Goal: Task Accomplishment & Management: Manage account settings

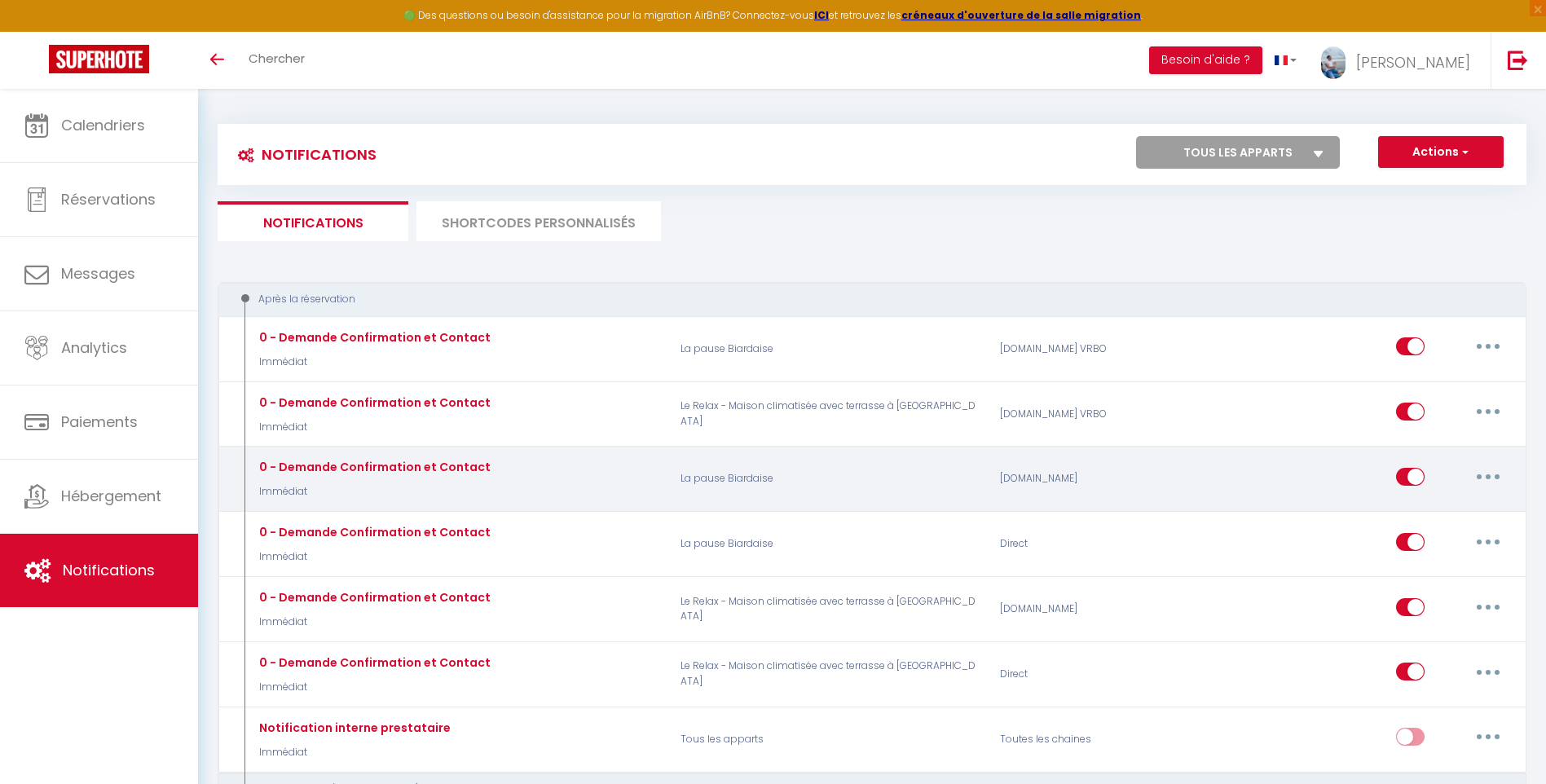
click at [1481, 476] on button "button" at bounding box center [1487, 476] width 45 height 26
click at [1440, 509] on link "Editer" at bounding box center [1445, 513] width 120 height 28
type input "0 - Demande Confirmation et Contact"
select select "Immédiat"
select select "if_booking_is_paid"
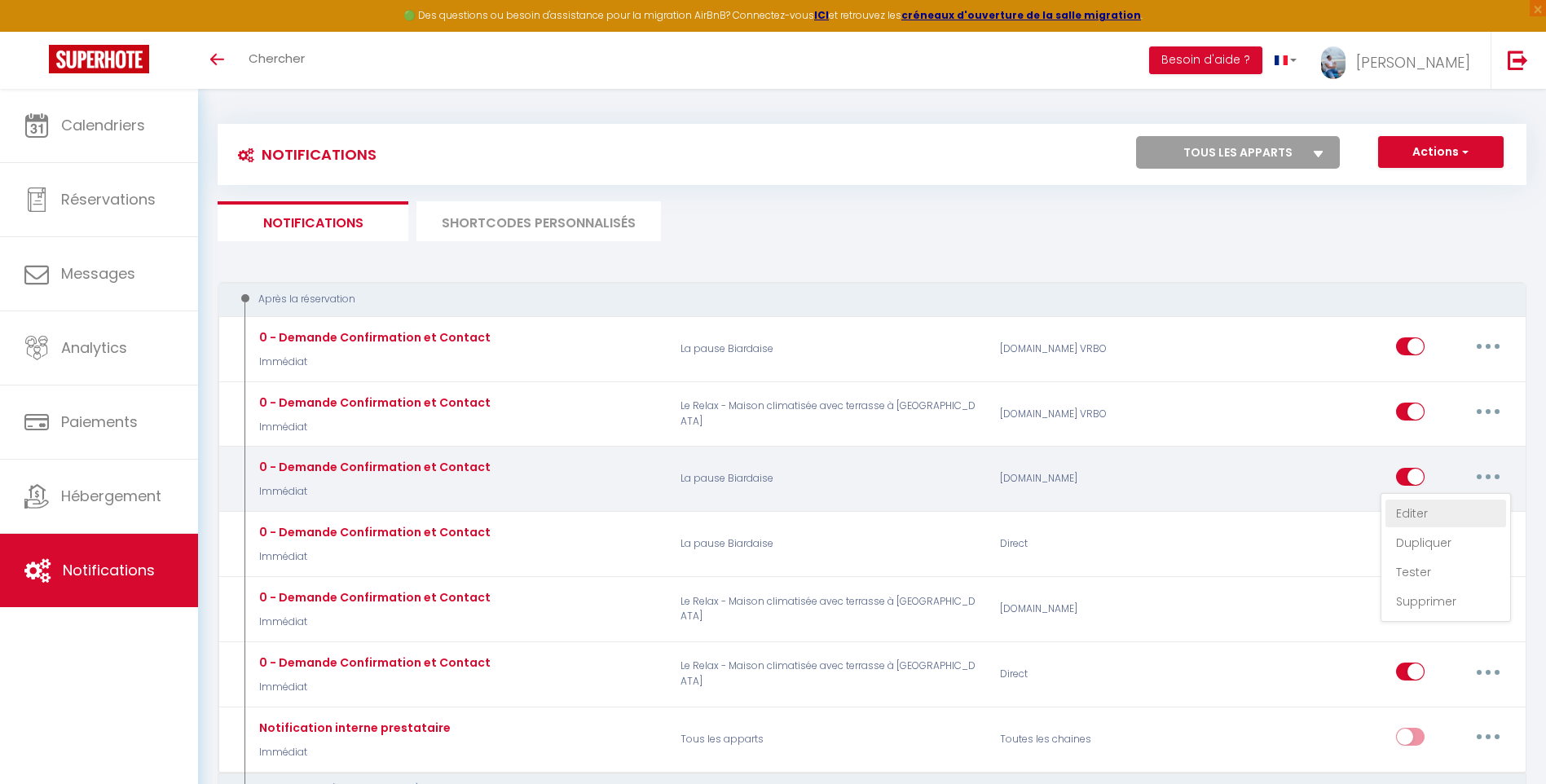
checkbox input "true"
checkbox input "false"
radio input "true"
type input "Merci de confirmer votre réservation - [BOOKING:ID] - [GUEST:FIRST_NAME] [GUEST…"
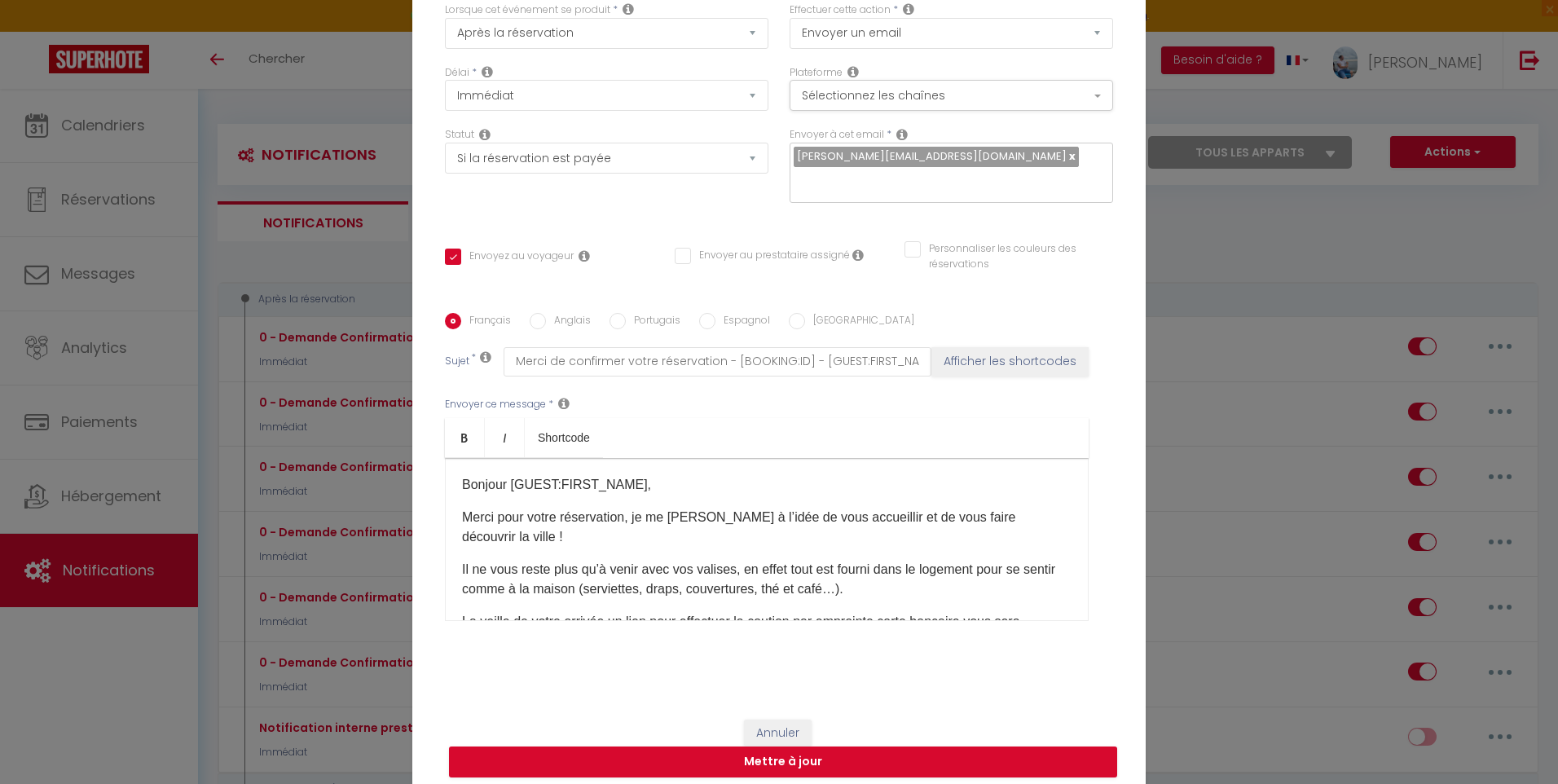
scroll to position [119, 0]
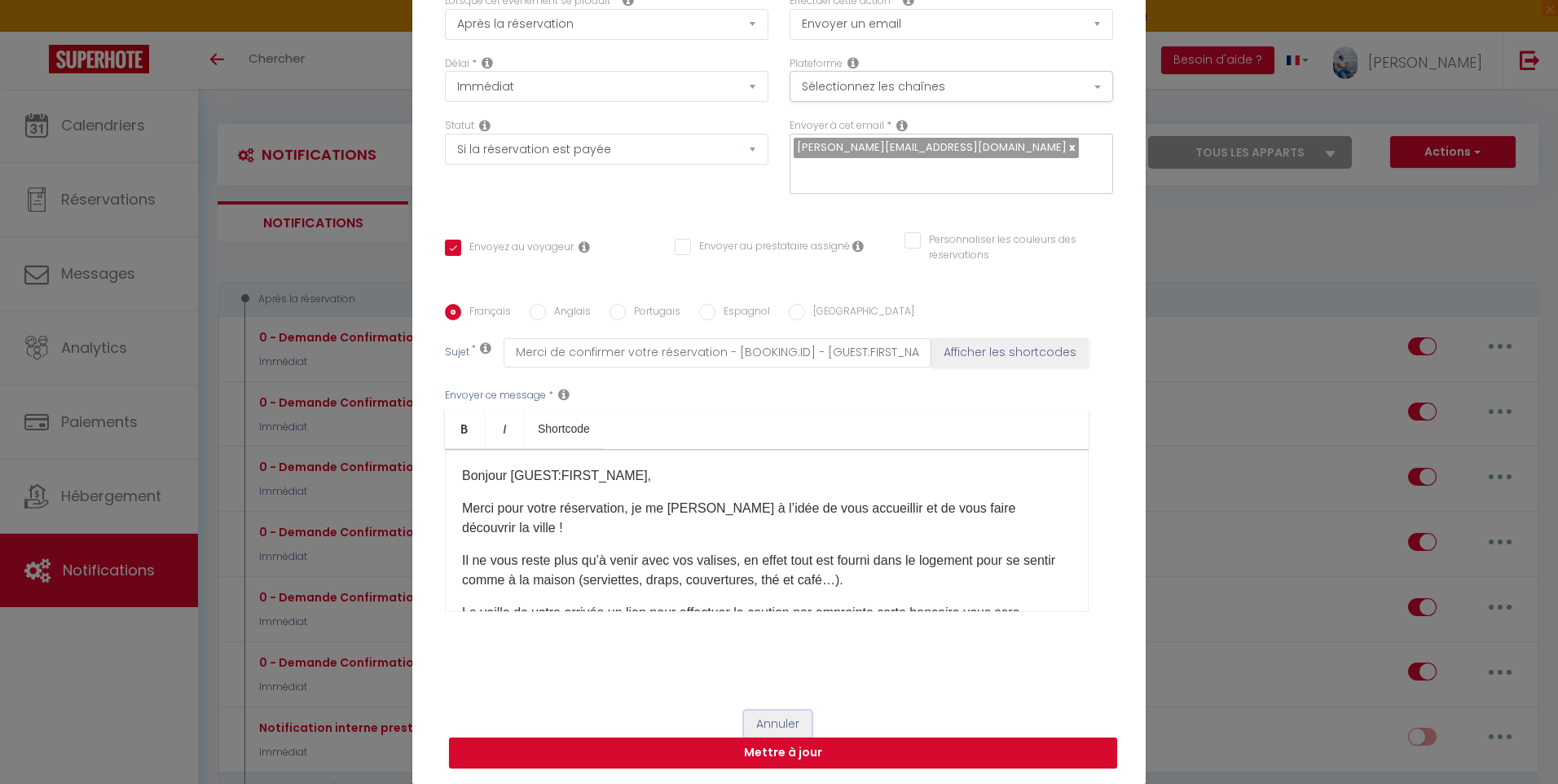
click at [797, 721] on button "Annuler" at bounding box center [778, 723] width 67 height 28
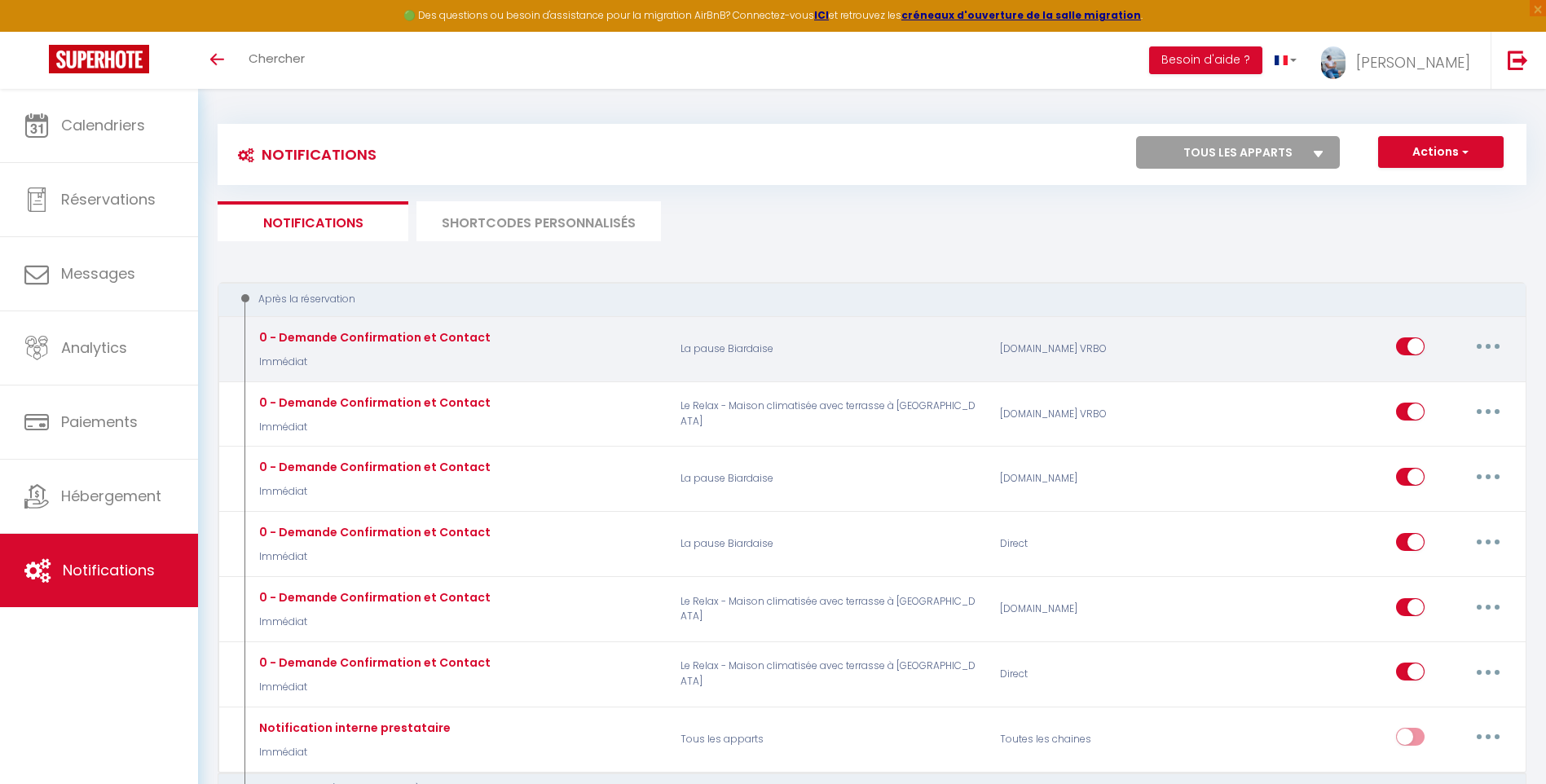
click at [1491, 354] on button "button" at bounding box center [1487, 345] width 45 height 26
click at [1463, 386] on link "Editer" at bounding box center [1445, 383] width 120 height 28
checkbox input "true"
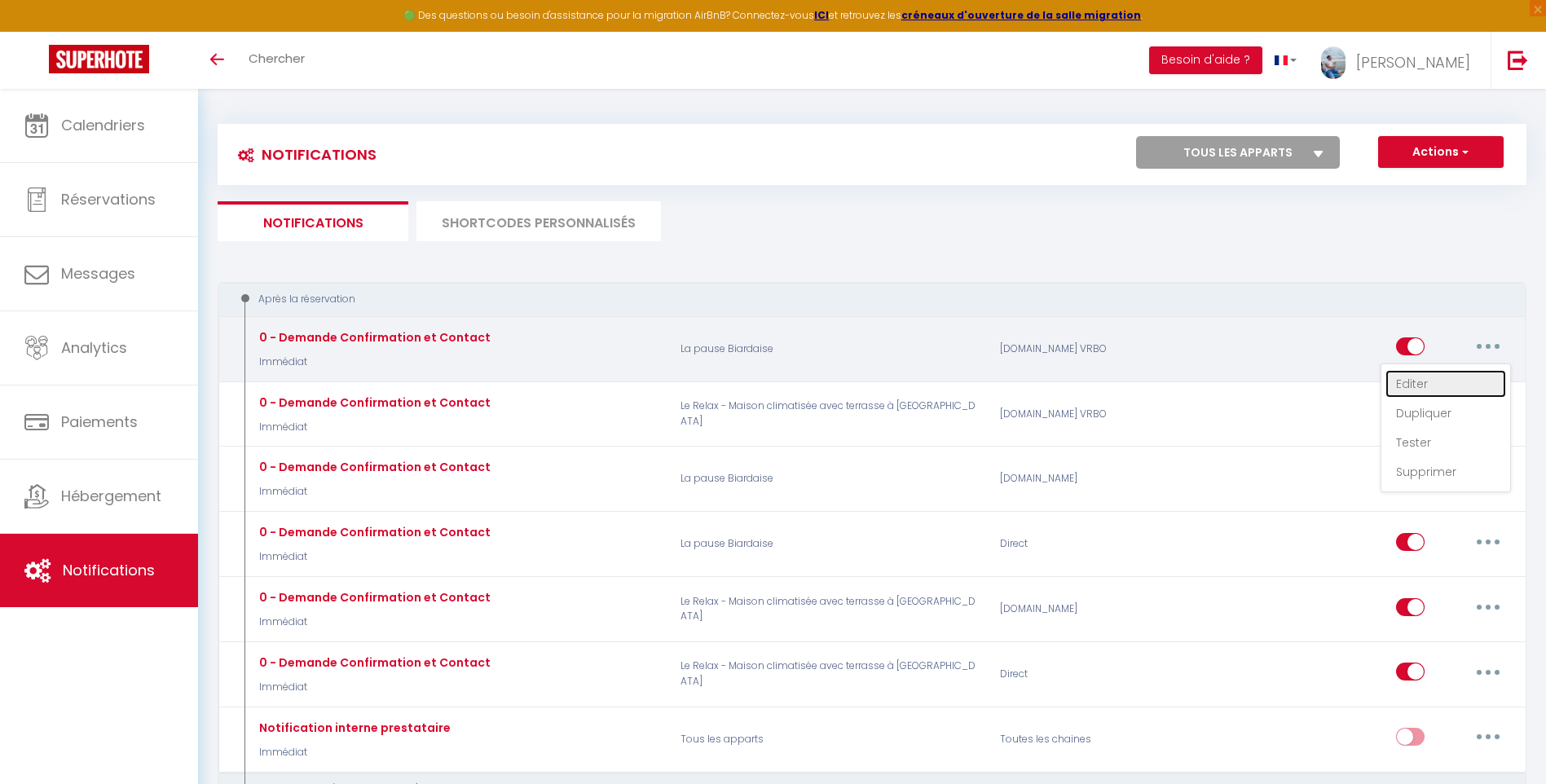
checkbox input "false"
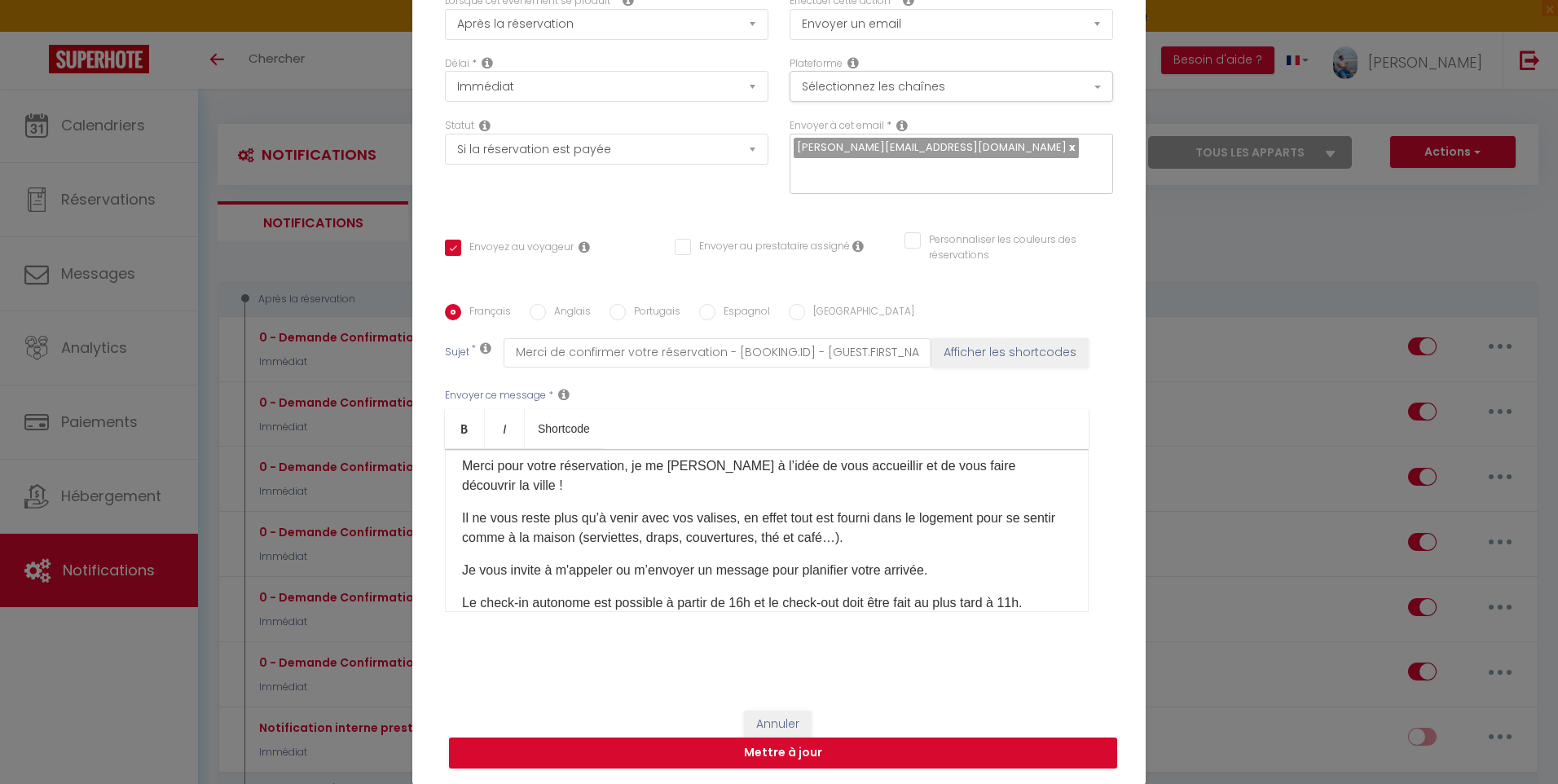
scroll to position [82, 0]
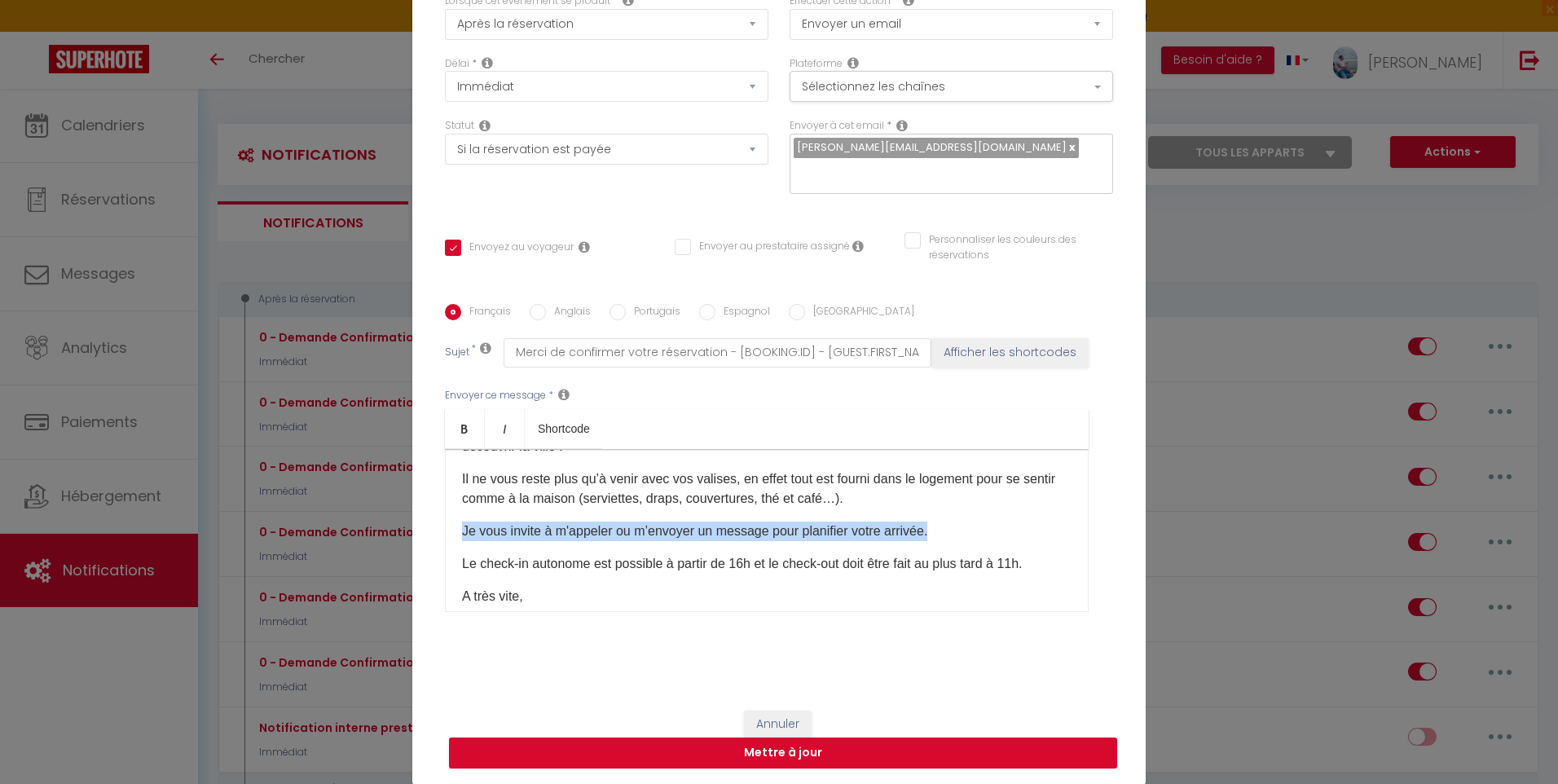
drag, startPoint x: 932, startPoint y: 533, endPoint x: 444, endPoint y: 533, distance: 488.0
click at [445, 533] on div "Bonjour [GUEST:FIRST_NAME], Merci pour votre réservation, je me [PERSON_NAME] à…" at bounding box center [766, 530] width 644 height 163
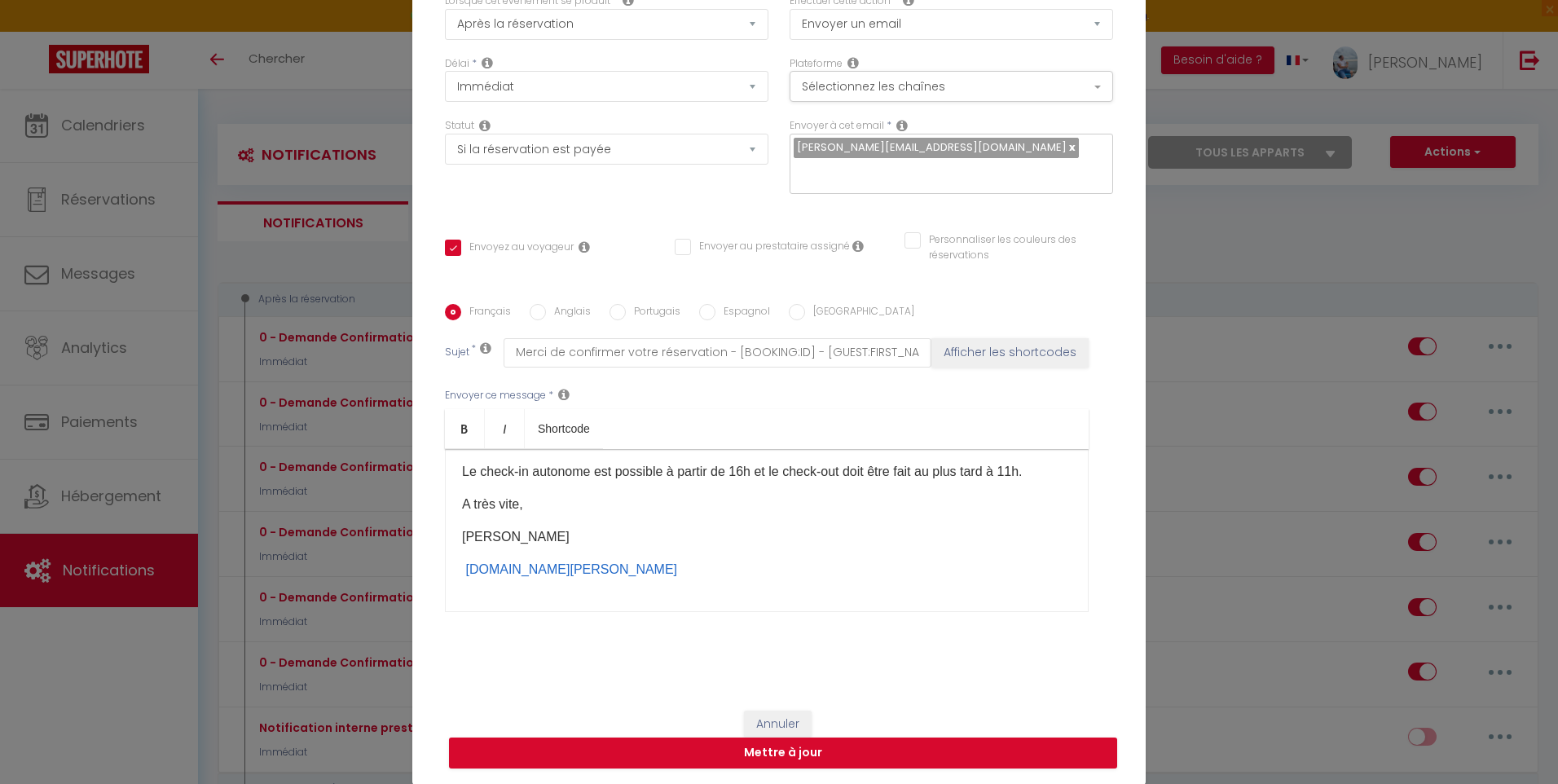
scroll to position [141, 0]
click at [693, 750] on button "Mettre à jour" at bounding box center [783, 752] width 668 height 31
checkbox input "true"
checkbox input "false"
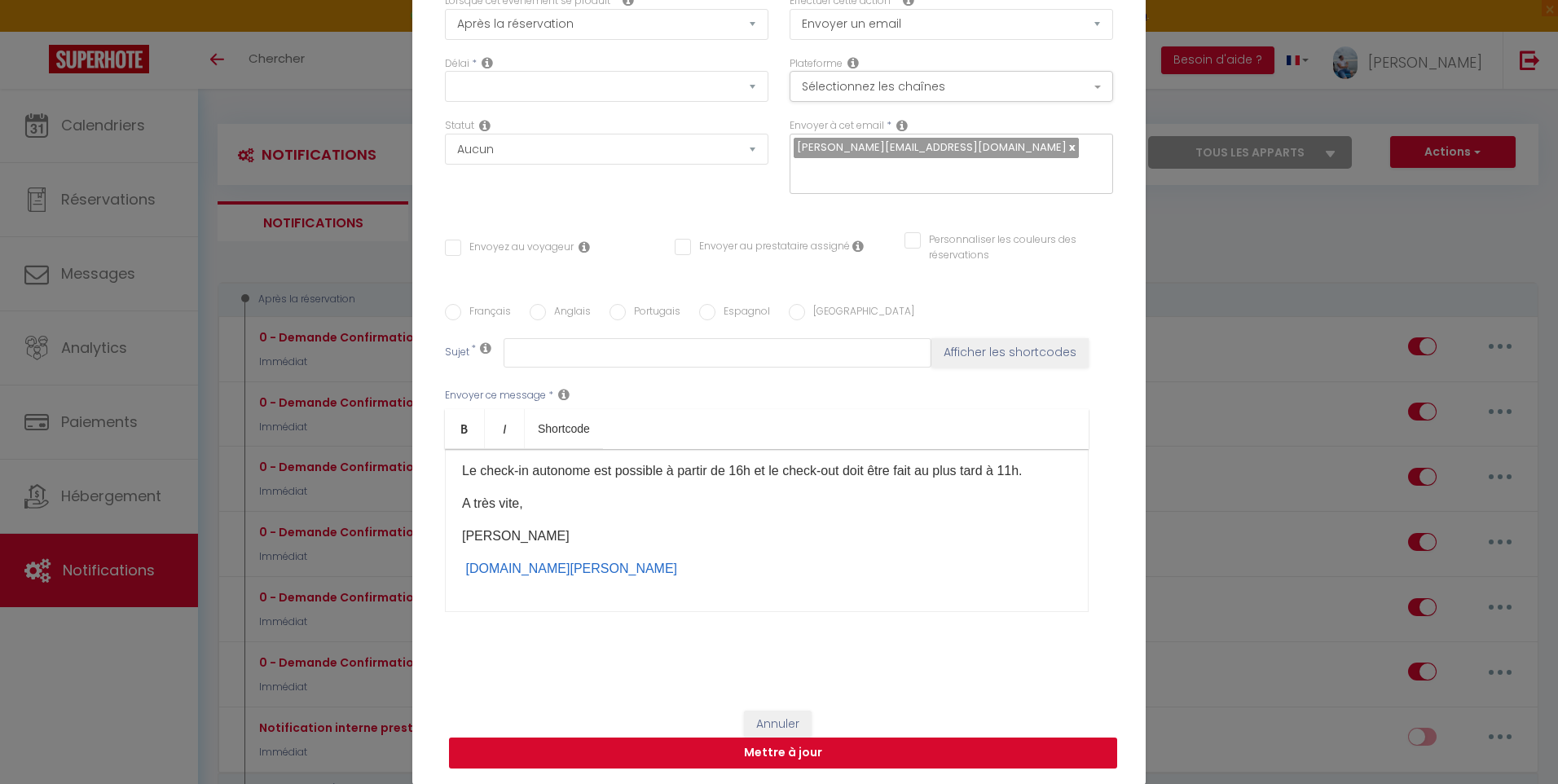
scroll to position [0, 0]
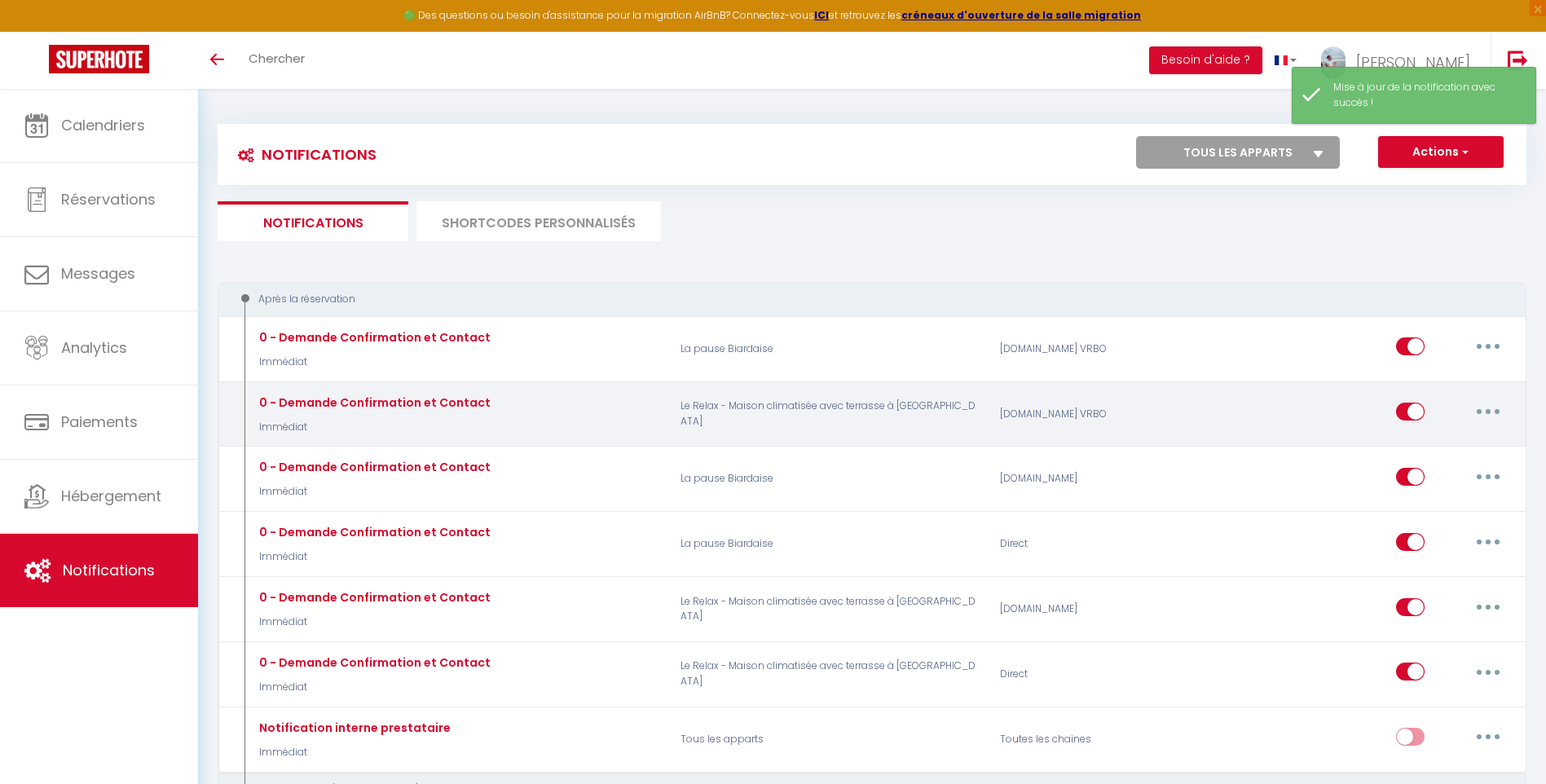
click at [1473, 413] on button "button" at bounding box center [1487, 411] width 45 height 26
click at [1464, 450] on link "Editer" at bounding box center [1445, 448] width 120 height 28
type input "0 - Demande Confirmation et Contact"
select select "Immédiat"
select select "if_booking_is_paid"
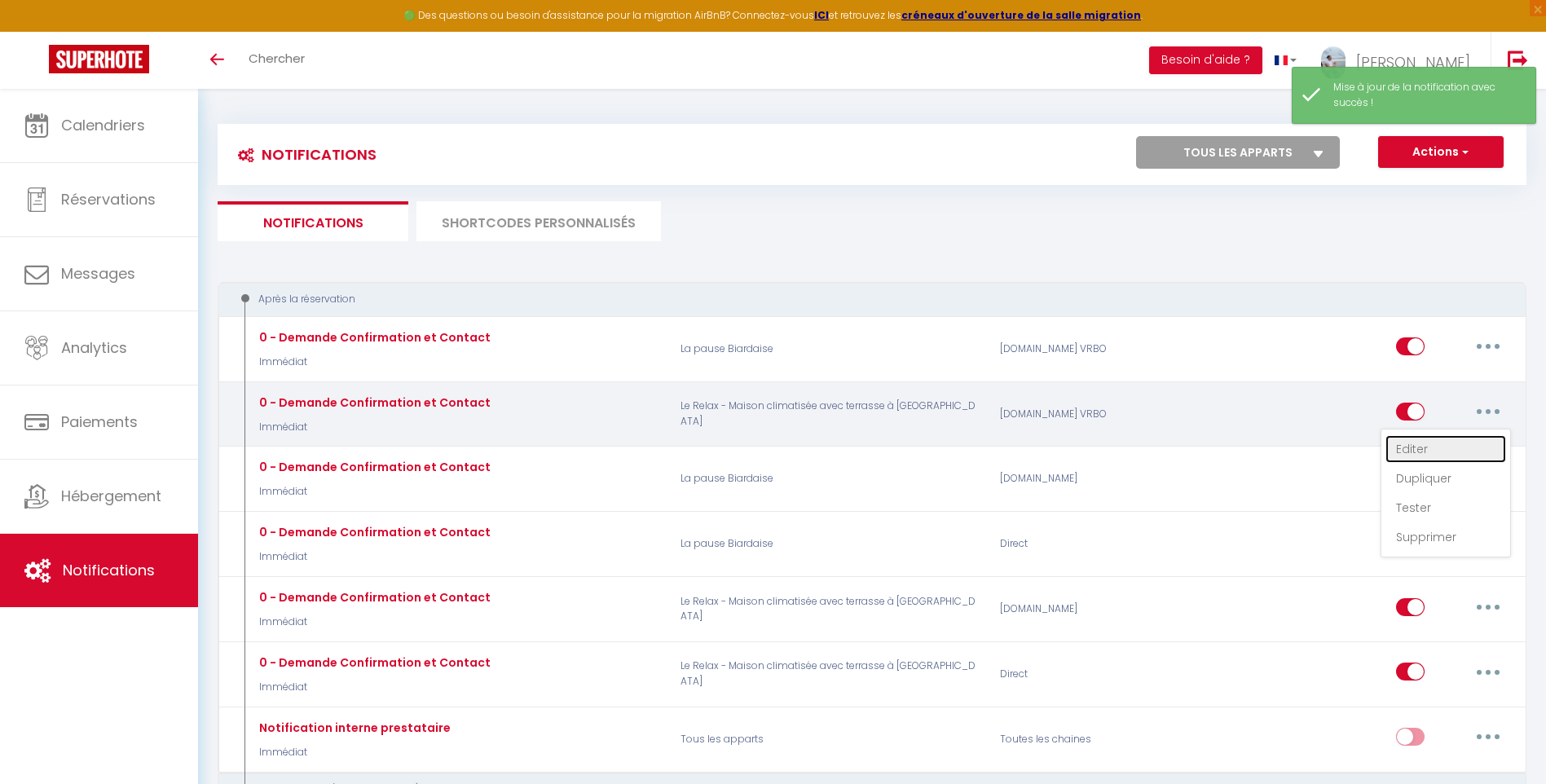
checkbox input "true"
checkbox input "false"
radio input "true"
type input "Merci de confirmer votre réservation - [BOOKING:ID] - [GUEST:FIRST_NAME] [GUEST…"
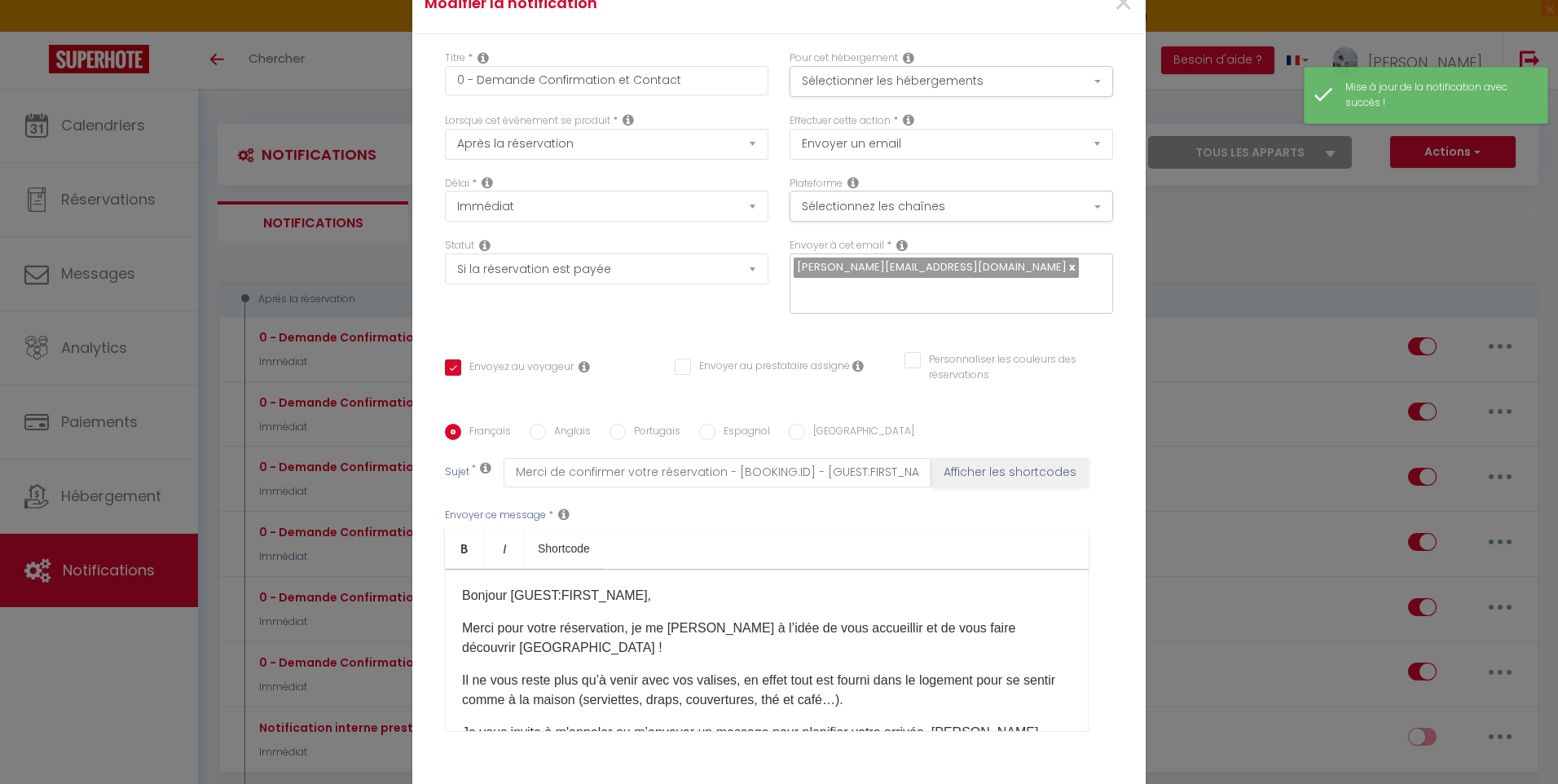
scroll to position [82, 0]
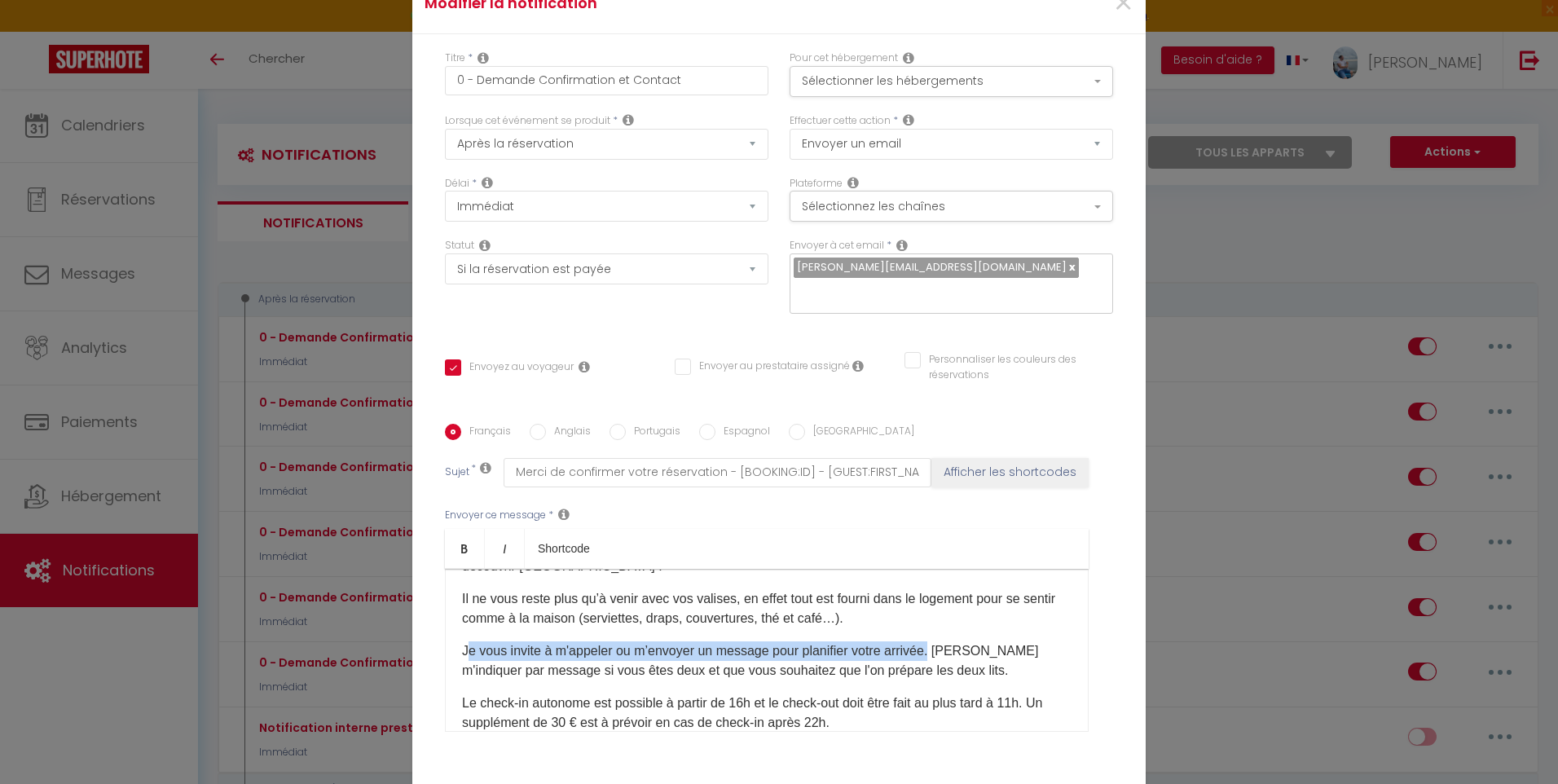
drag, startPoint x: 933, startPoint y: 538, endPoint x: 462, endPoint y: 536, distance: 471.0
click at [463, 641] on p "Je vous invite à m'appeler ou m’envoyer un message pour planifier votre arrivée…" at bounding box center [766, 660] width 609 height 39
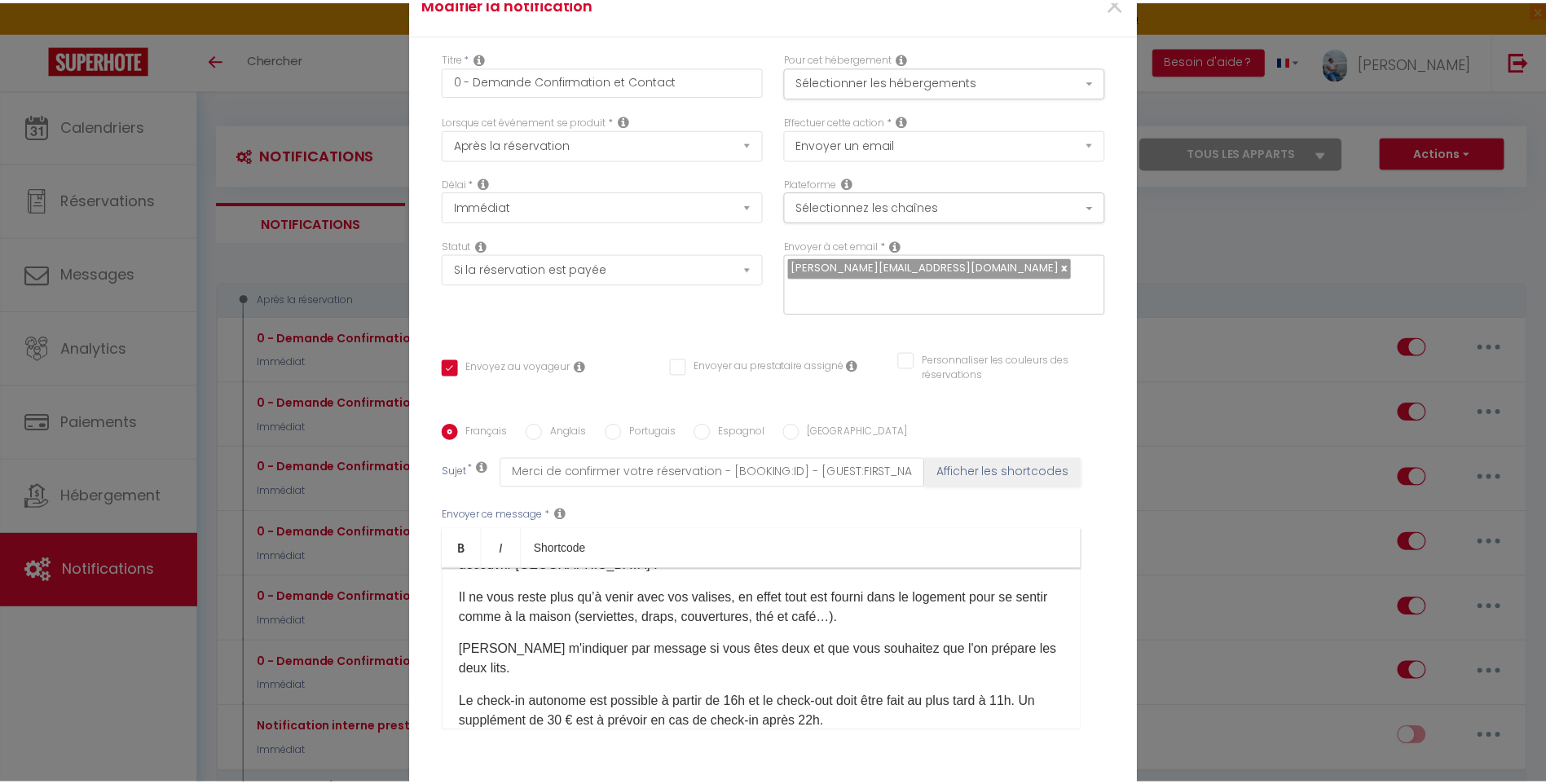
scroll to position [163, 0]
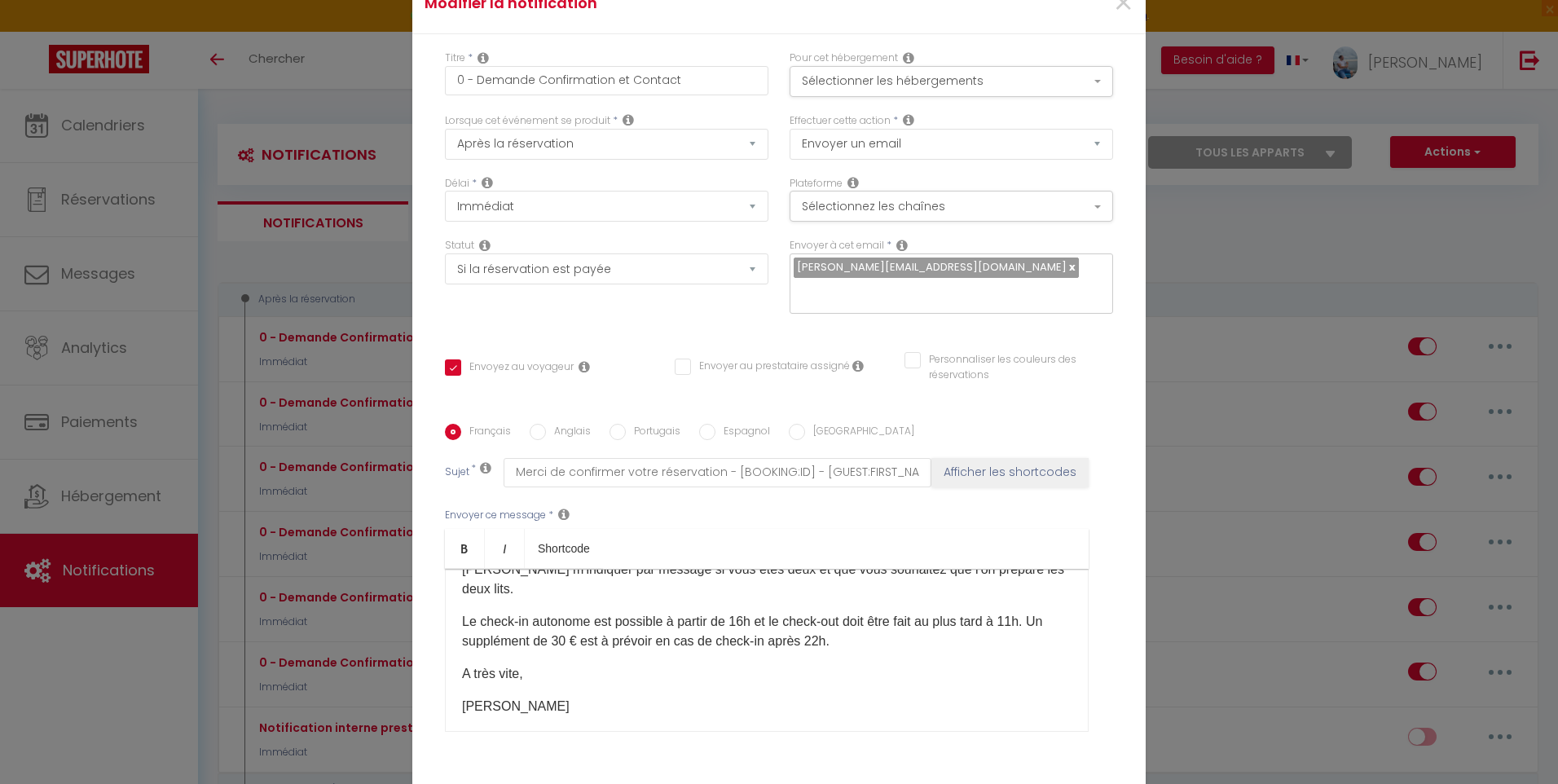
checkbox input "true"
checkbox input "false"
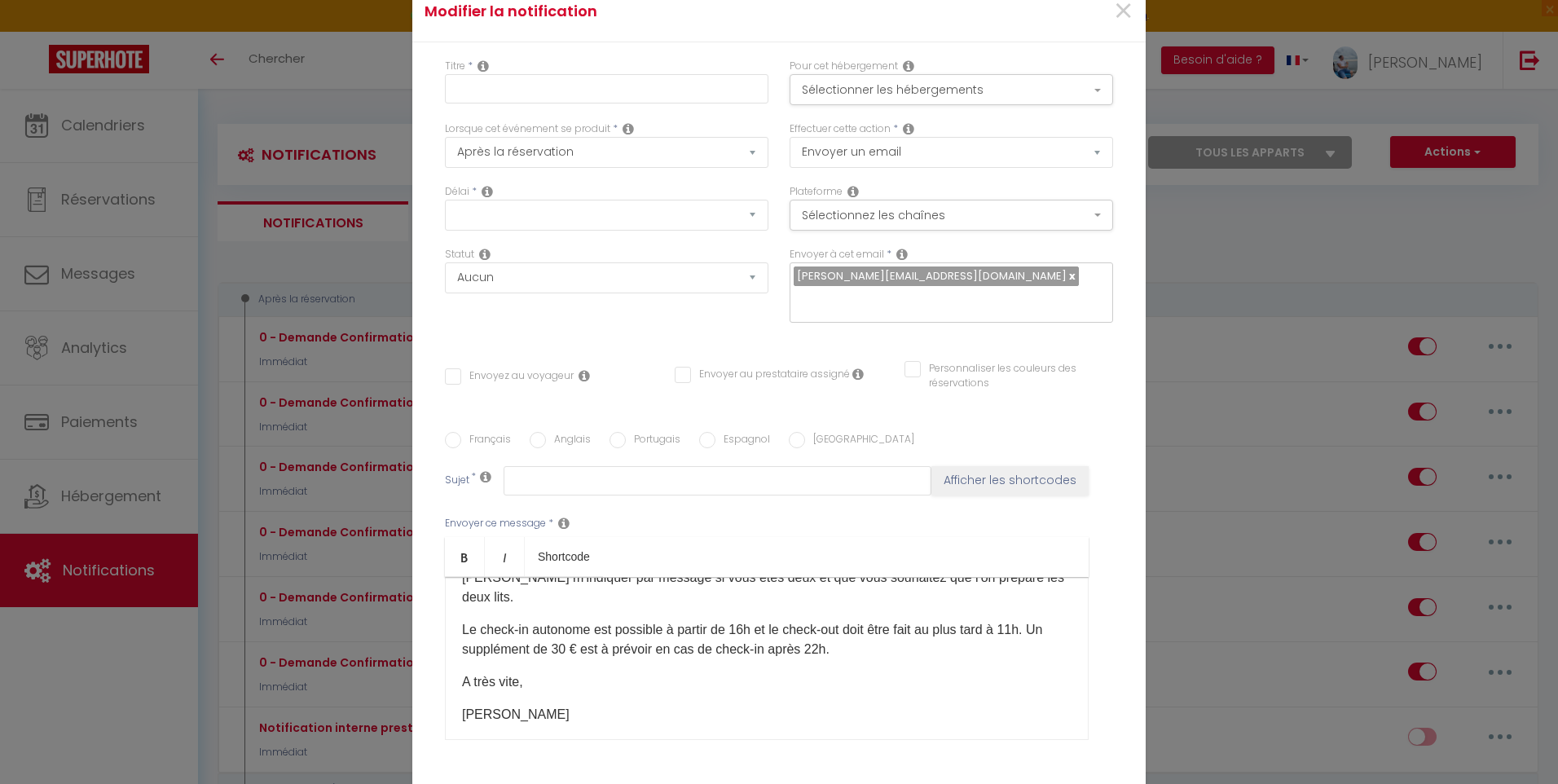
scroll to position [0, 0]
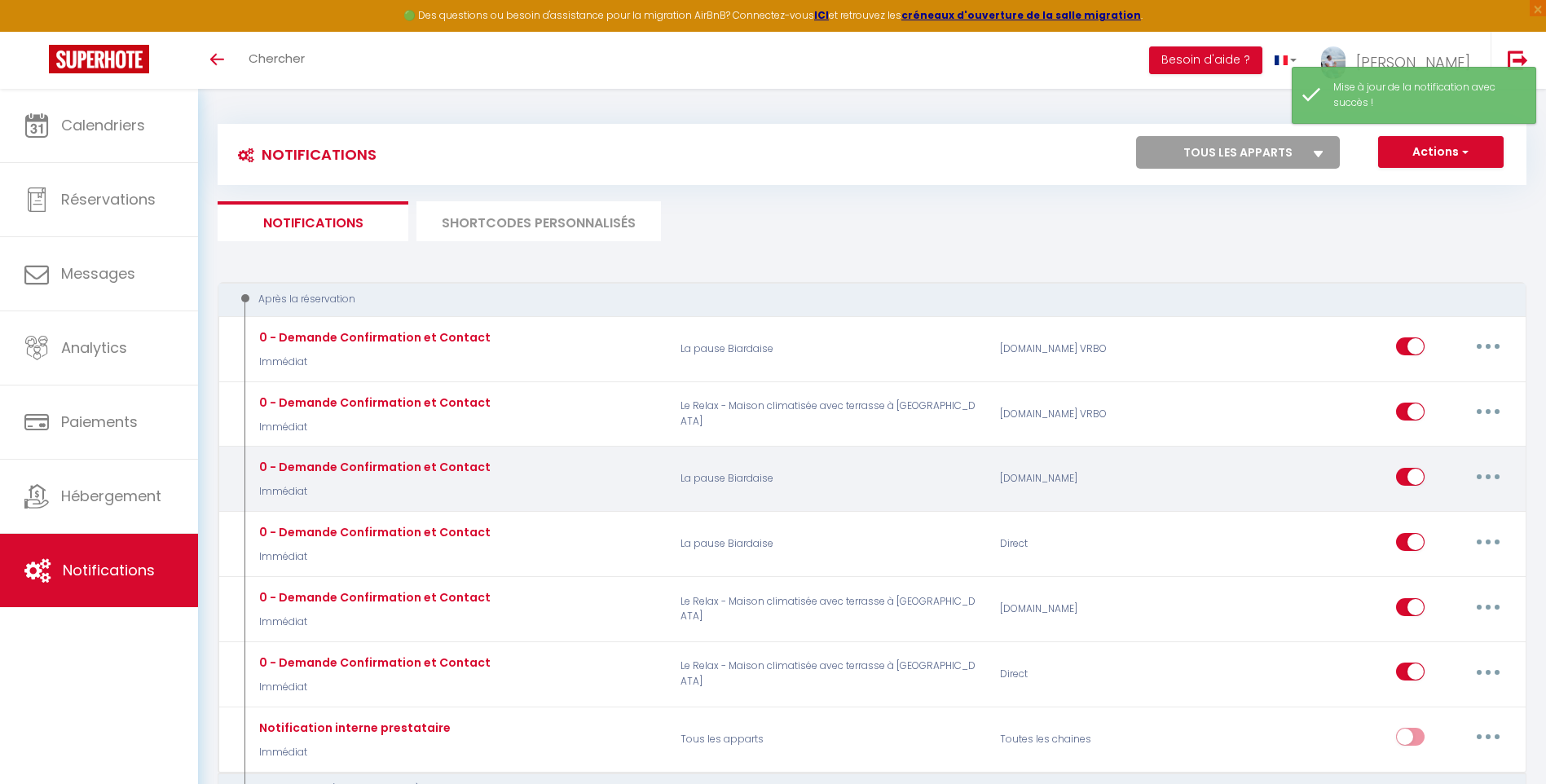
click at [1480, 473] on button "button" at bounding box center [1487, 476] width 45 height 26
click at [1446, 517] on link "Editer" at bounding box center [1445, 513] width 120 height 28
type input "0 - Demande Confirmation et Contact"
select select "Immédiat"
select select "if_booking_is_paid"
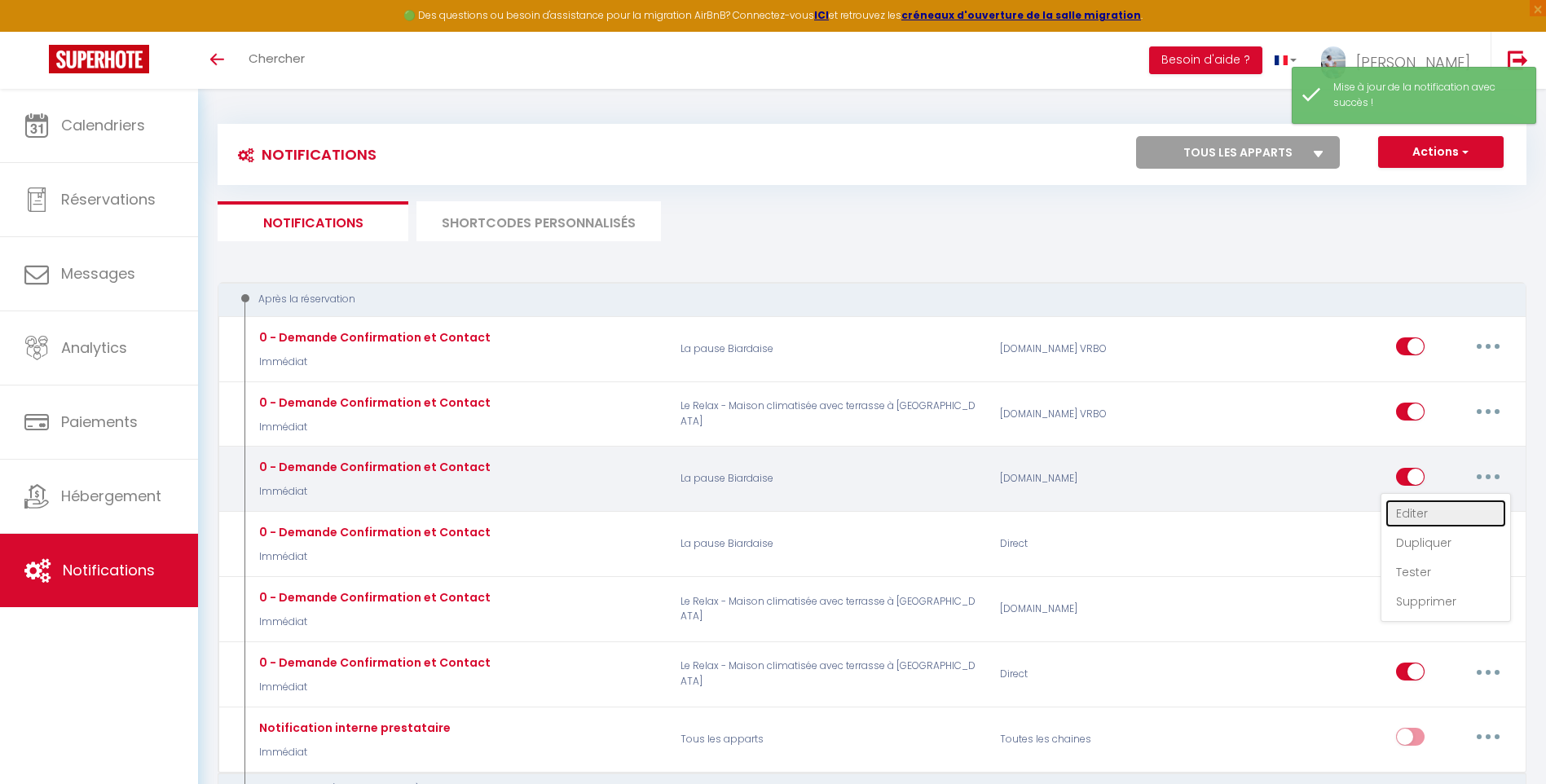
checkbox input "true"
checkbox input "false"
radio input "true"
type input "Merci de confirmer votre réservation - [BOOKING:ID] - [GUEST:FIRST_NAME] [GUEST…"
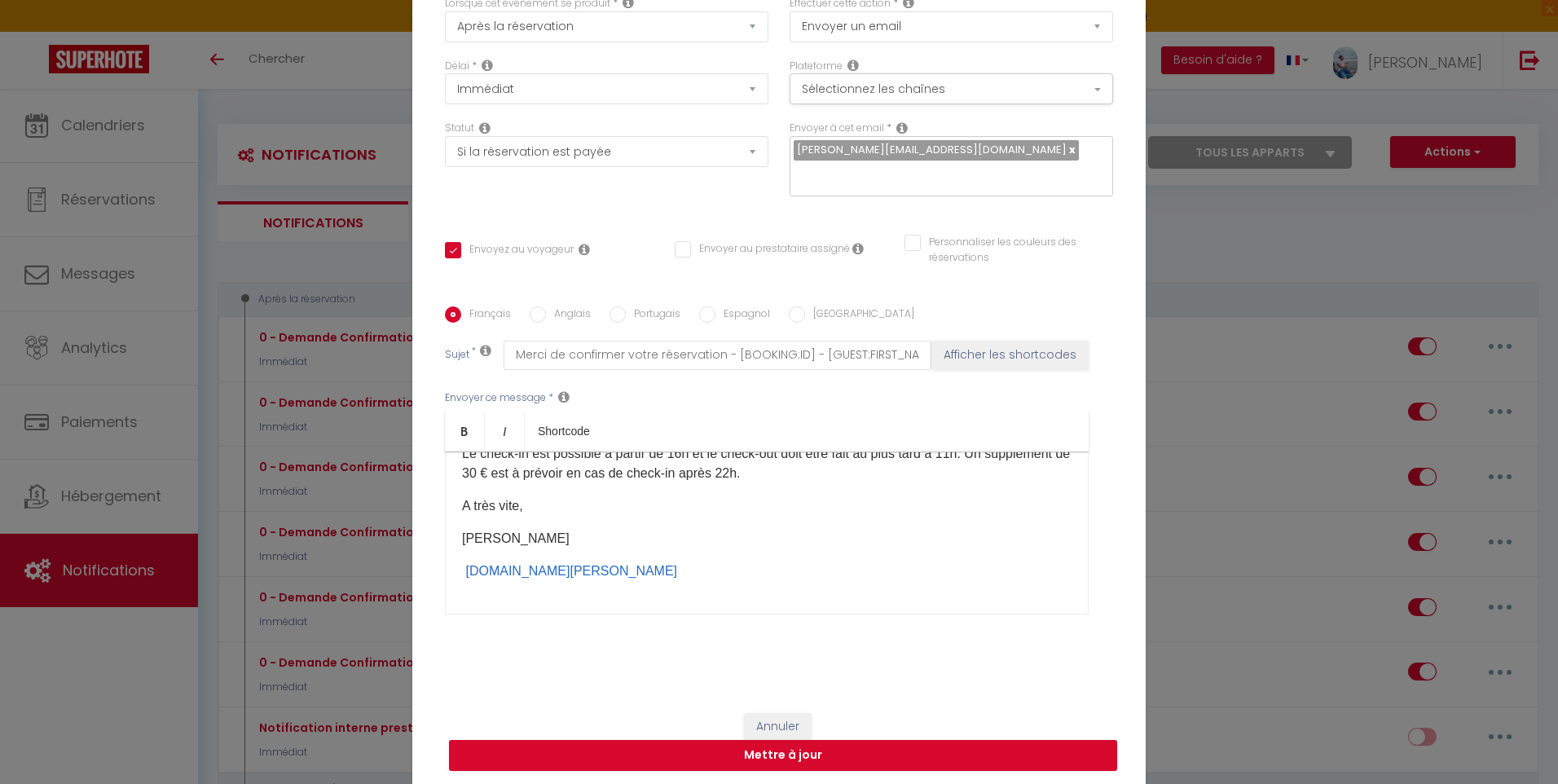
scroll to position [119, 0]
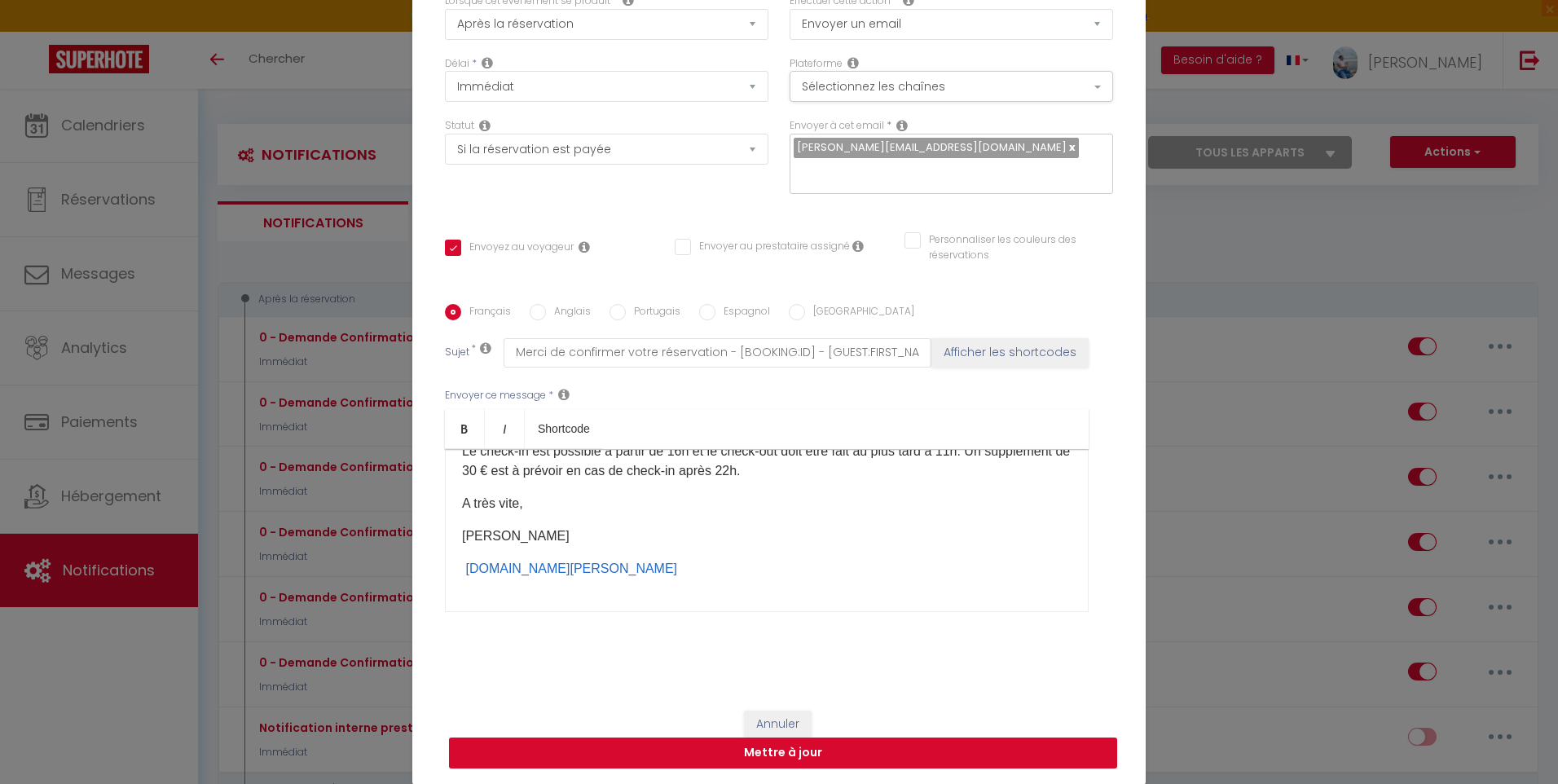
click at [809, 745] on button "Mettre à jour" at bounding box center [783, 752] width 668 height 31
checkbox input "true"
checkbox input "false"
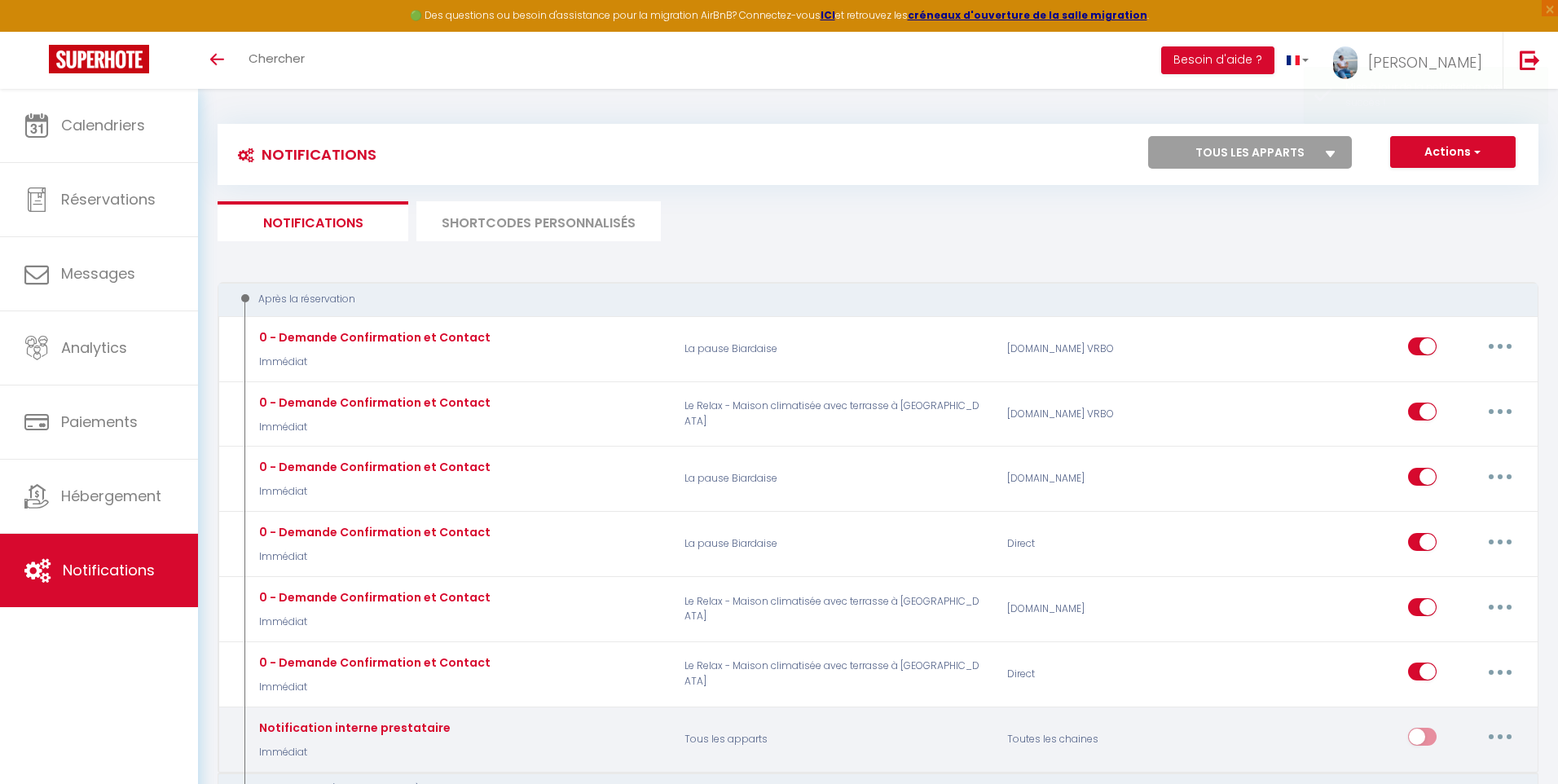
scroll to position [0, 0]
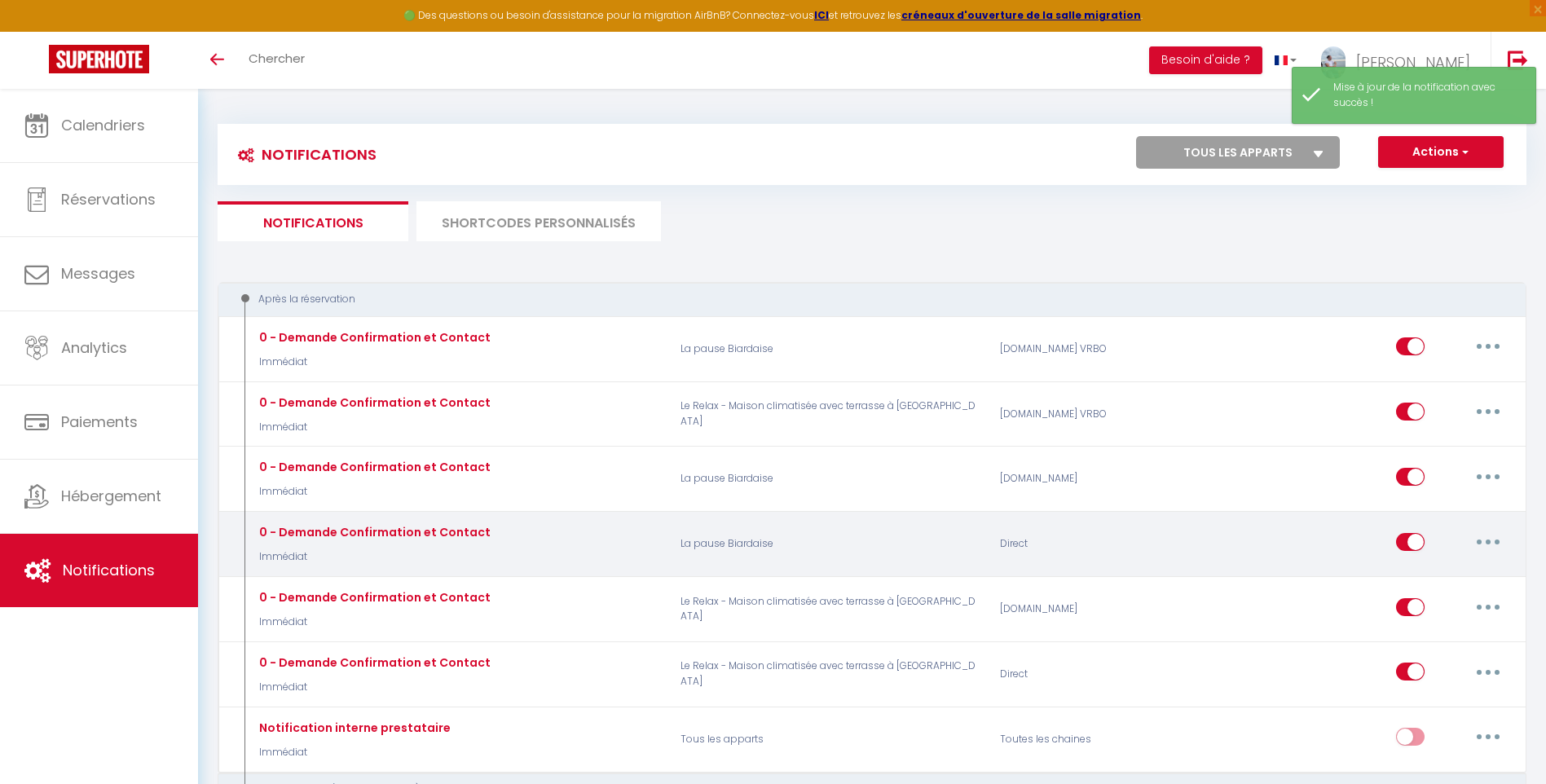
click at [1480, 540] on button "button" at bounding box center [1487, 542] width 45 height 26
click at [1467, 571] on link "Editer" at bounding box center [1445, 578] width 120 height 28
type input "0 - Demande Confirmation et Contact"
select select "Immédiat"
select select "if_booking_is_paid"
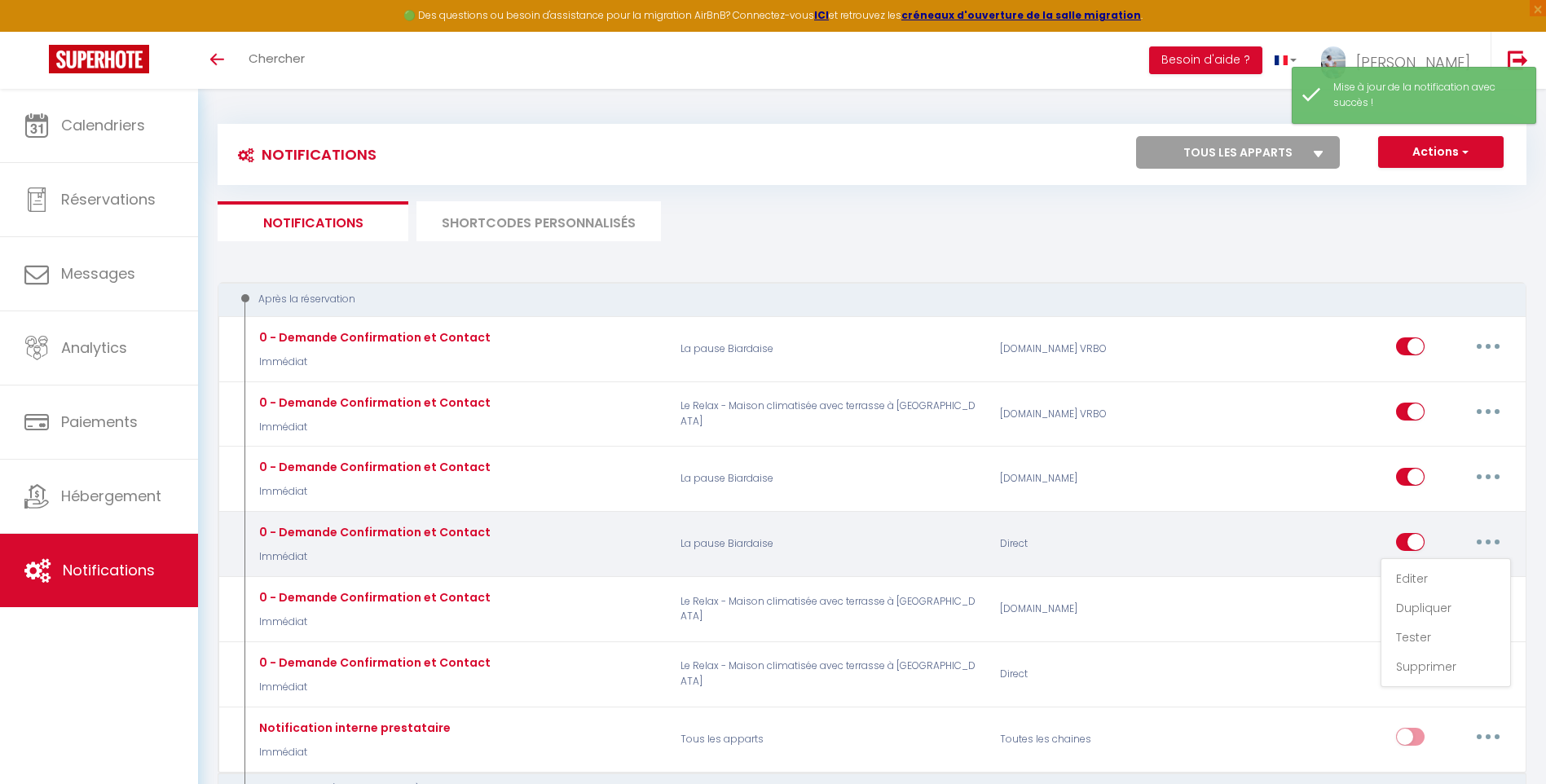
checkbox input "true"
checkbox input "false"
radio input "true"
type input "Merci de confirmer votre réservation - [BOOKING:ID] - [GUEST:FIRST_NAME] [GUEST…"
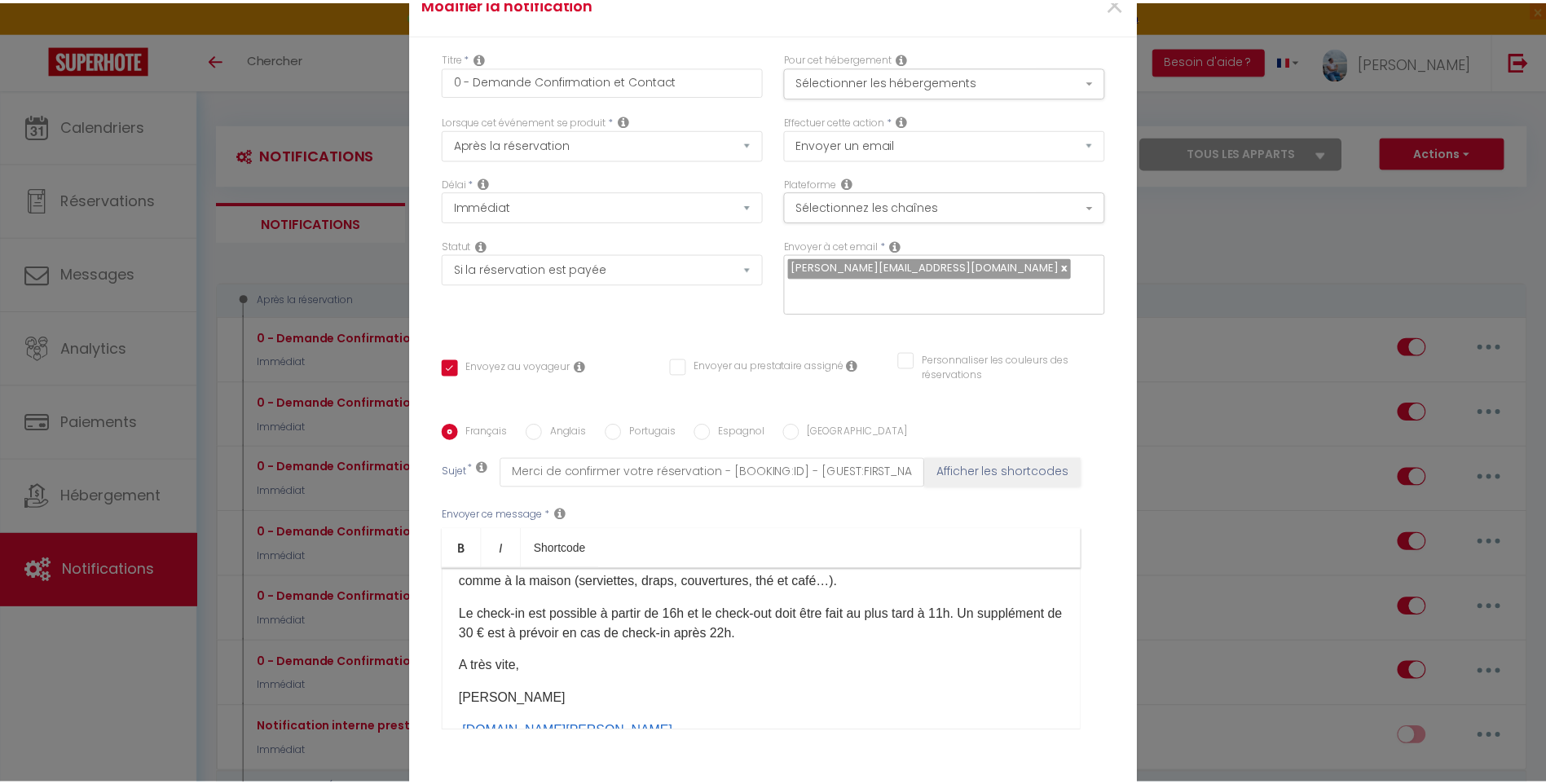
scroll to position [326, 0]
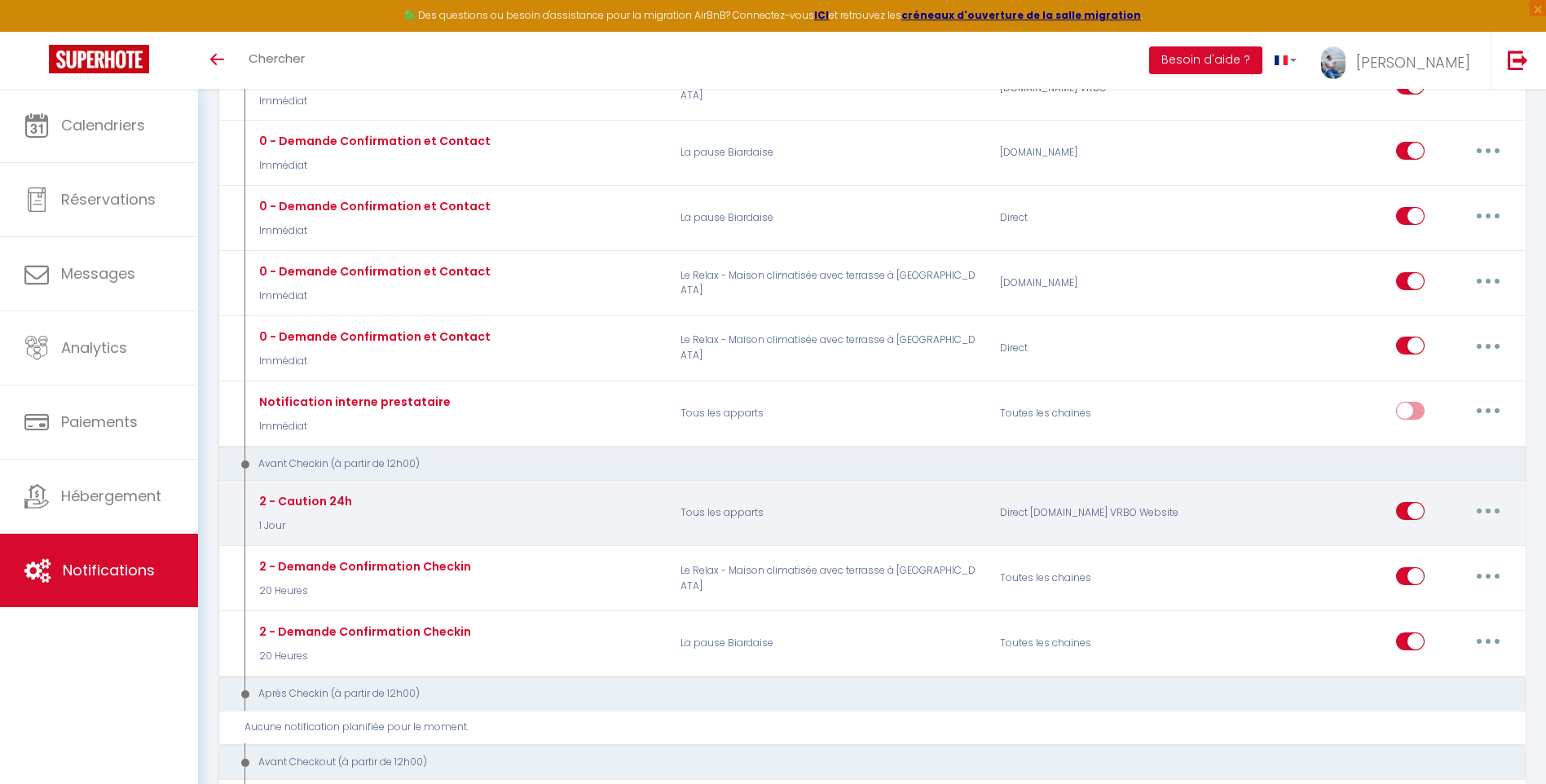
click at [1483, 509] on button "button" at bounding box center [1487, 510] width 45 height 26
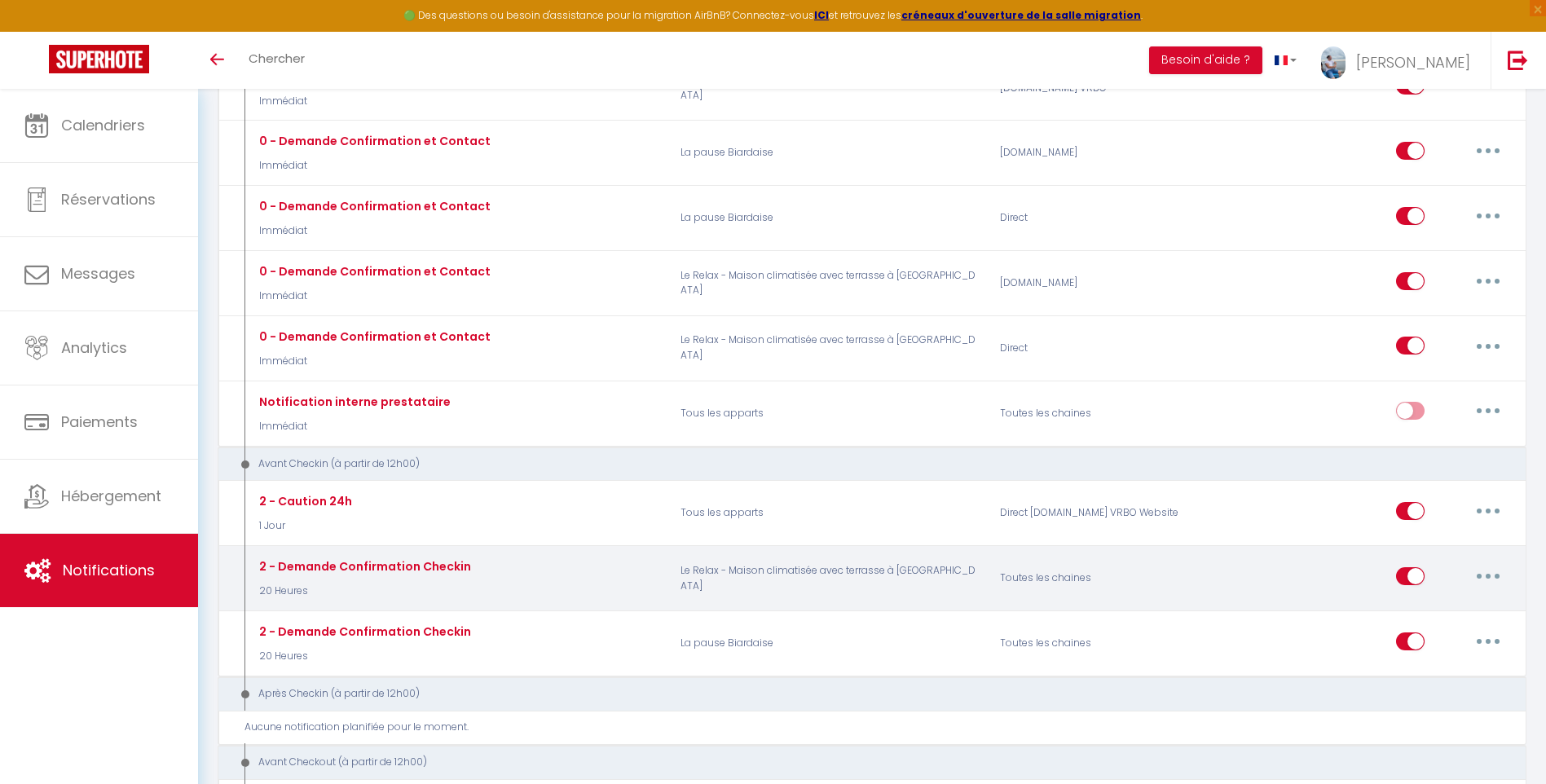
click at [1482, 579] on button "button" at bounding box center [1487, 575] width 45 height 26
click at [1430, 606] on link "Editer" at bounding box center [1445, 612] width 120 height 28
type input "2 - Demande Confirmation Checkin"
select select "20 Heures"
checkbox input "true"
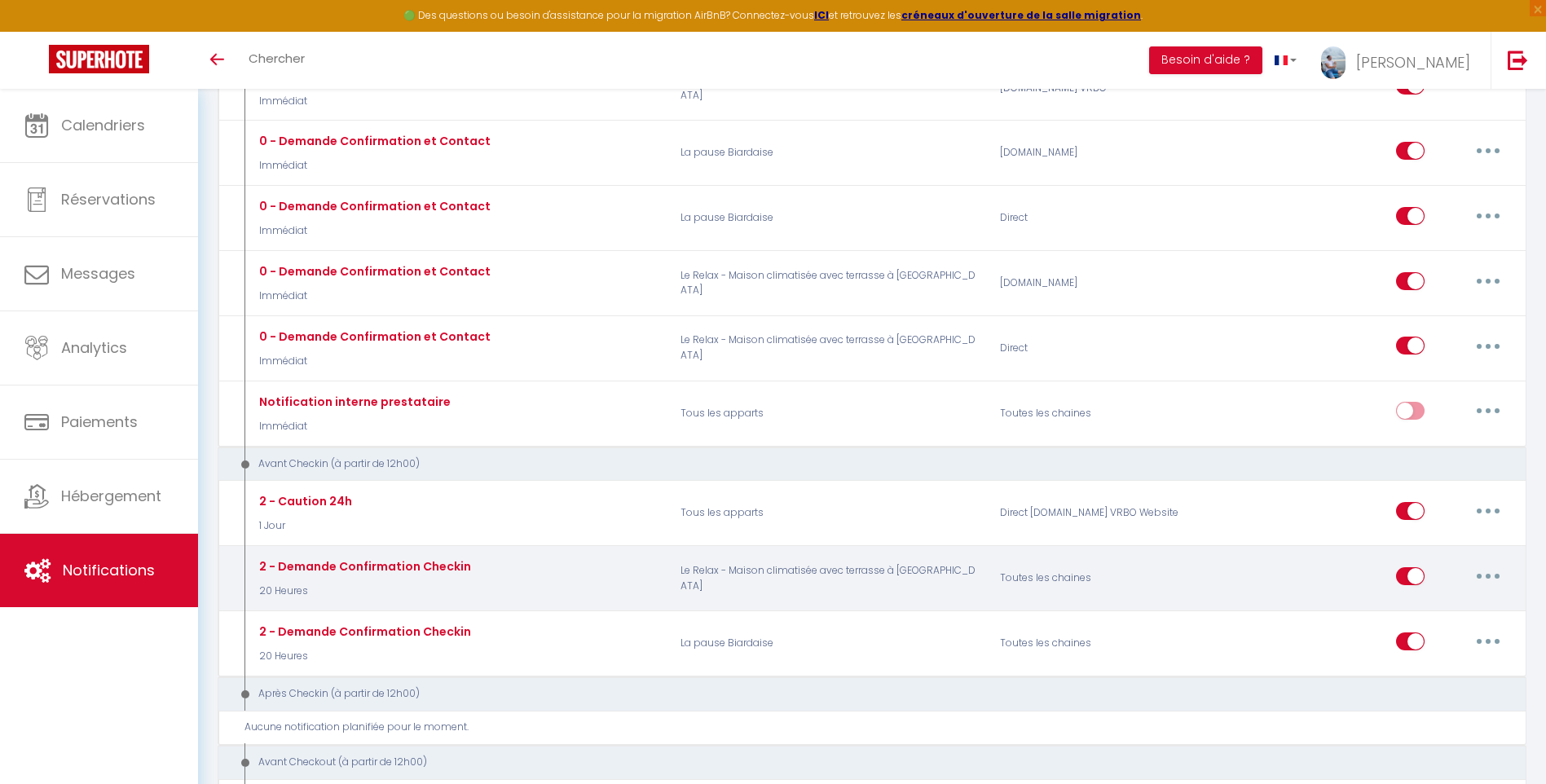
checkbox input "false"
type input "Procédure pour le checkin - [RENTAL:NAME]"
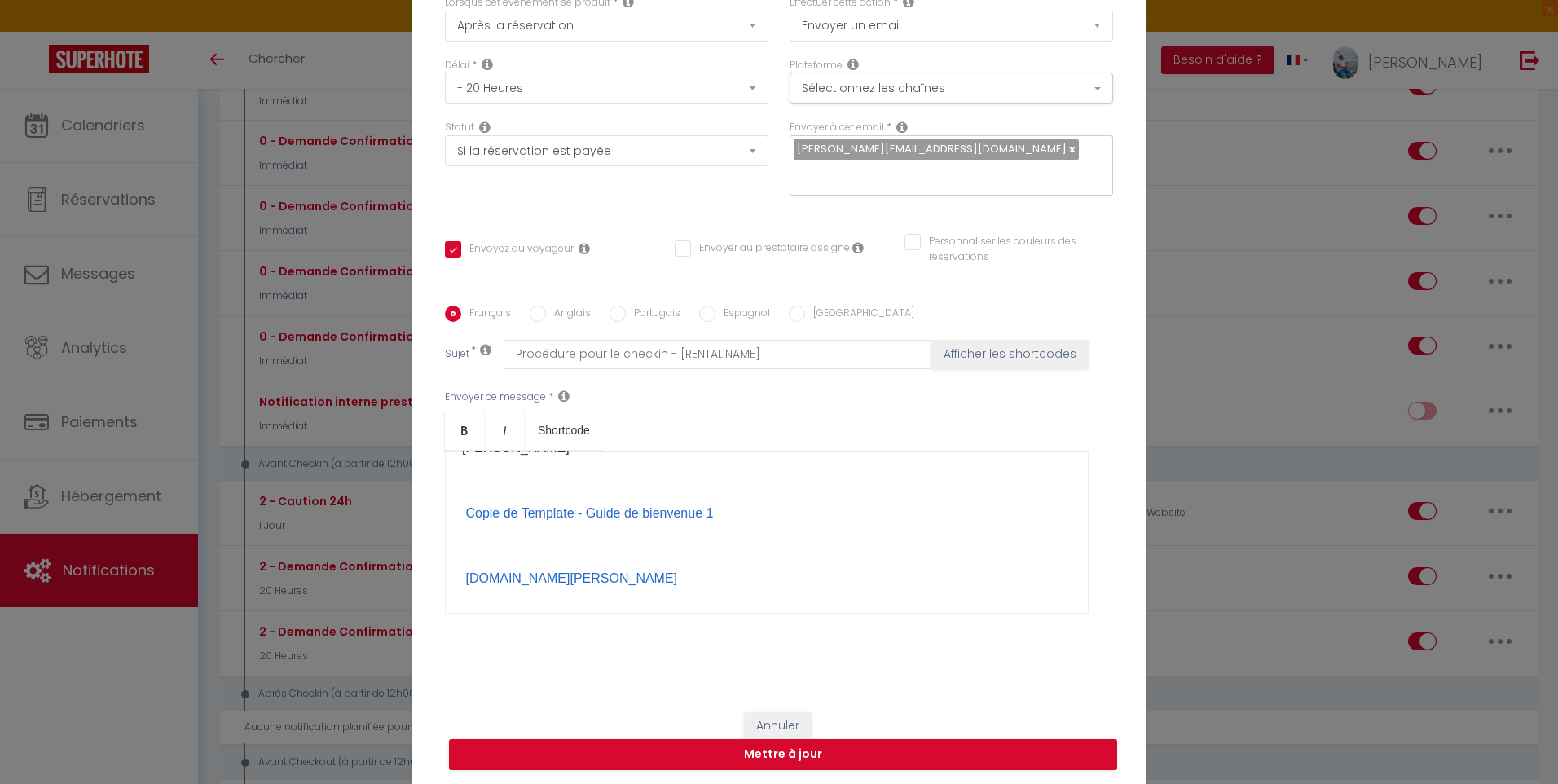
scroll to position [119, 0]
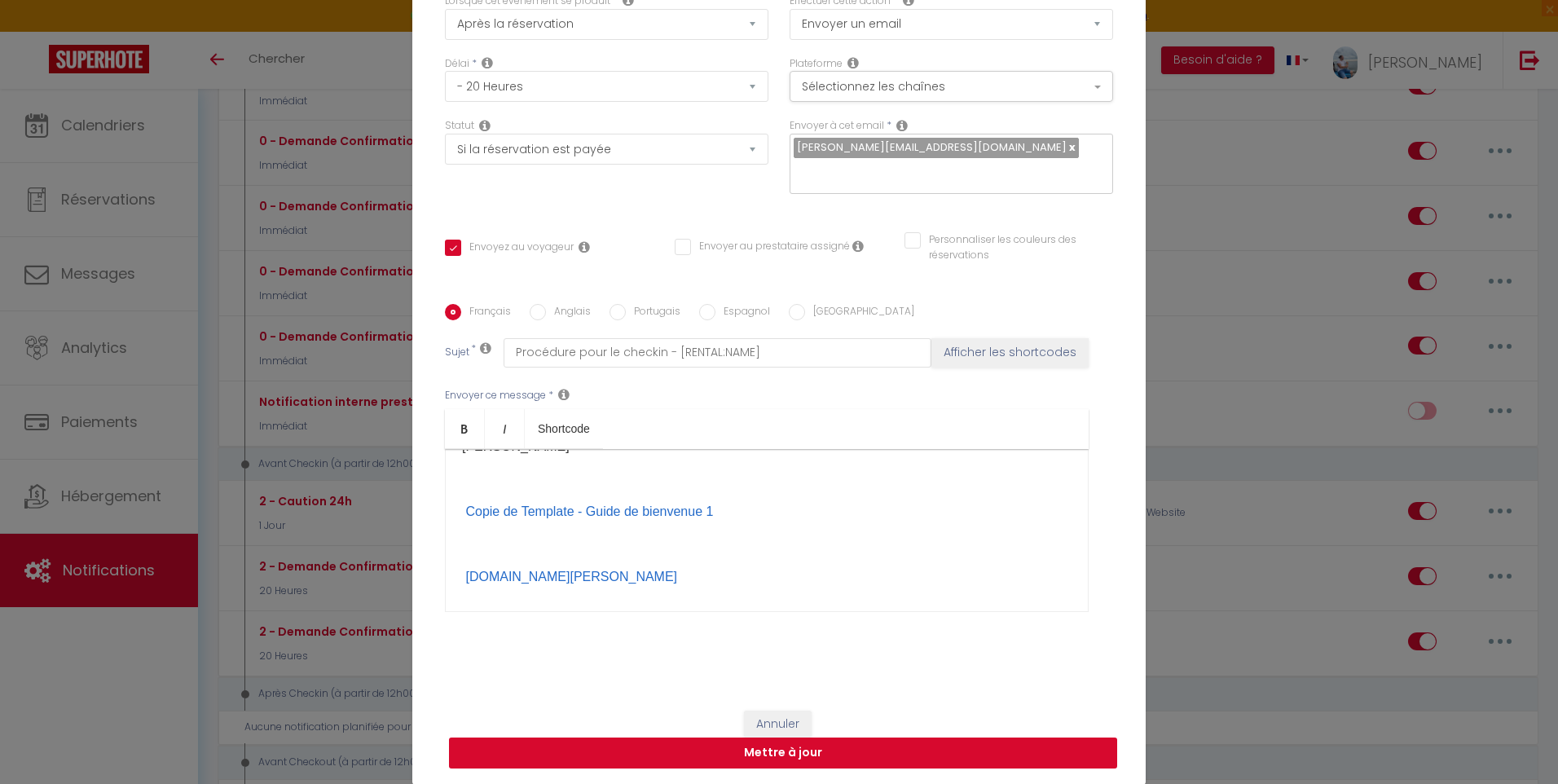
click at [842, 747] on button "Mettre à jour" at bounding box center [783, 752] width 668 height 31
checkbox input "true"
checkbox input "false"
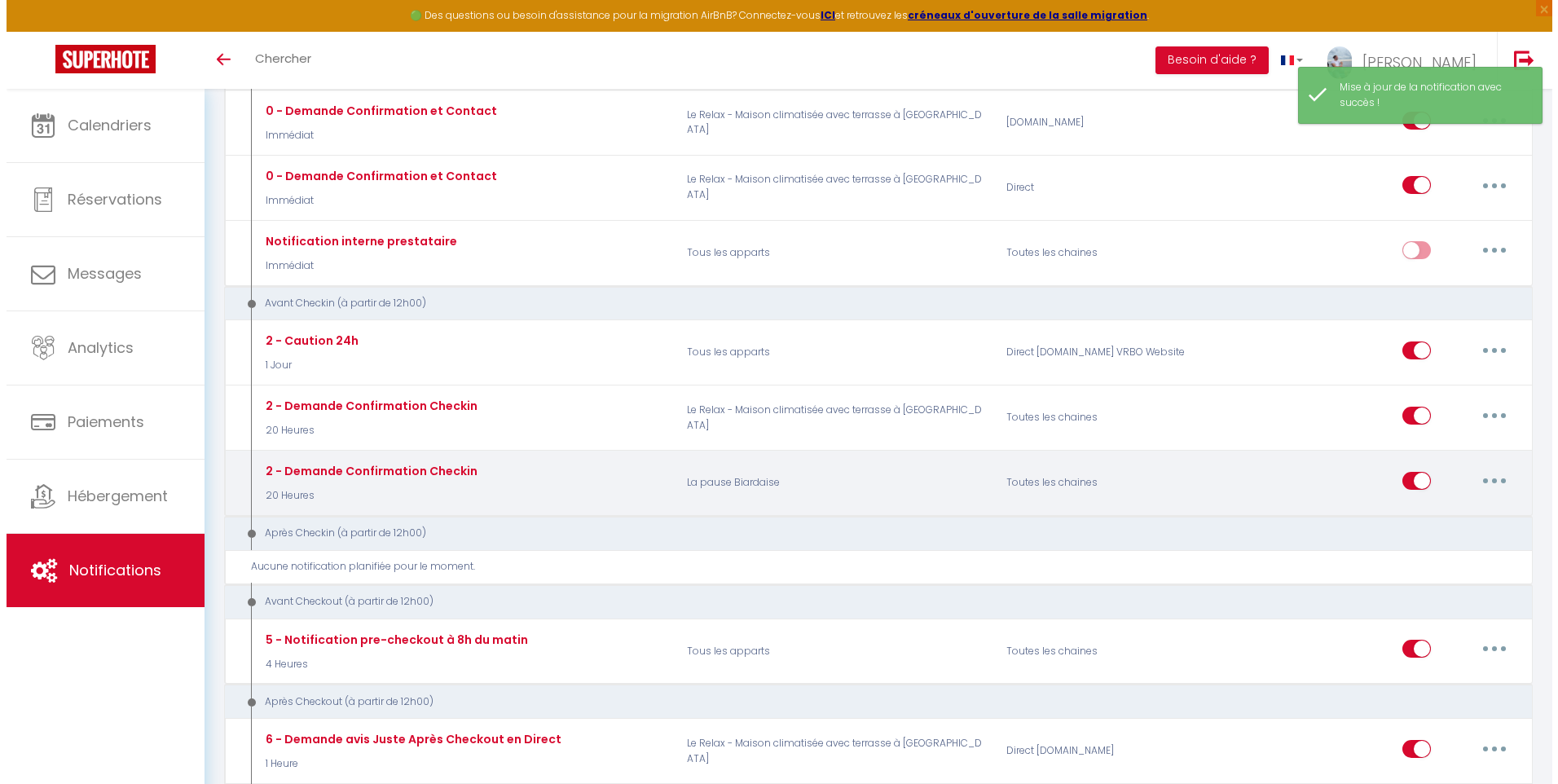
scroll to position [489, 0]
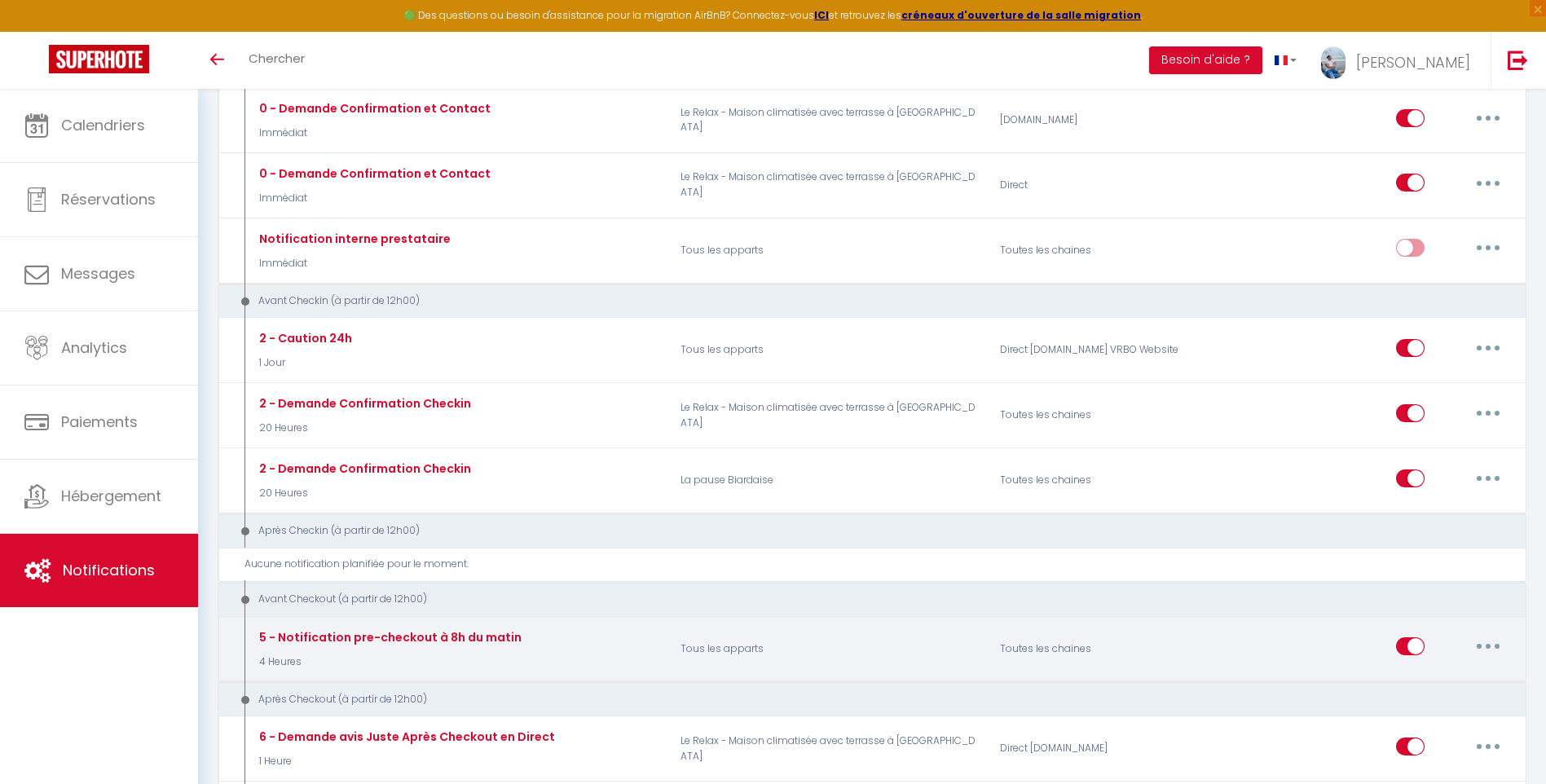
click at [1491, 646] on button "button" at bounding box center [1487, 645] width 45 height 26
click at [1446, 687] on link "Editer" at bounding box center [1445, 683] width 120 height 28
type input "5 - Notification pre-checkout à 8h du matin"
select select "4"
select select "4 Heures"
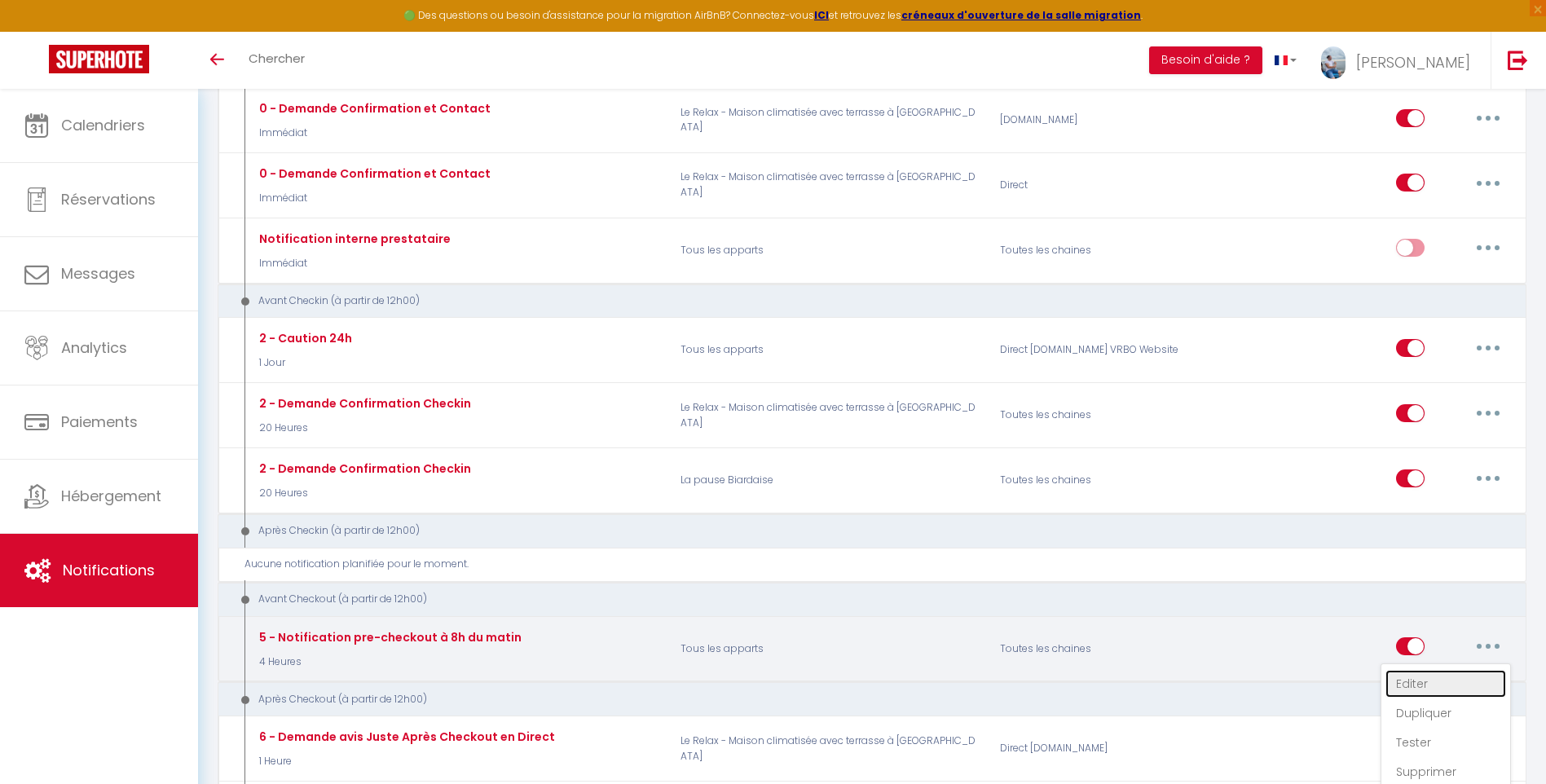
select select "if_booking_is_paid"
checkbox input "true"
checkbox input "false"
radio input "true"
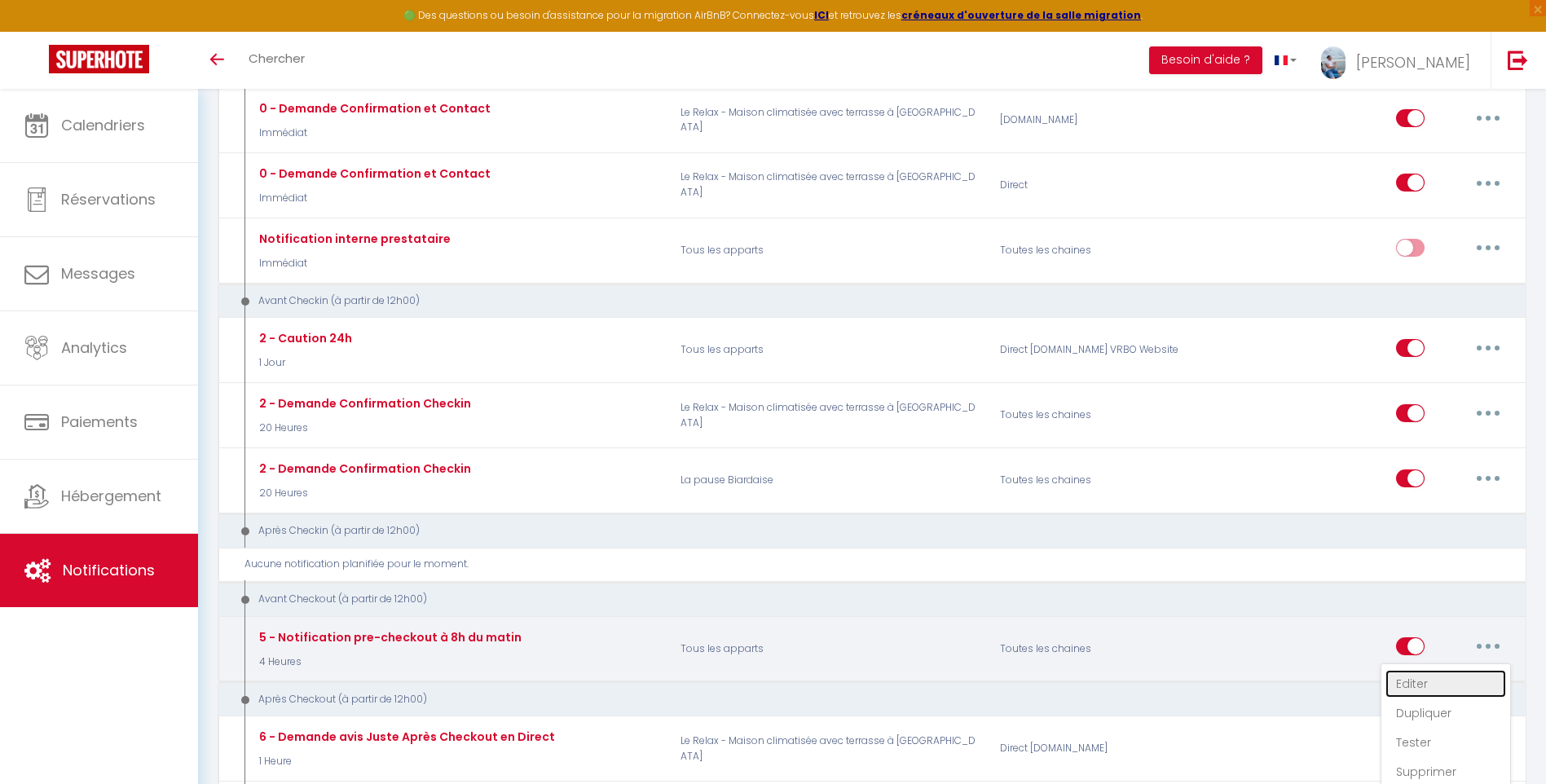
type input "Procédure pour votre départ - [RENTAL:NAME] - [GUEST:FIRST_NAME] [GUEST:NAME]"
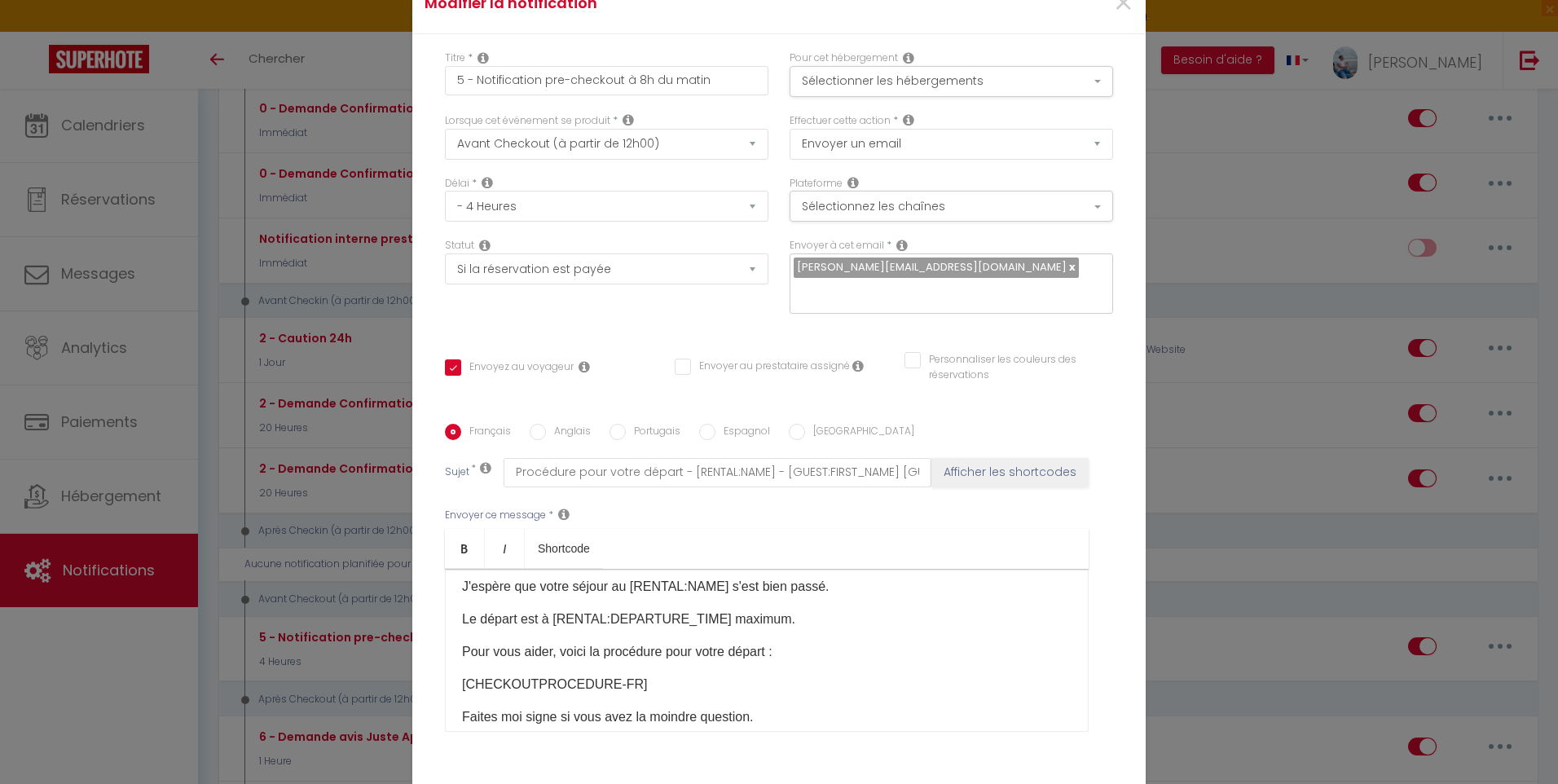
scroll to position [82, 0]
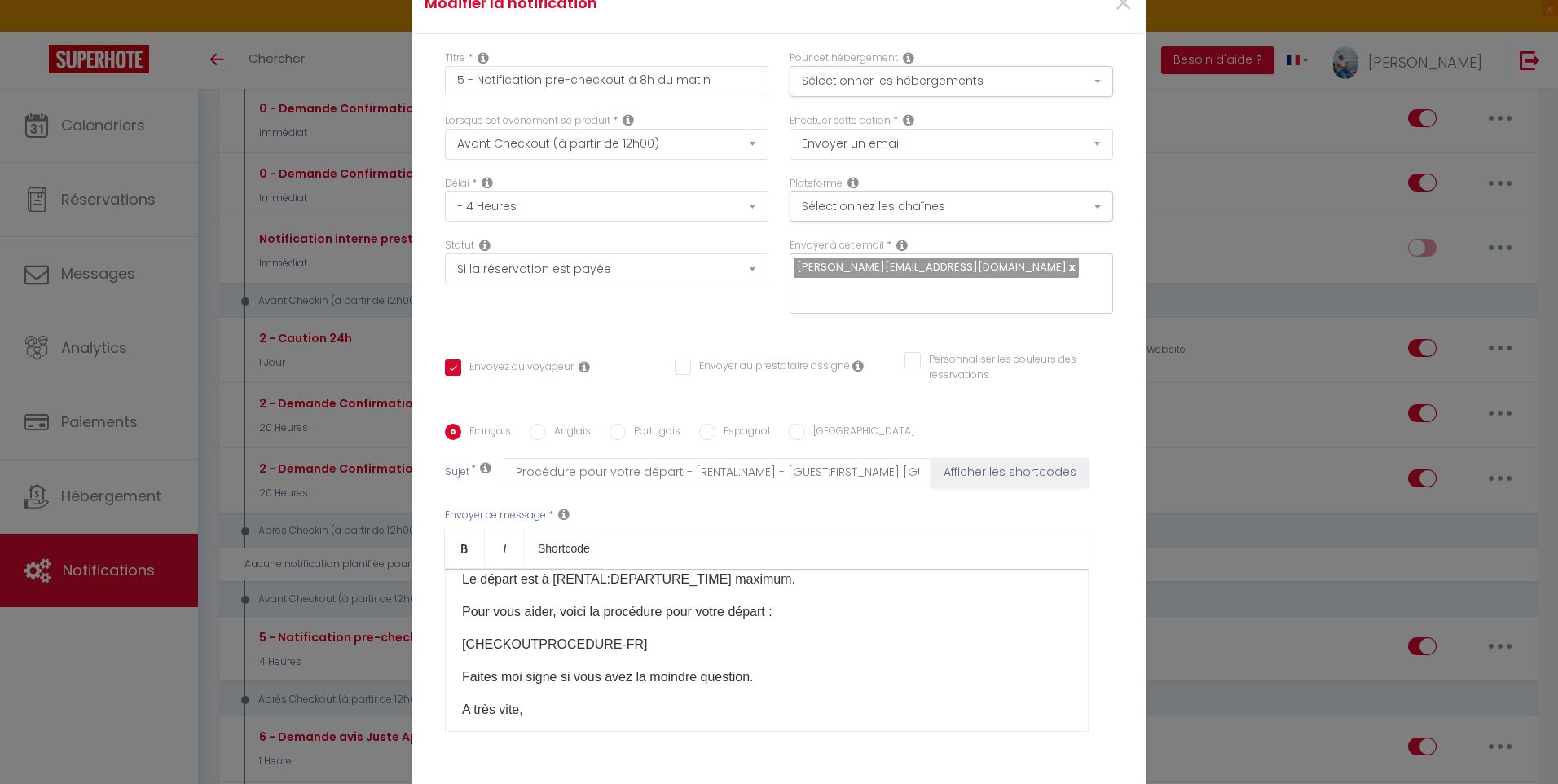
checkbox input "true"
checkbox input "false"
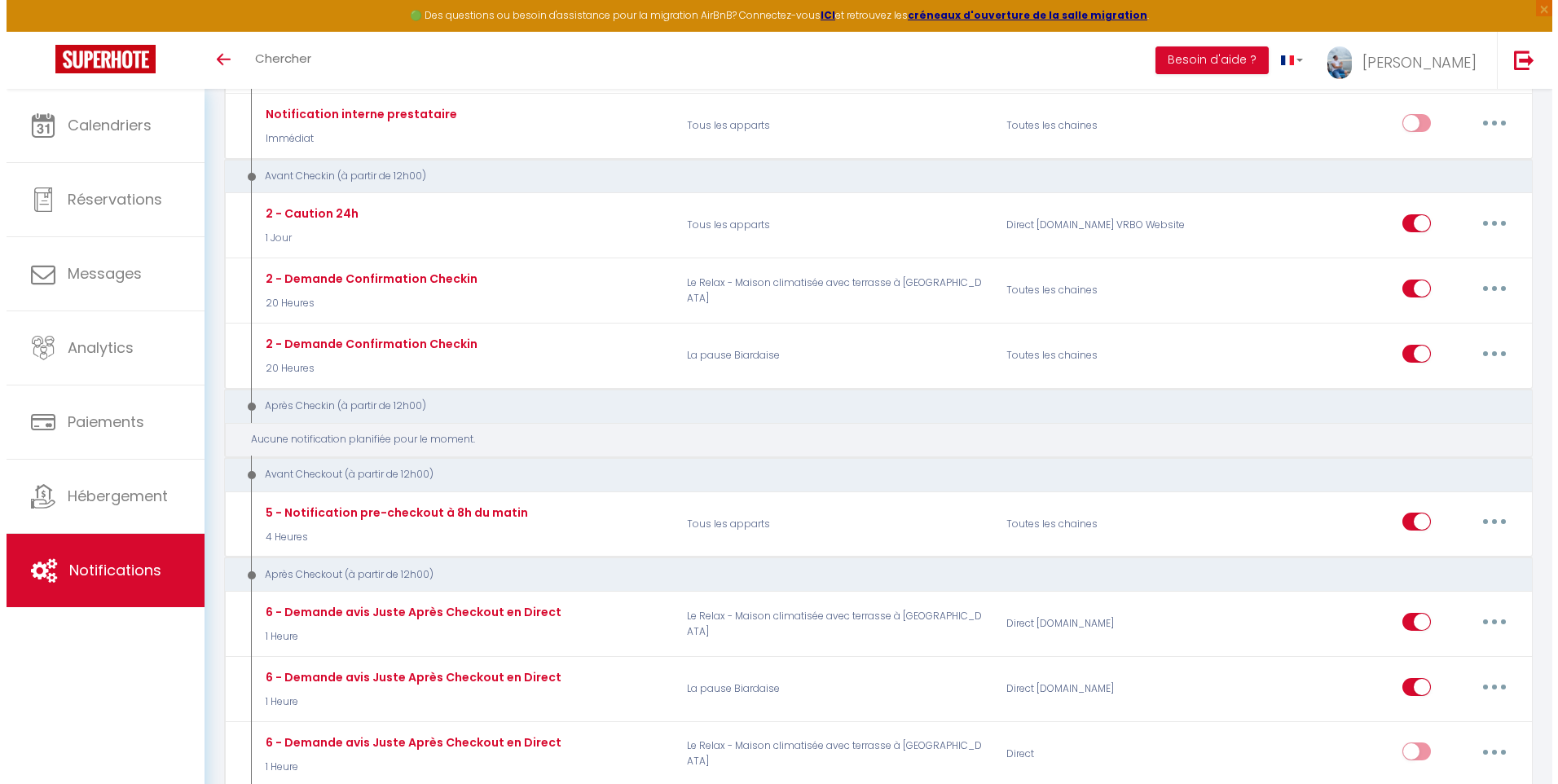
scroll to position [651, 0]
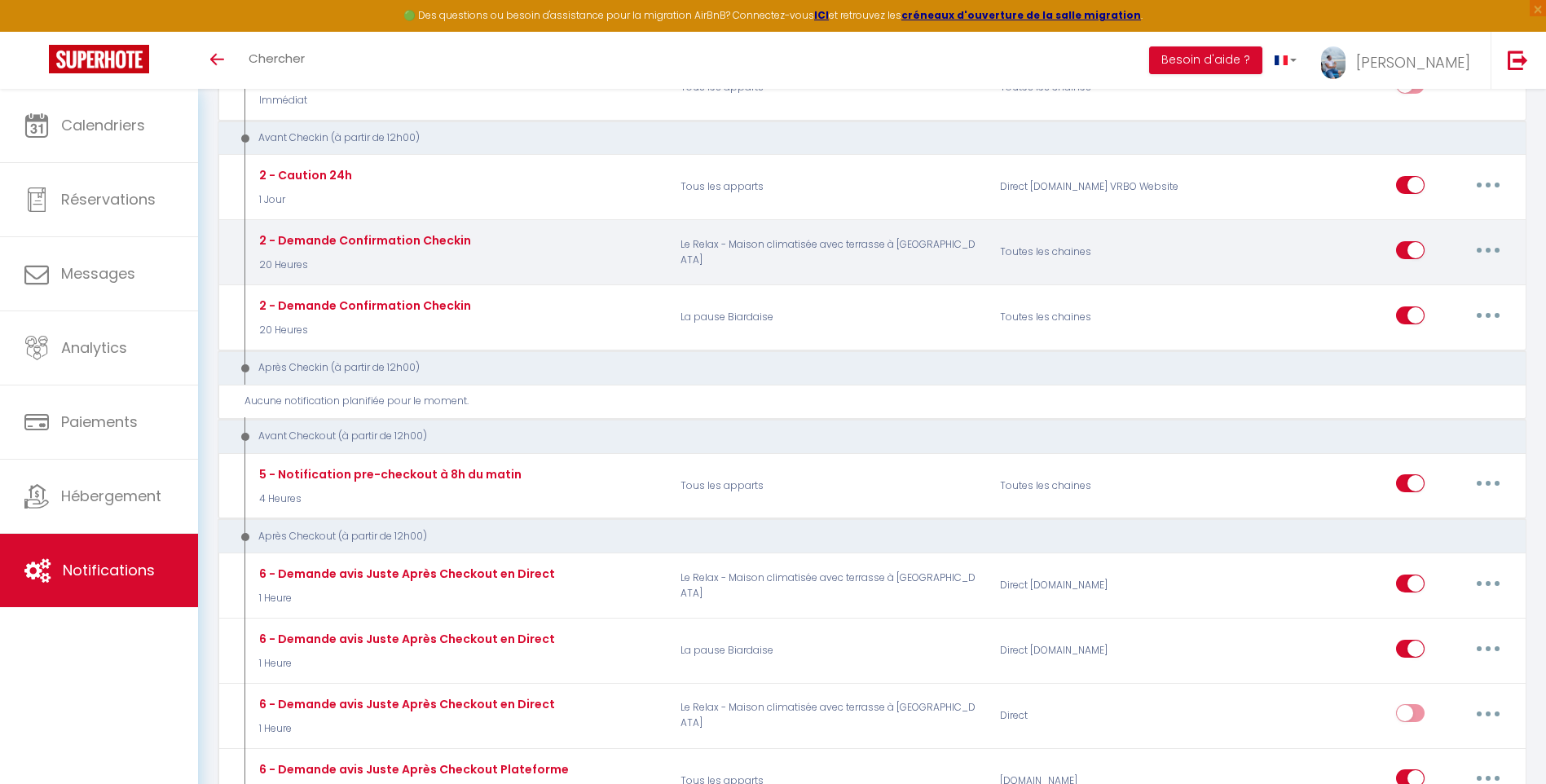
click at [1484, 242] on button "button" at bounding box center [1487, 249] width 45 height 26
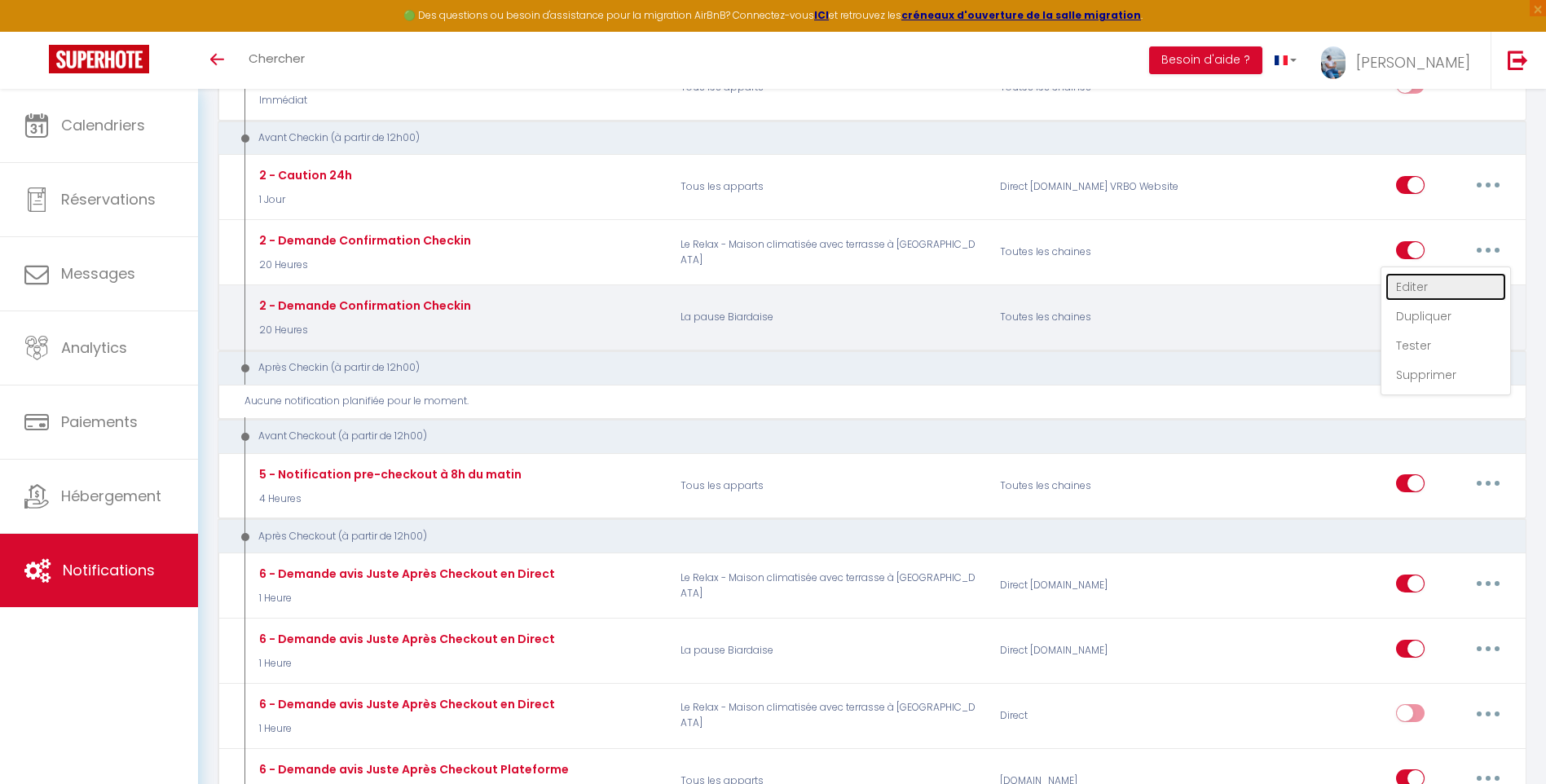
click at [1461, 286] on link "Editer" at bounding box center [1445, 287] width 120 height 28
type input "2 - Demande Confirmation Checkin"
select select "20 Heures"
select select "if_booking_is_paid"
checkbox input "true"
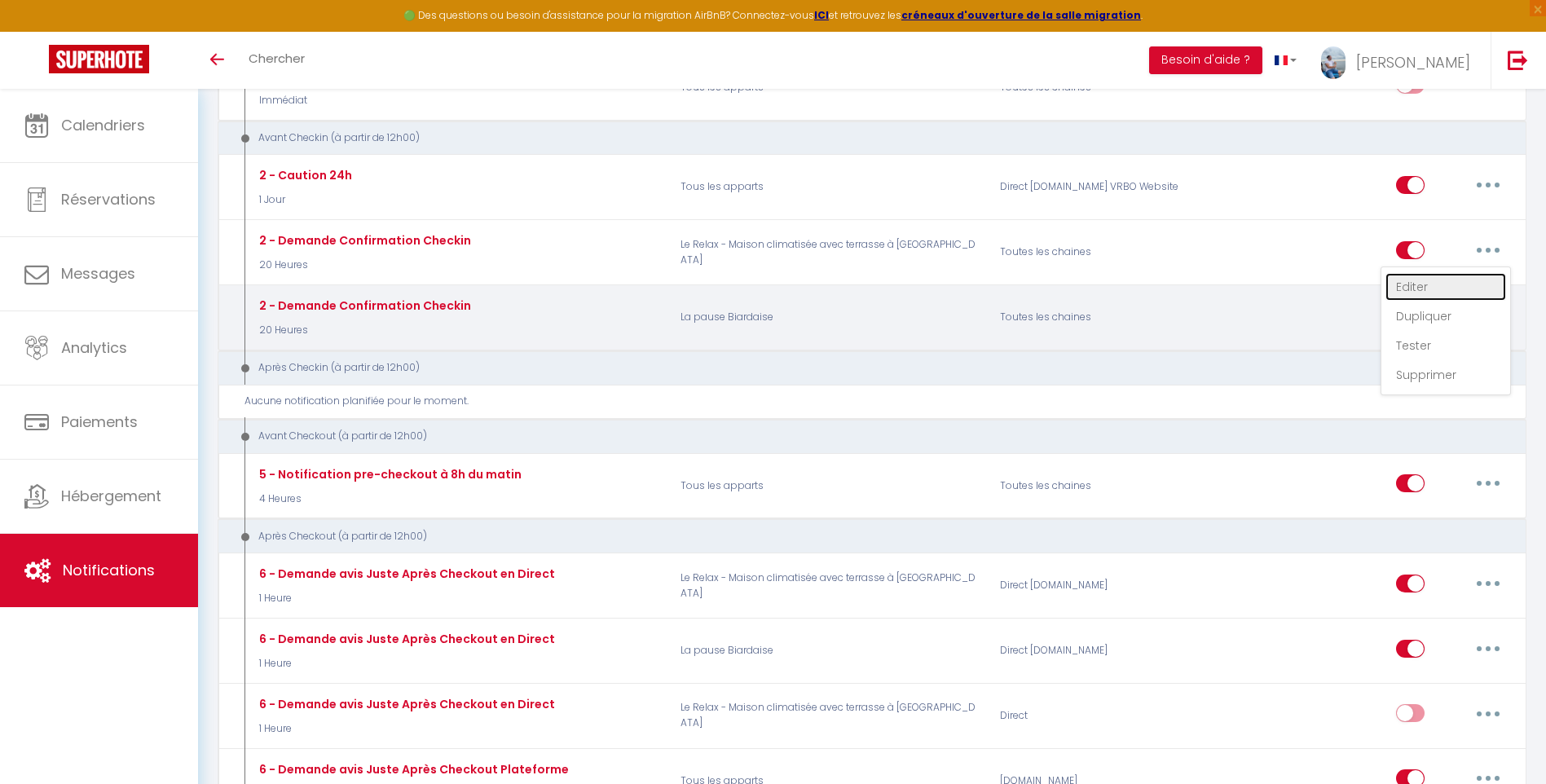
checkbox input "false"
radio input "true"
type input "Procédure pour le checkin - [RENTAL:NAME]"
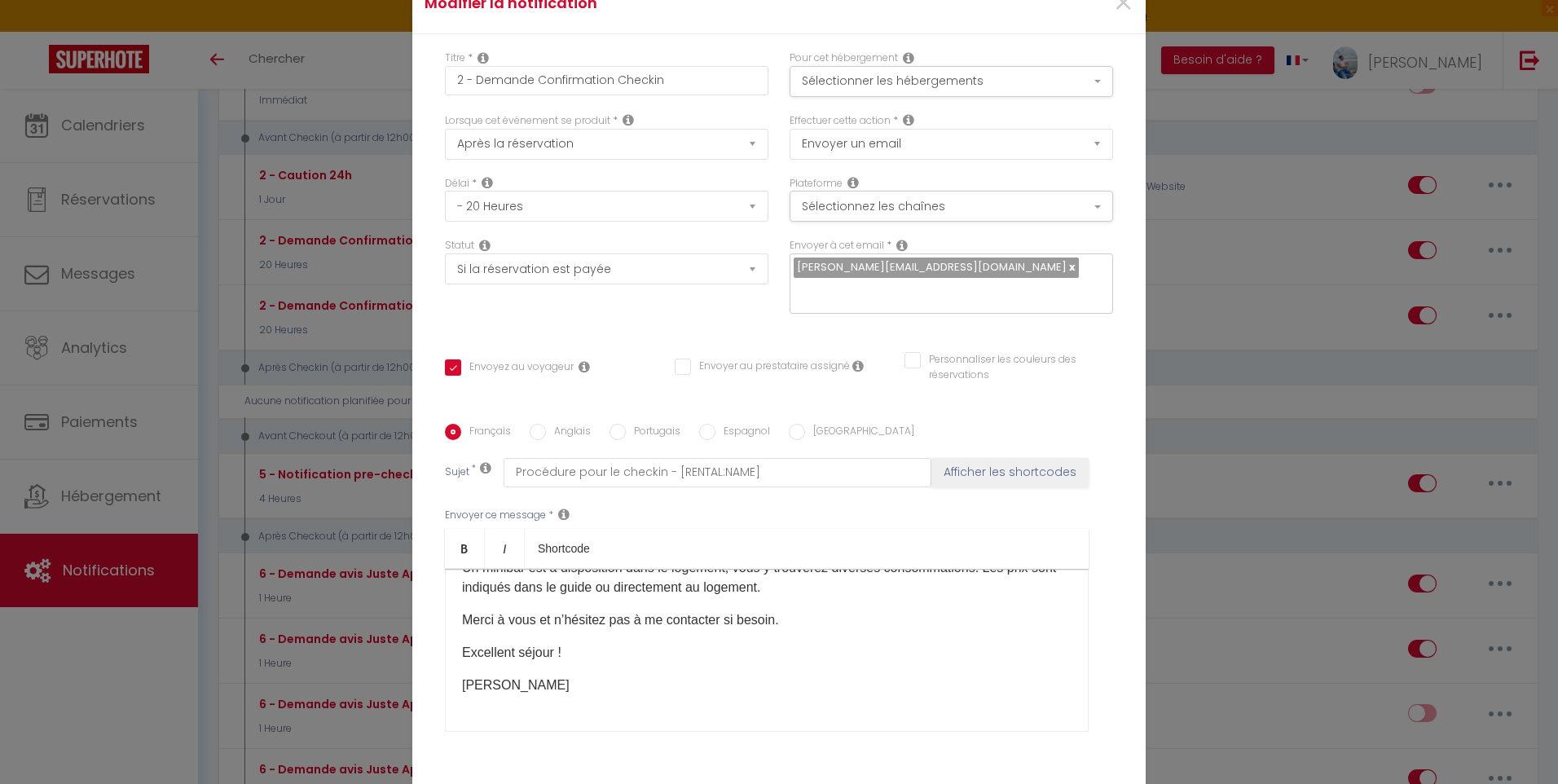
scroll to position [326, 0]
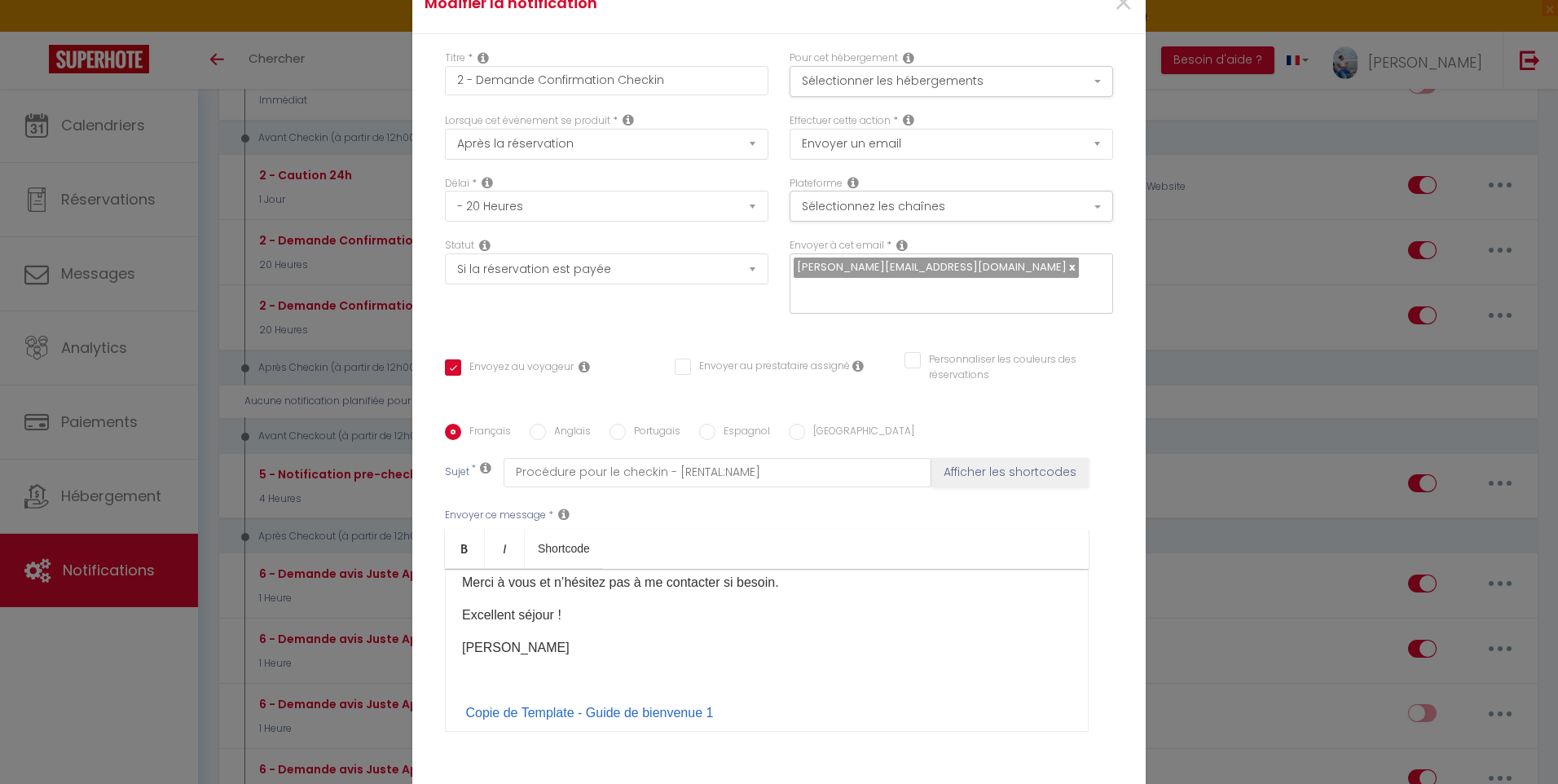
checkbox input "true"
checkbox input "false"
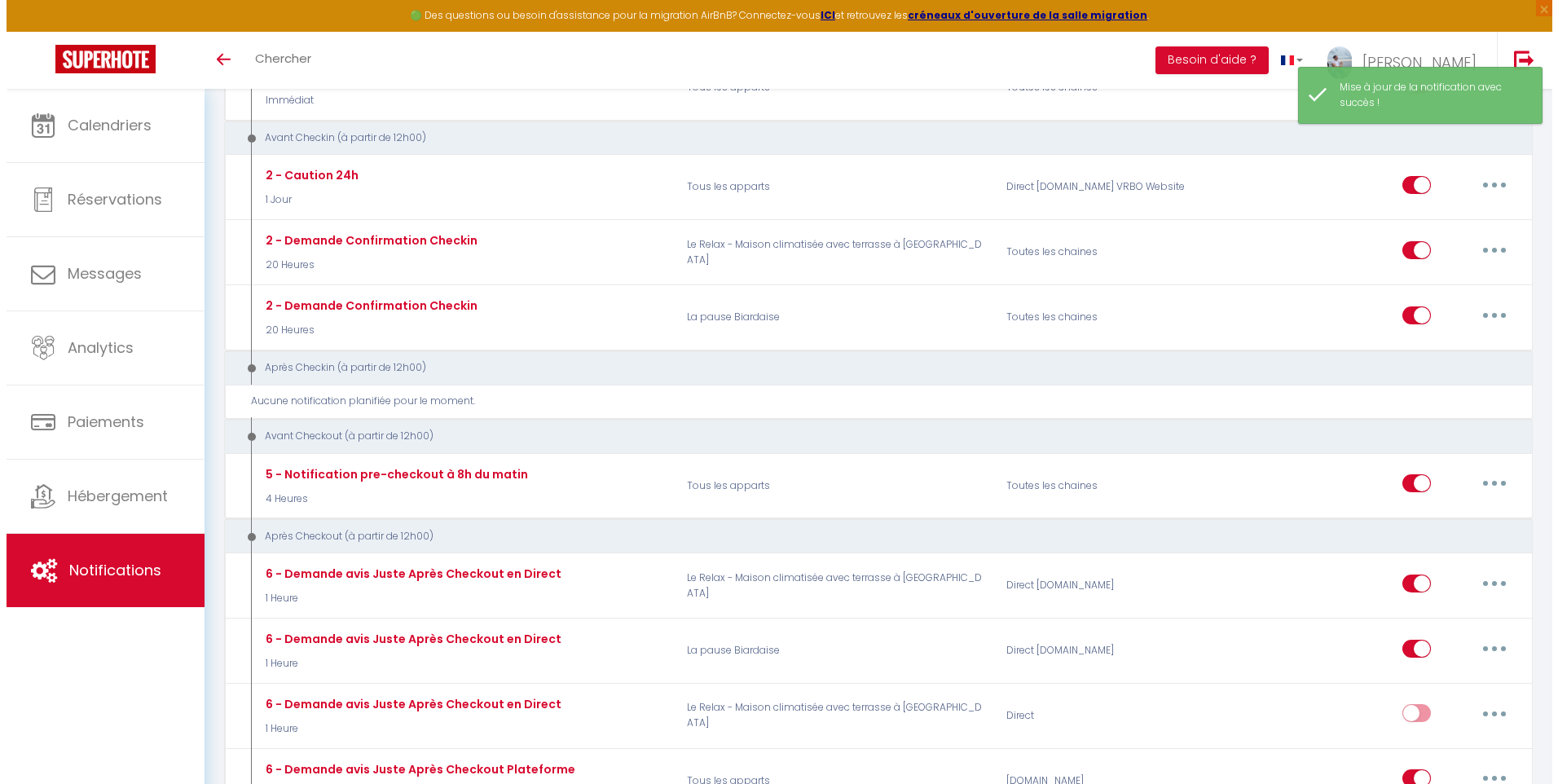
scroll to position [733, 0]
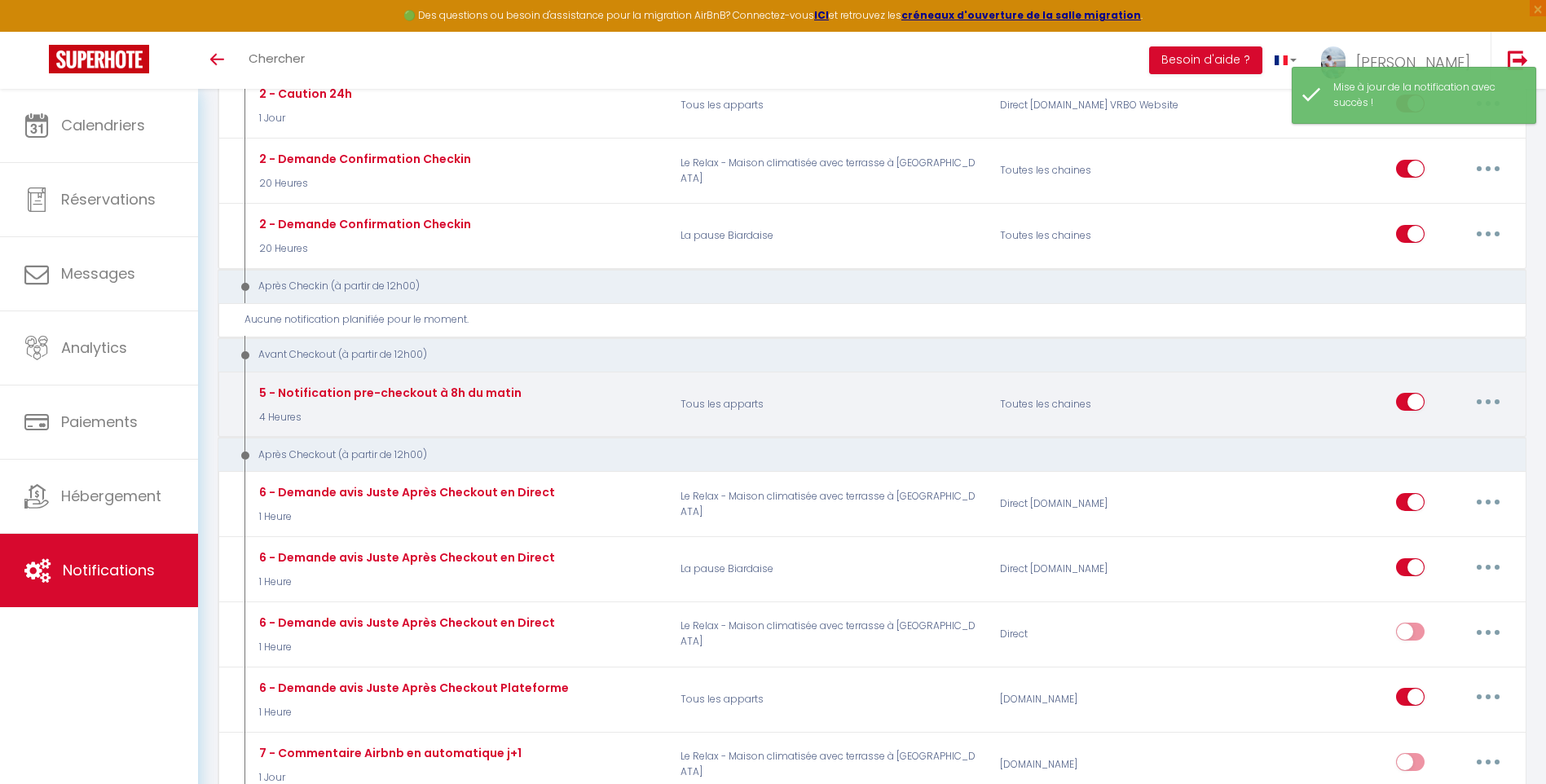
click at [1499, 397] on button "button" at bounding box center [1487, 401] width 45 height 26
click at [1460, 440] on link "Editer" at bounding box center [1445, 439] width 120 height 28
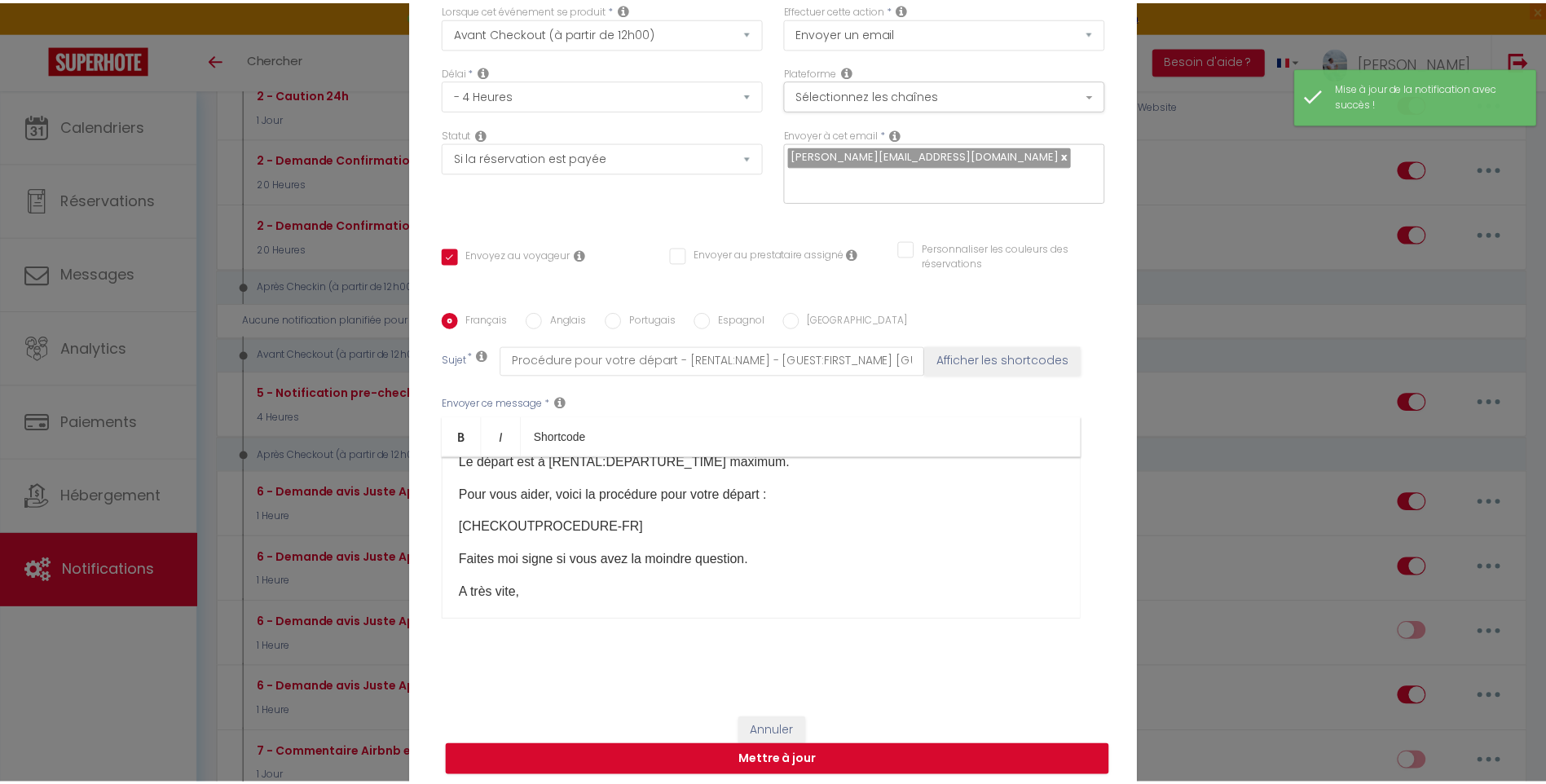
scroll to position [5, 0]
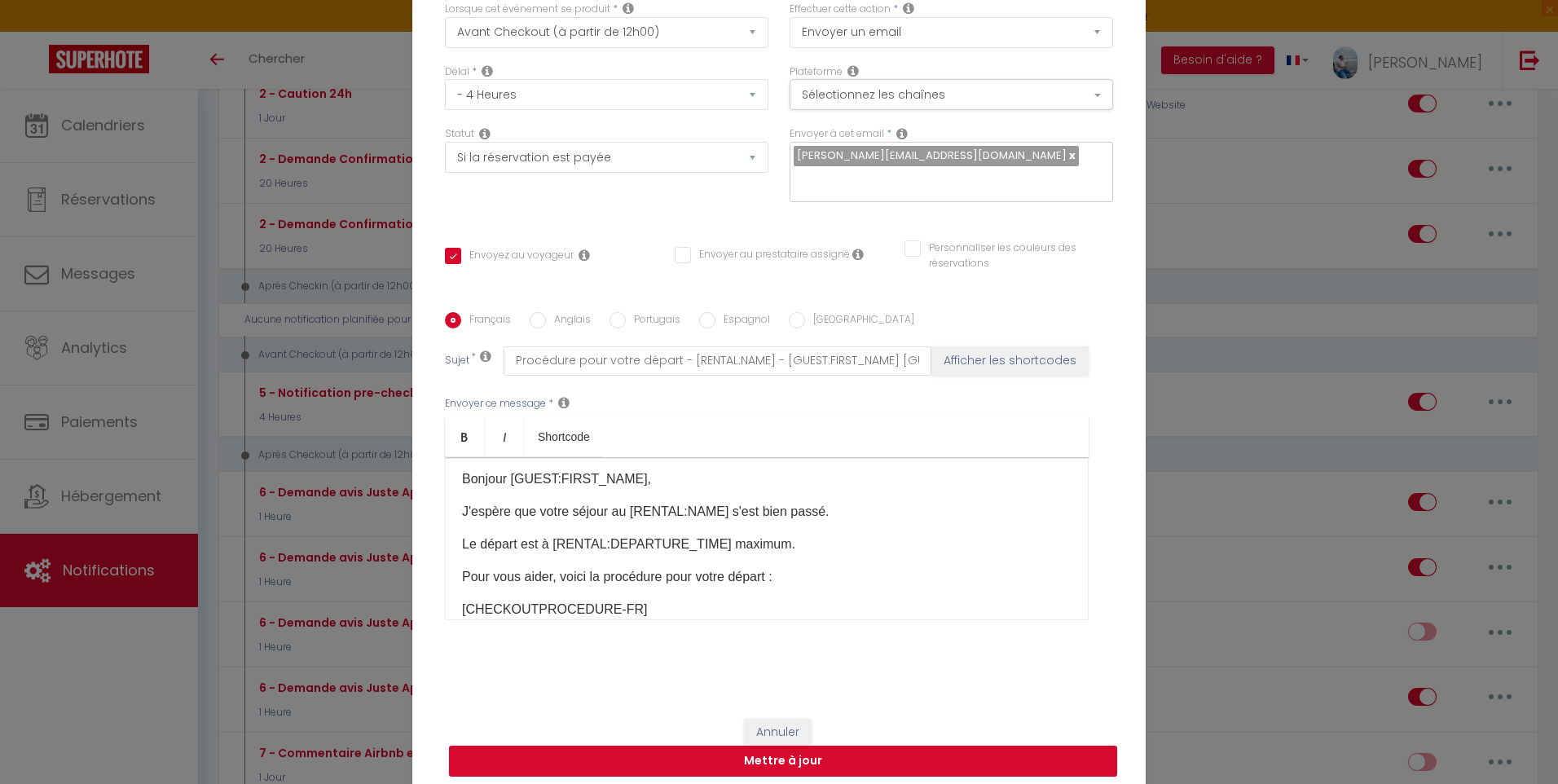
click at [811, 764] on button "Mettre à jour" at bounding box center [783, 761] width 668 height 31
checkbox input "true"
checkbox input "false"
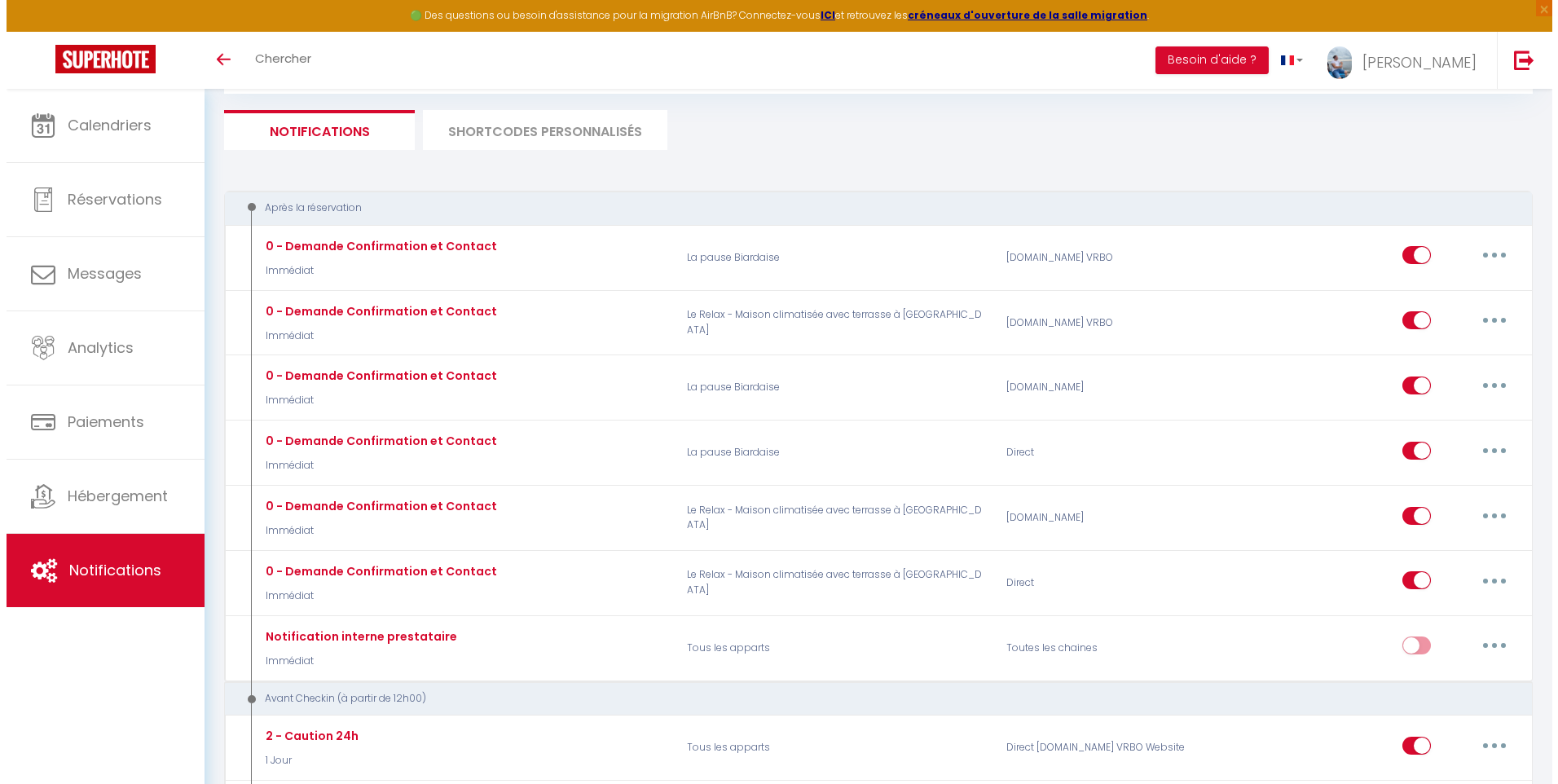
scroll to position [0, 0]
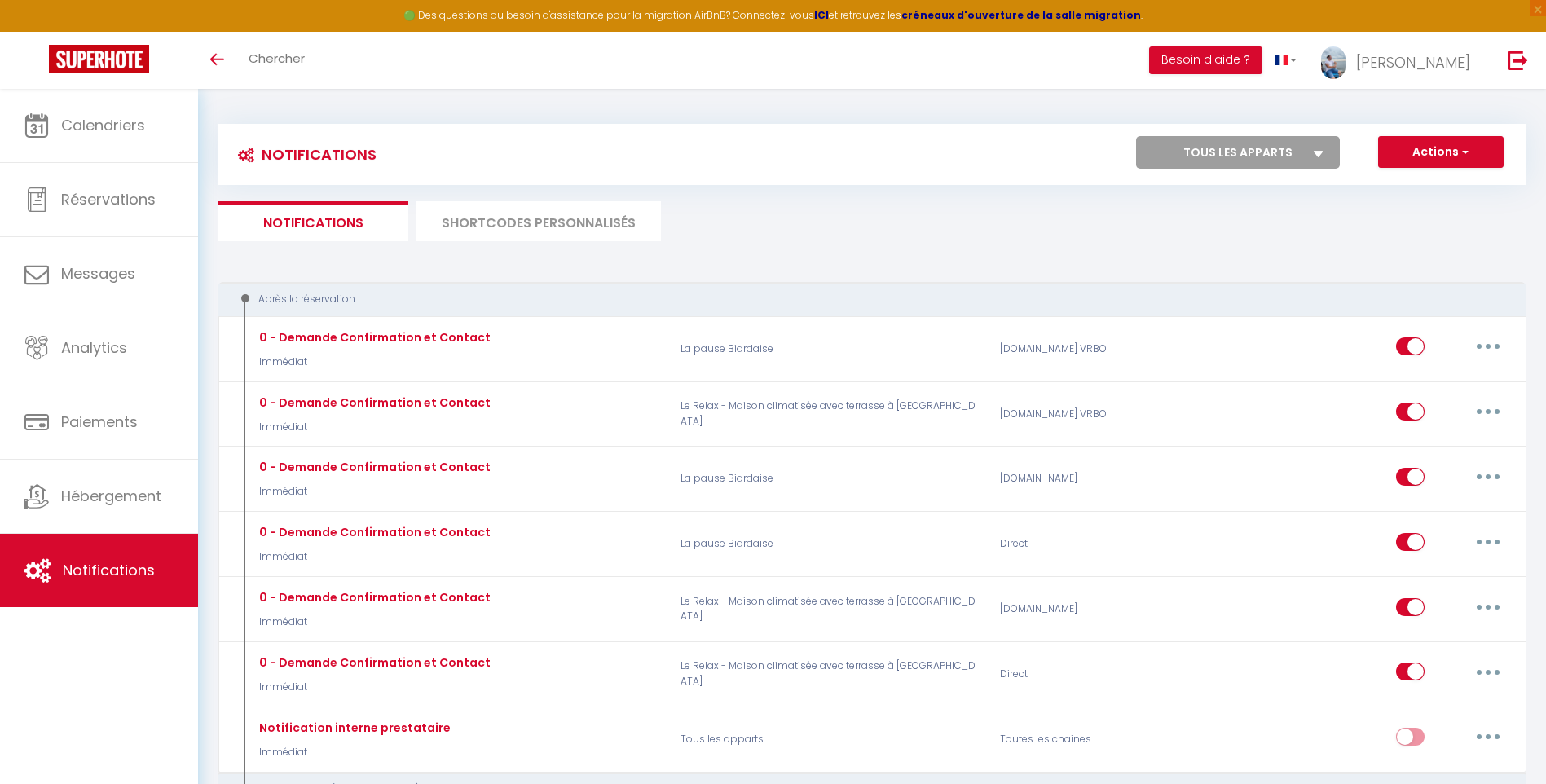
click at [493, 215] on li "SHORTCODES PERSONNALISÉS" at bounding box center [539, 220] width 244 height 39
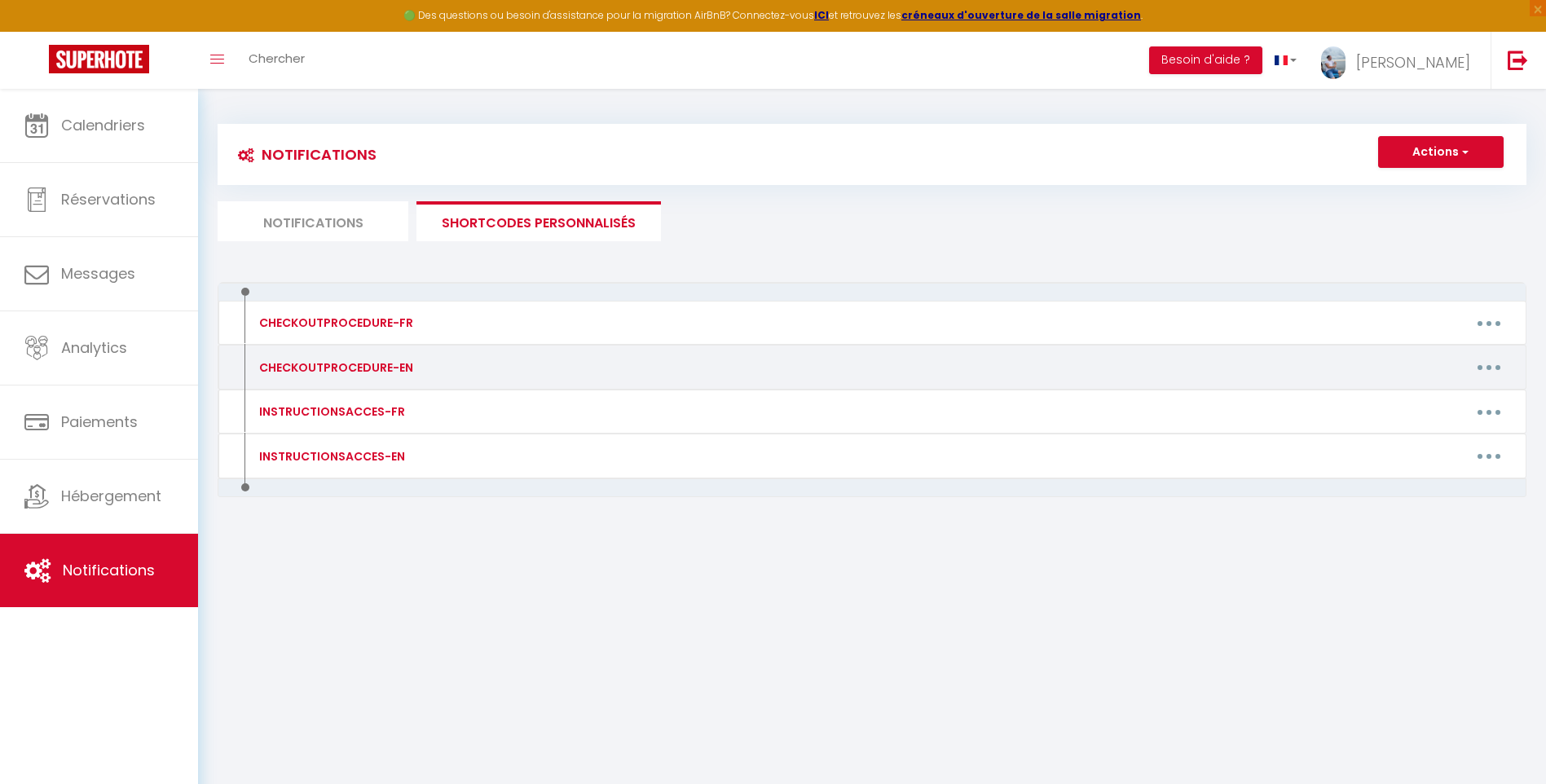
click at [1488, 367] on icon "button" at bounding box center [1488, 367] width 5 height 5
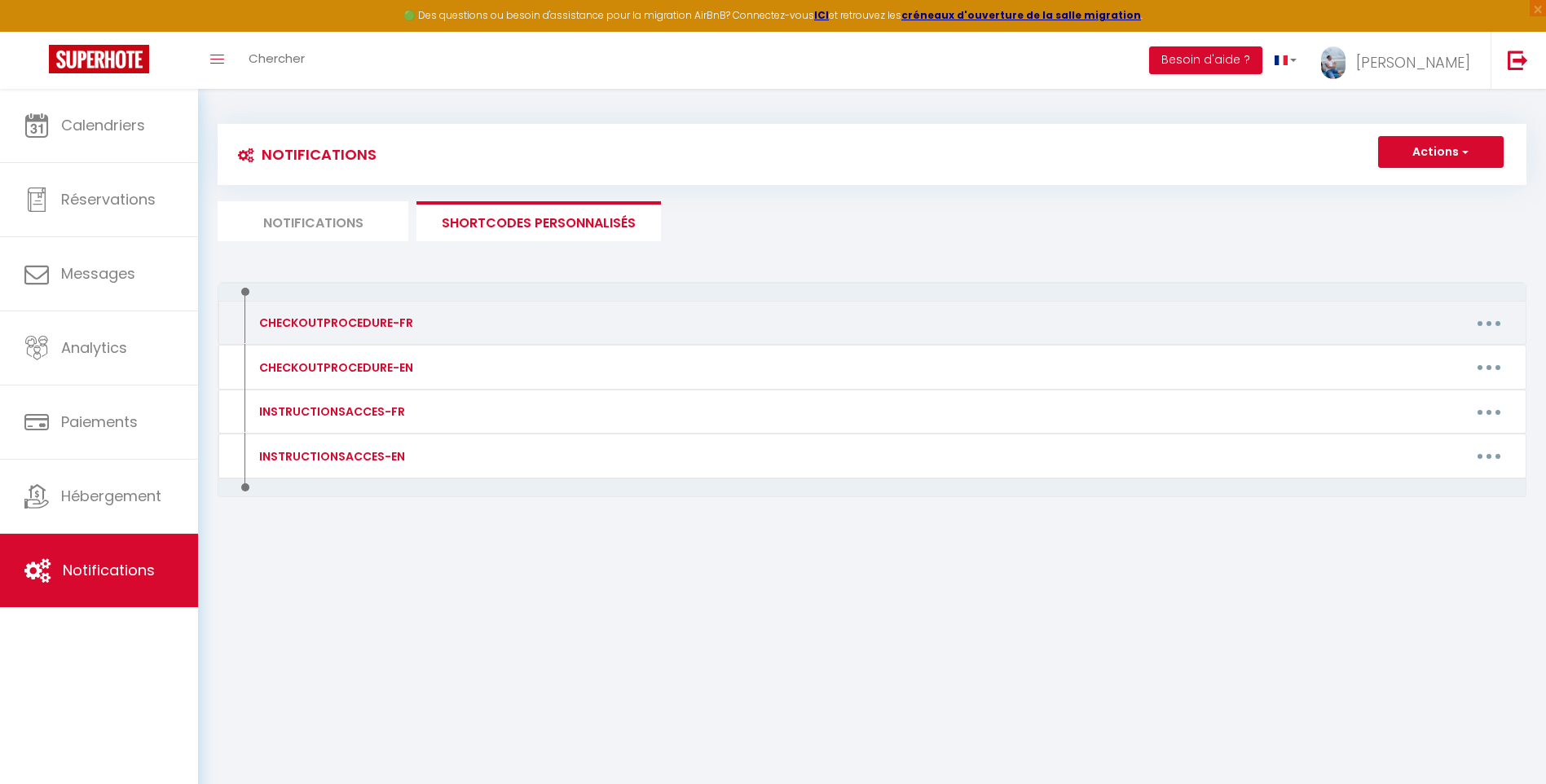
click at [1498, 317] on button "button" at bounding box center [1488, 322] width 45 height 26
click at [1453, 355] on link "Editer" at bounding box center [1446, 360] width 120 height 28
type input "CHECKOUTPROCEDURE-FR"
type textarea "1 - Faire la vaisselle et [PERSON_NAME] poubelles 2 - Eteindre les climatisatio…"
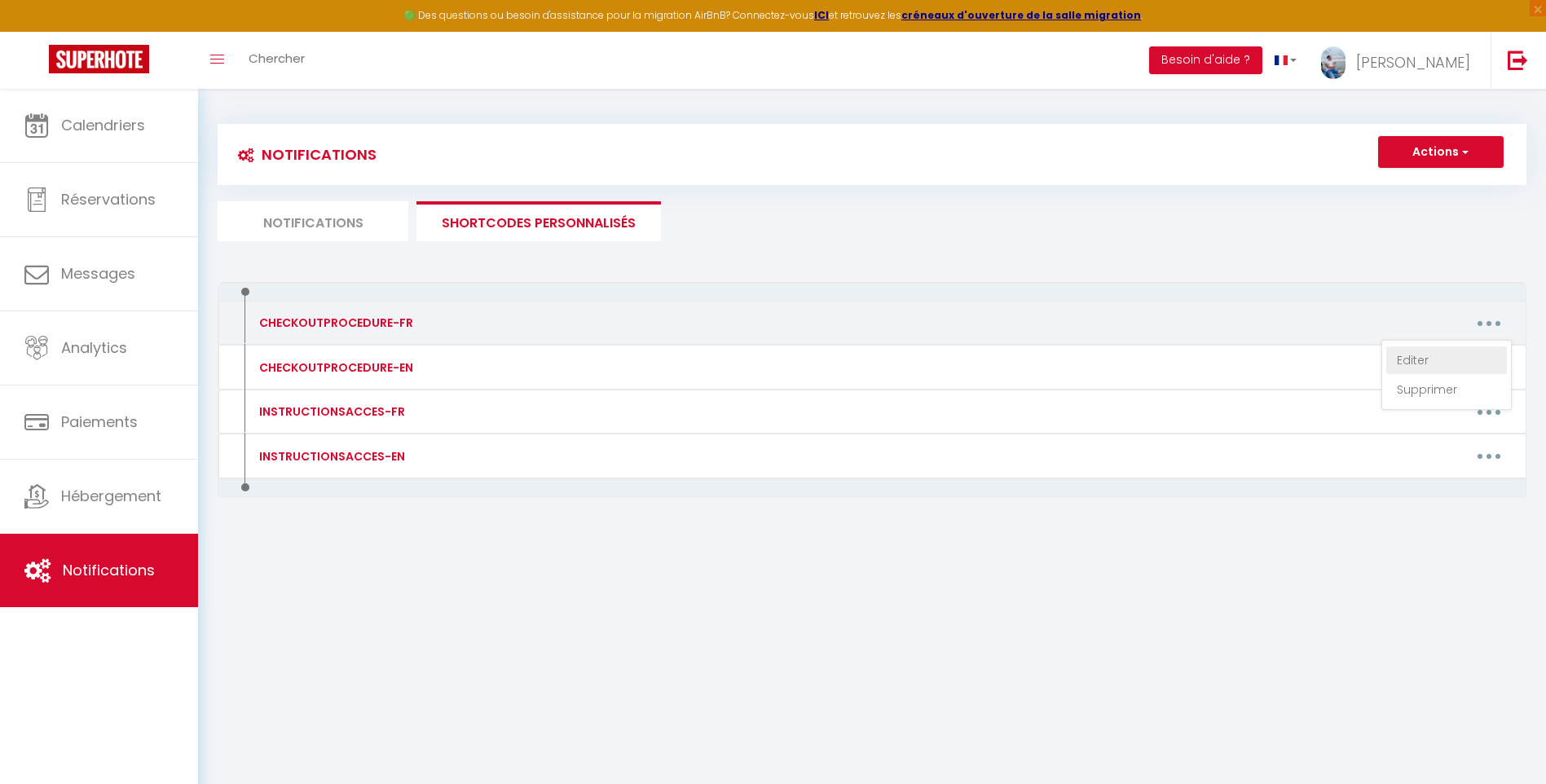
type textarea "1 - Faire la vaisselle et [PERSON_NAME] poubelles dans la poubelle extérieure 2…"
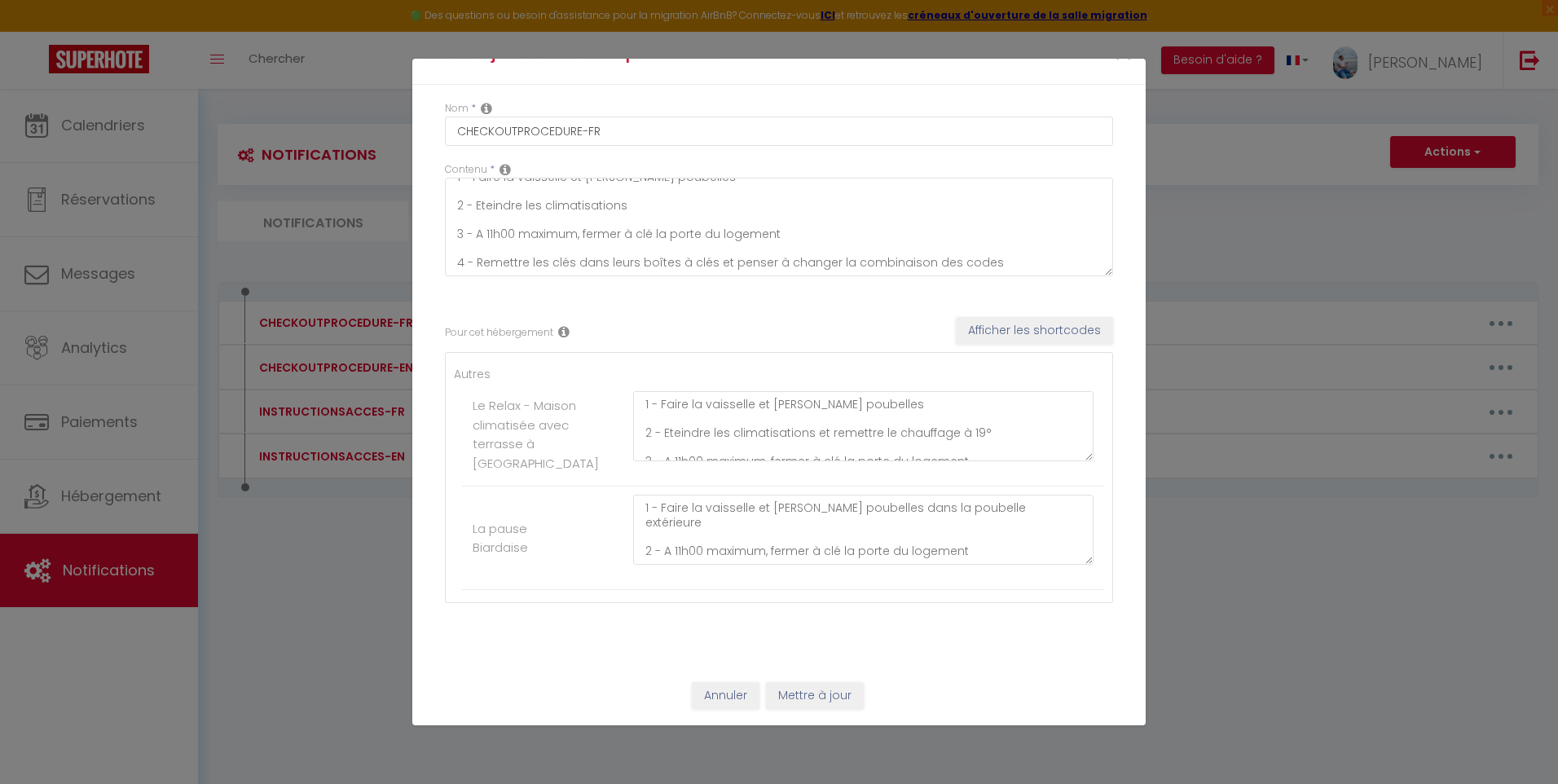
scroll to position [82, 0]
drag, startPoint x: 795, startPoint y: 420, endPoint x: 900, endPoint y: 404, distance: 106.2
click at [900, 404] on textarea "1 - Faire la vaisselle et [PERSON_NAME] poubelles 2 - Eteindre les climatisatio…" at bounding box center [863, 425] width 460 height 70
type textarea "1 - Faire la vaisselle et [PERSON_NAME] poubelles 2 - Eteindre les climatisatio…"
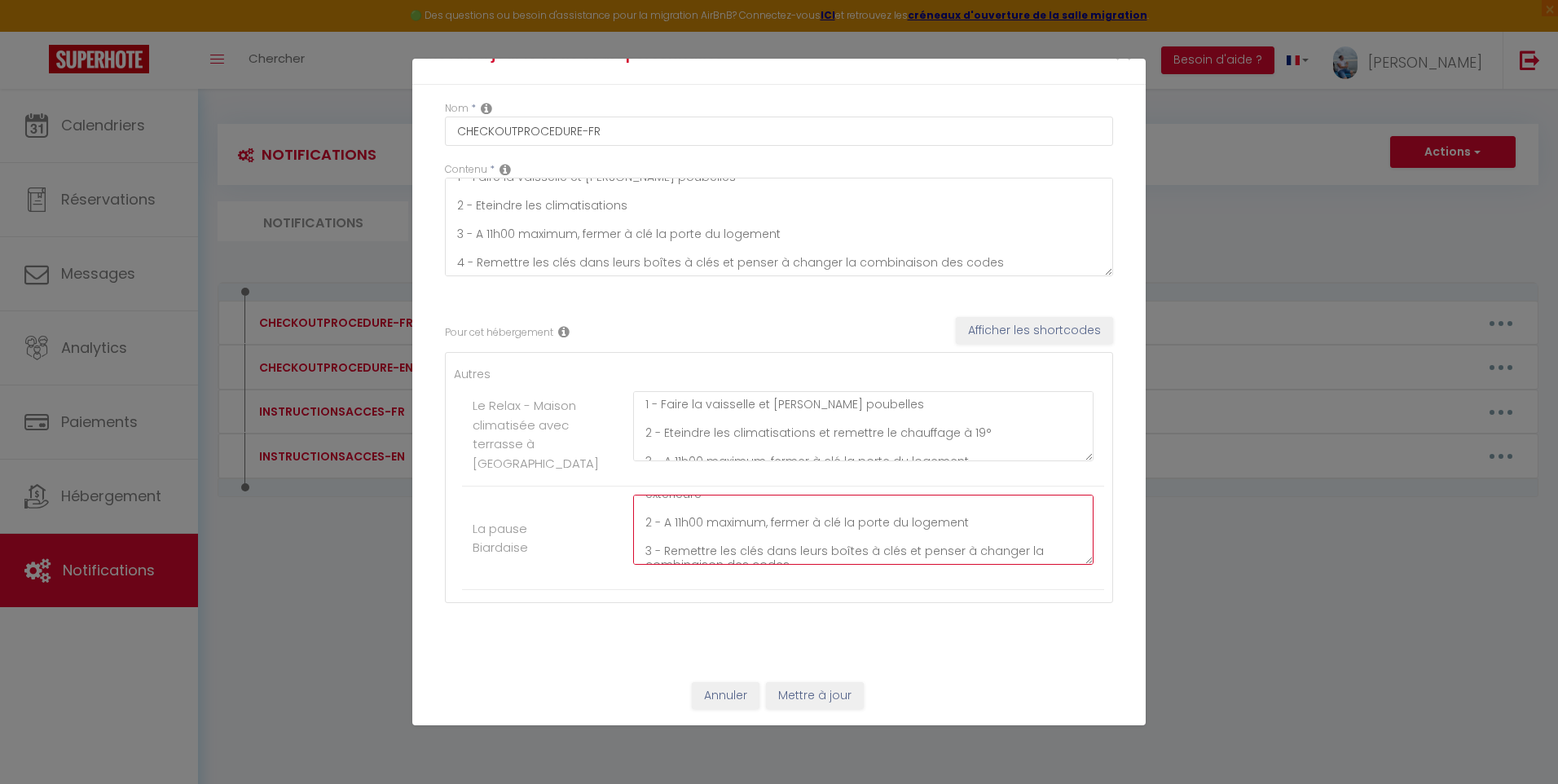
drag, startPoint x: 790, startPoint y: 550, endPoint x: 898, endPoint y: 535, distance: 109.0
click at [898, 535] on textarea "1 - Faire la vaisselle et [PERSON_NAME] poubelles dans la poubelle extérieure 2…" at bounding box center [863, 529] width 460 height 70
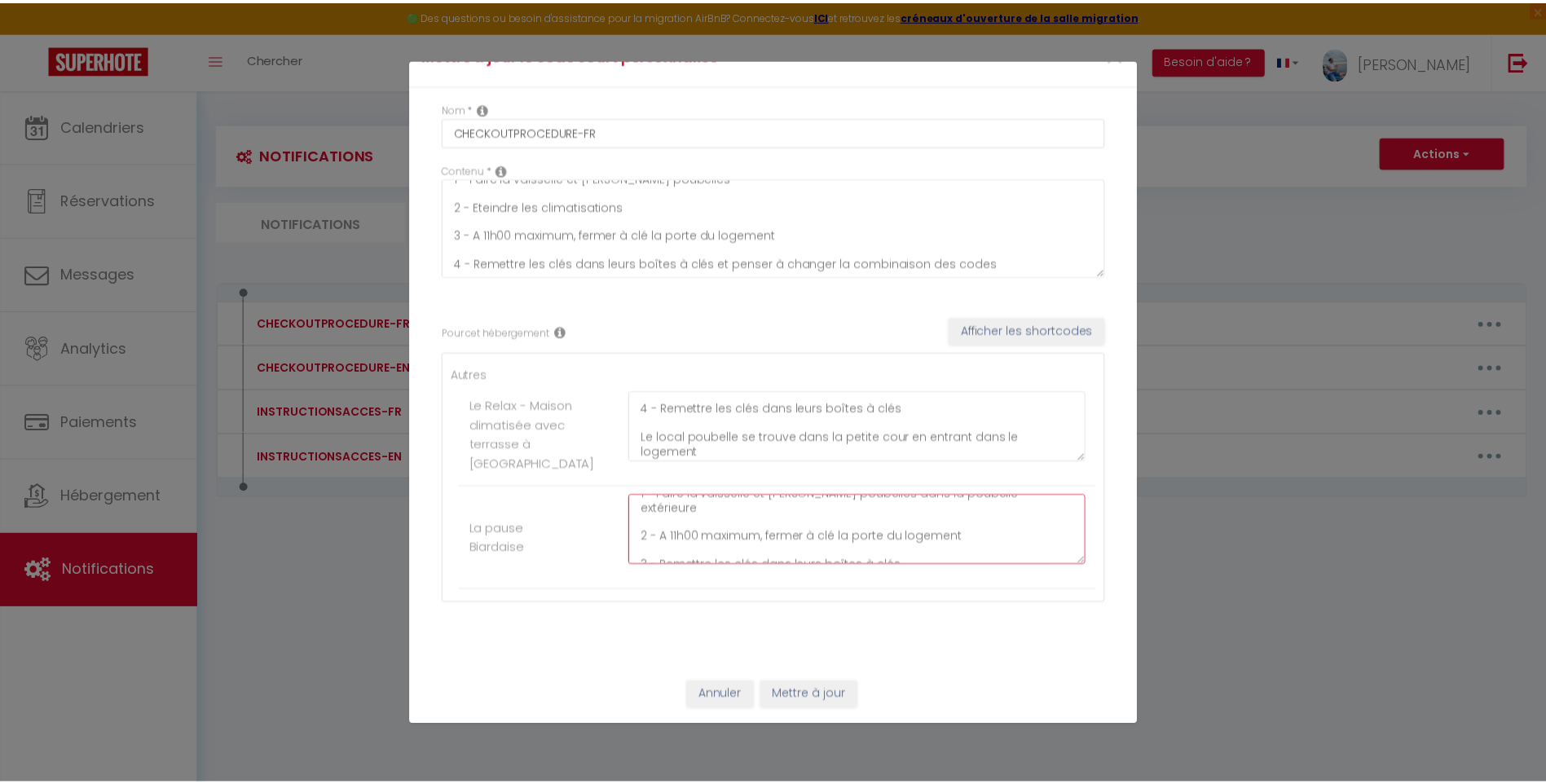
scroll to position [86, 0]
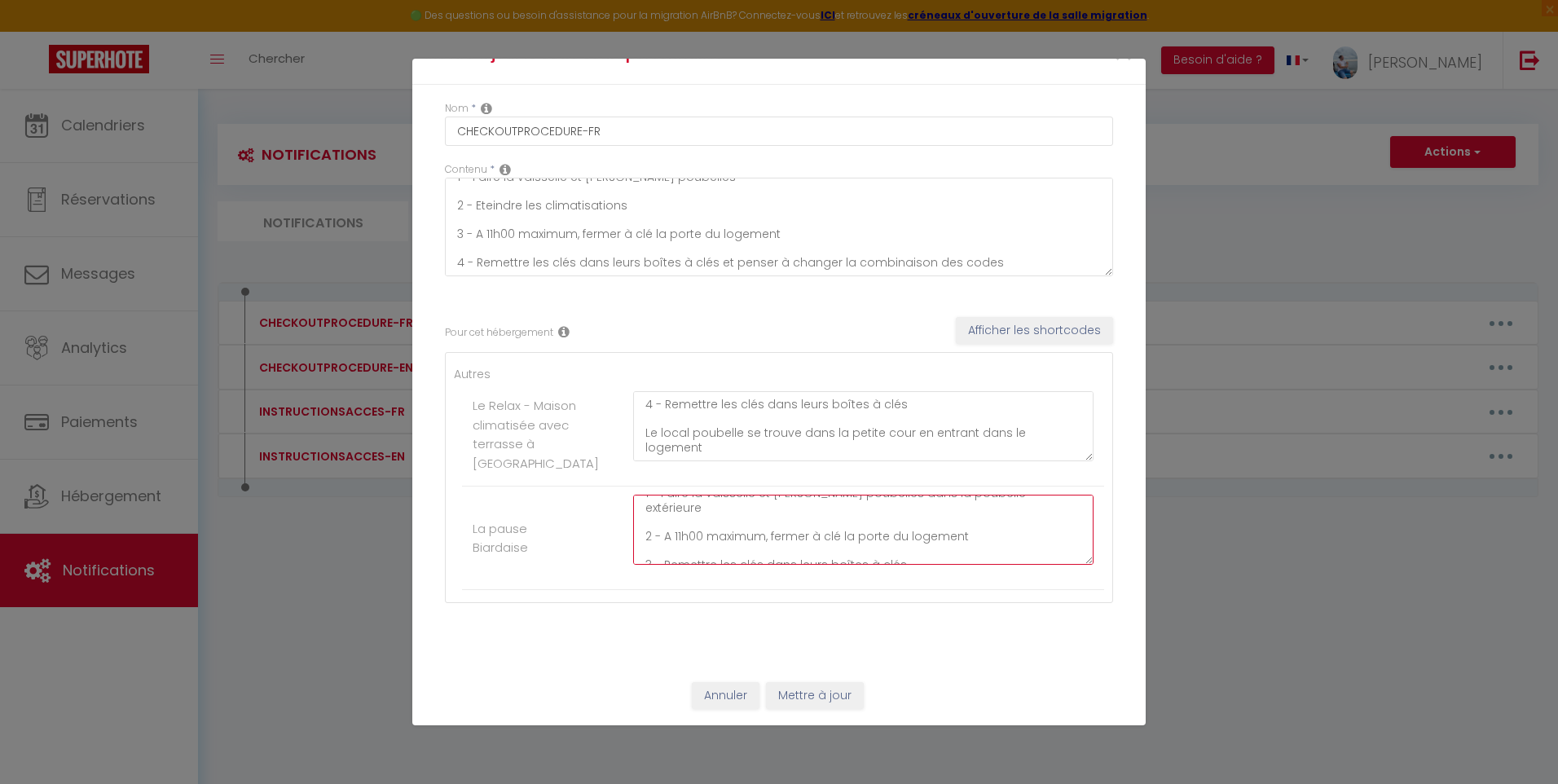
type textarea "1 - Faire la vaisselle et [PERSON_NAME] poubelles dans la poubelle extérieure 2…"
click at [796, 701] on button "Mettre à jour" at bounding box center [815, 695] width 98 height 28
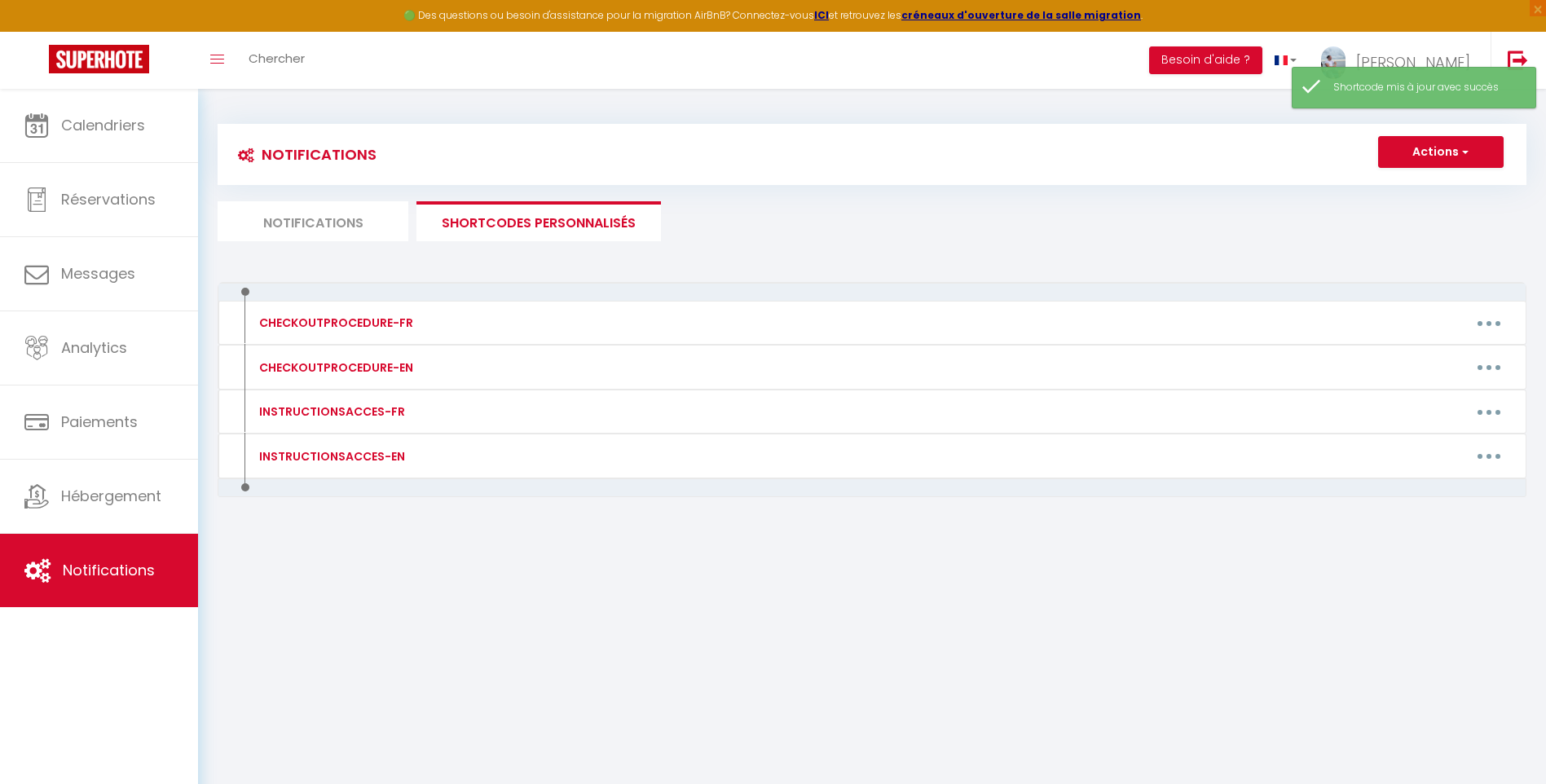
click at [369, 231] on li "Notifications" at bounding box center [313, 220] width 190 height 39
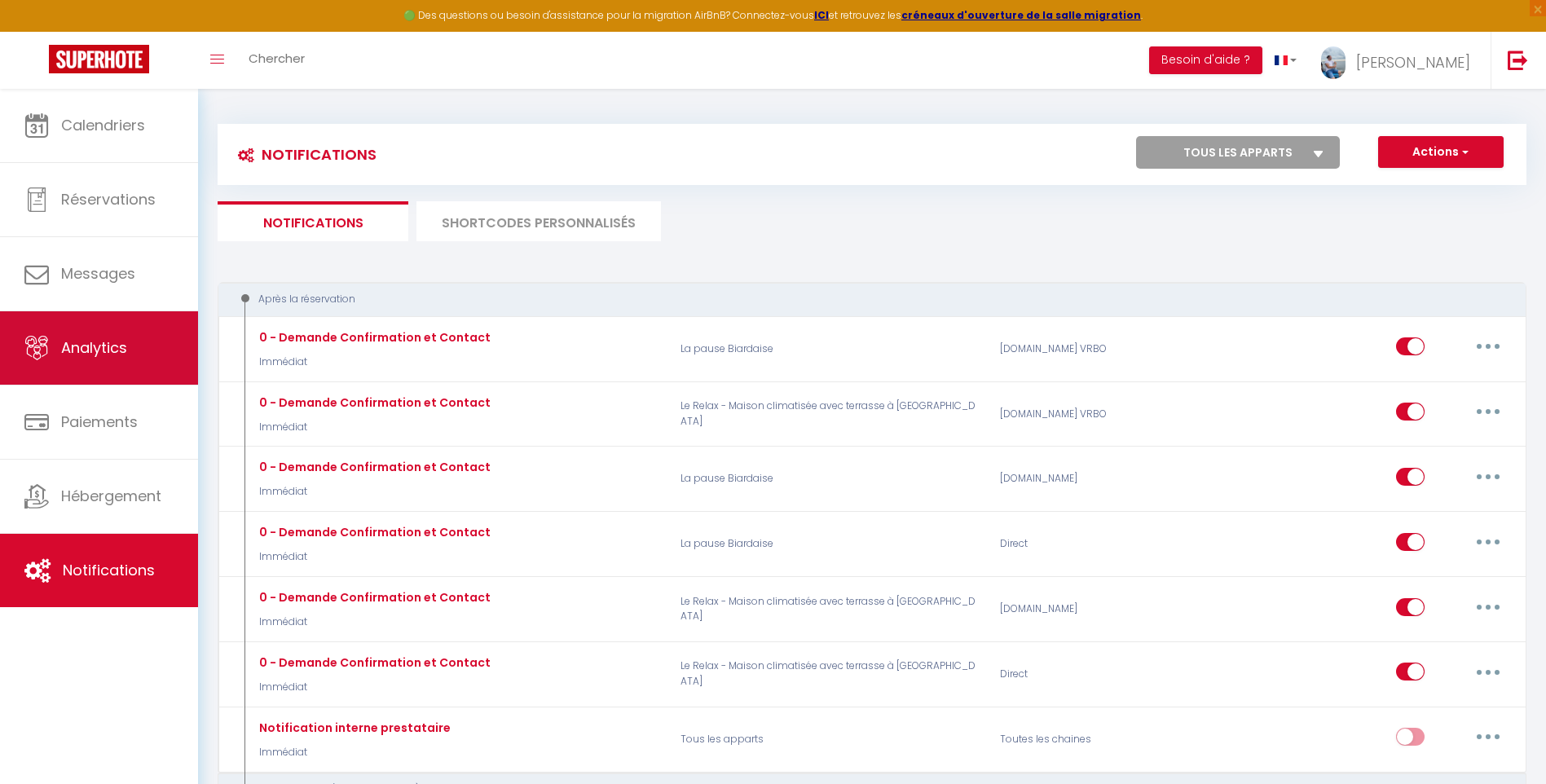
click at [76, 361] on link "Analytics" at bounding box center [99, 348] width 198 height 73
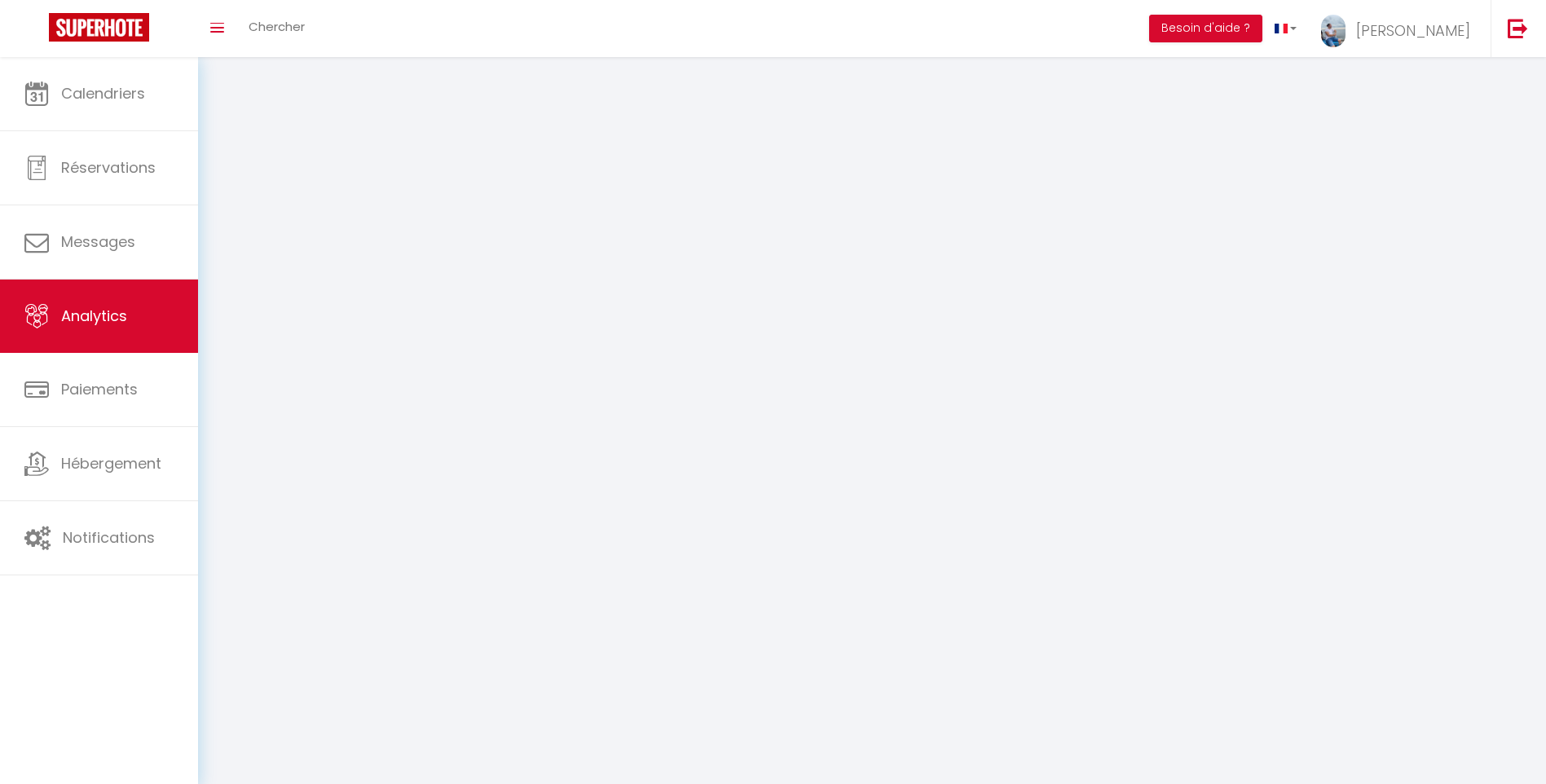
select select "2025"
select select "9"
